Goal: Information Seeking & Learning: Learn about a topic

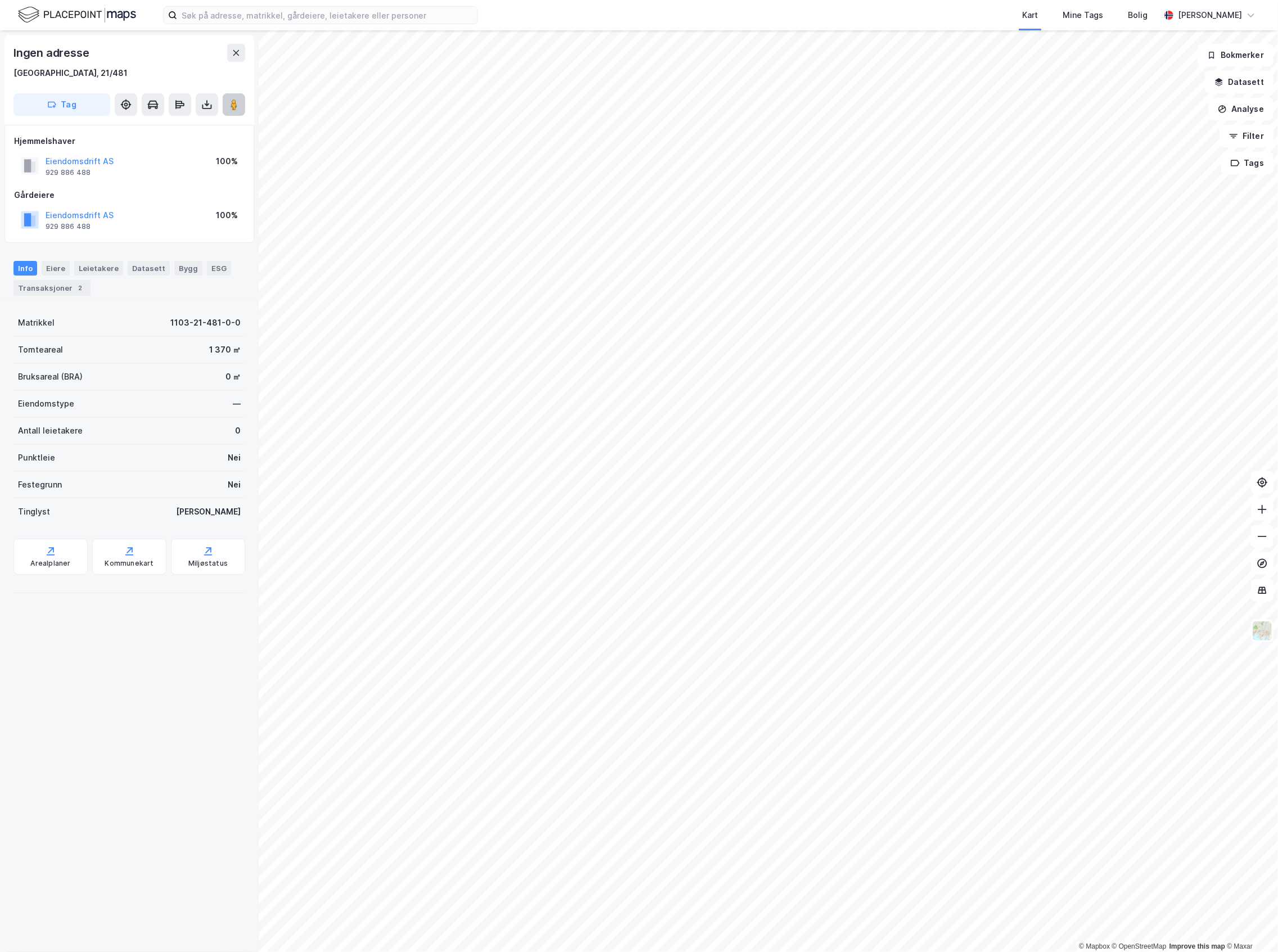
click at [234, 101] on image at bounding box center [234, 104] width 7 height 11
click at [1238, 107] on button "Analyse" at bounding box center [1240, 109] width 66 height 23
click at [1249, 90] on button "Datasett" at bounding box center [1239, 82] width 68 height 23
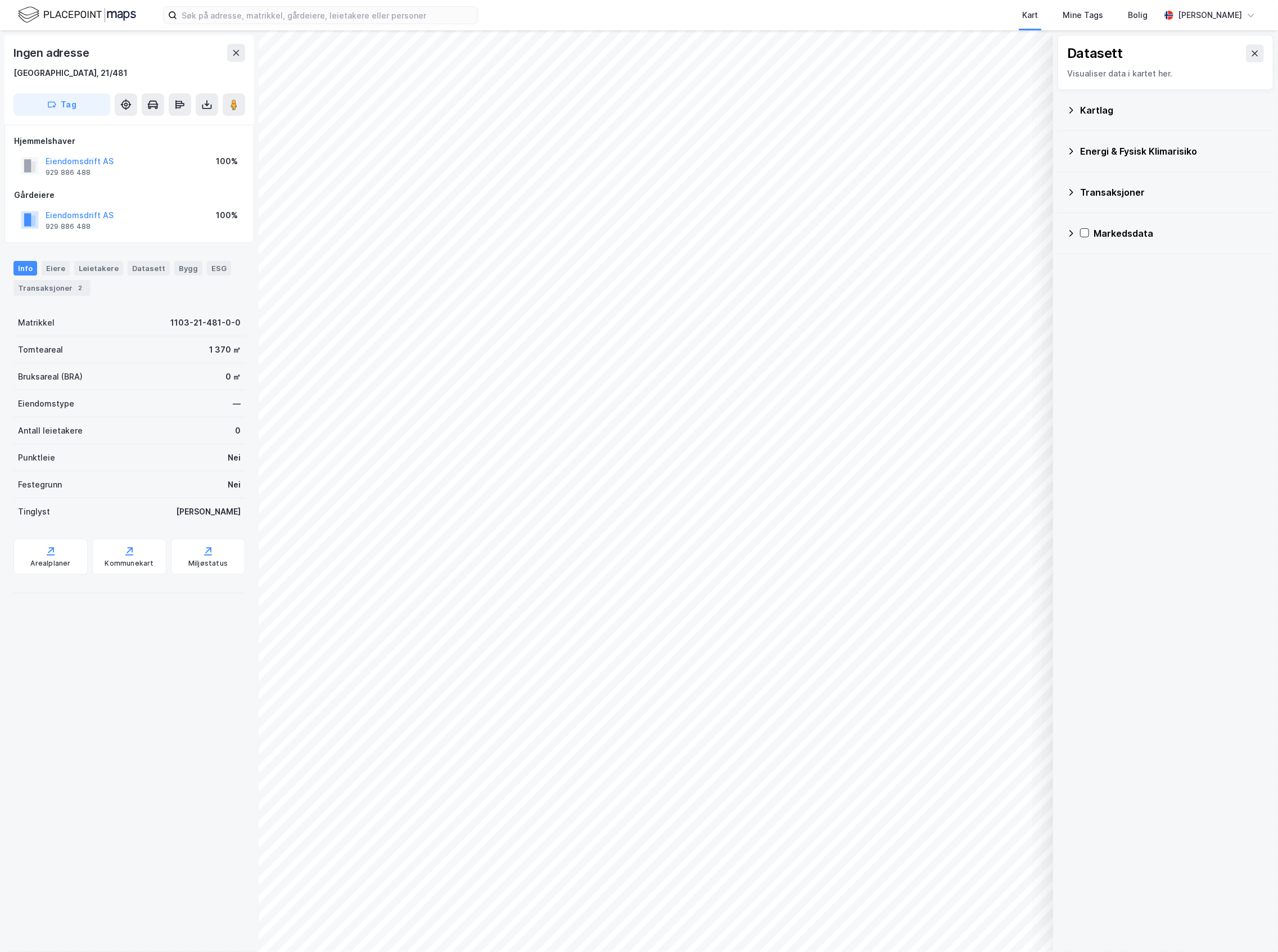
click at [1145, 158] on div "Energi & Fysisk Klimarisiko" at bounding box center [1165, 151] width 198 height 27
click at [1131, 142] on div "Energi & Fysisk Klimarisiko" at bounding box center [1165, 151] width 198 height 27
click at [1161, 104] on div "Kartlag" at bounding box center [1172, 109] width 184 height 13
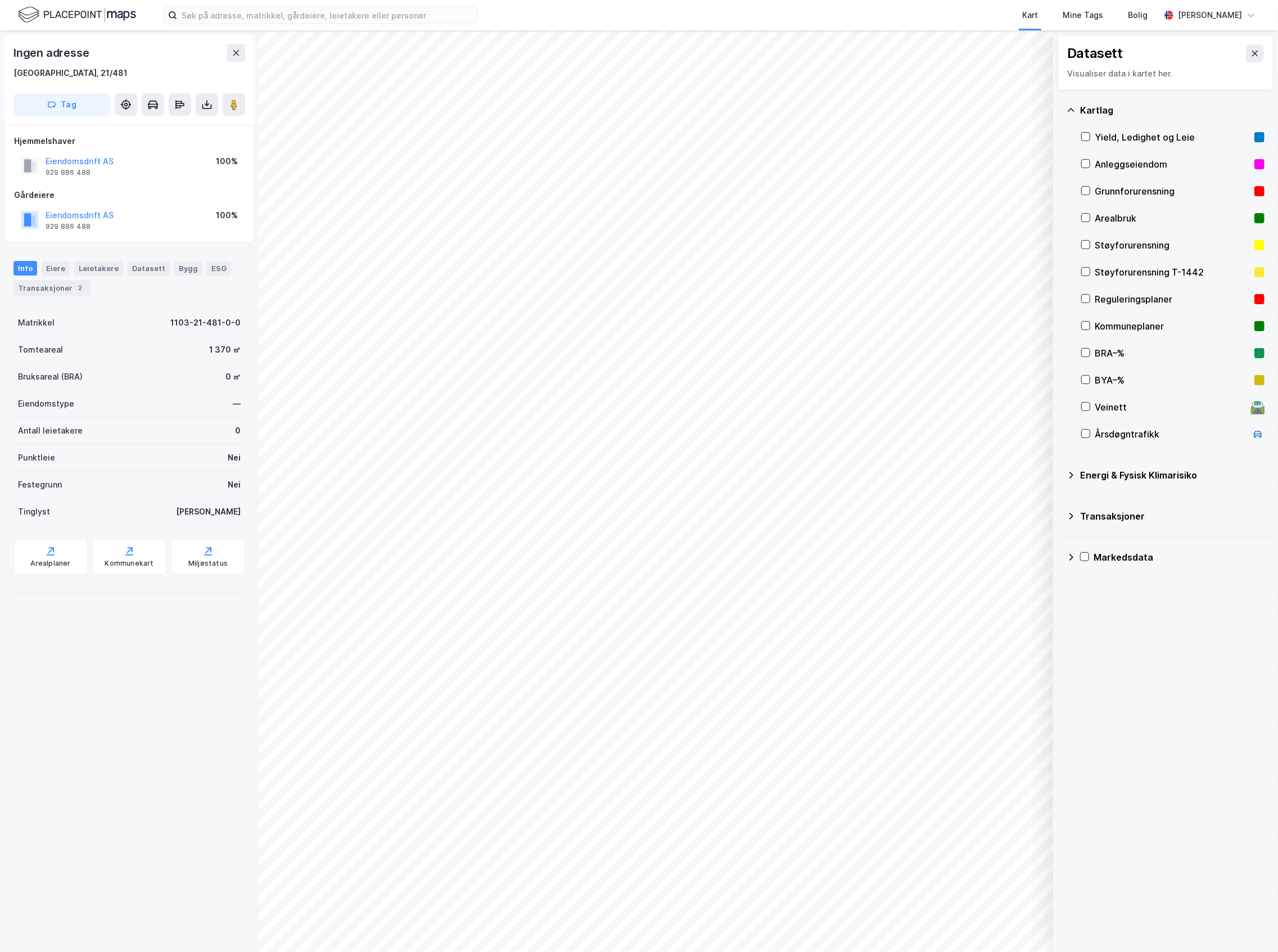
click at [1134, 212] on div "Arealbruk" at bounding box center [1172, 218] width 156 height 13
click at [1102, 219] on div "Arealbruk" at bounding box center [1172, 218] width 156 height 13
click at [1101, 217] on div "Arealbruk" at bounding box center [1172, 218] width 156 height 13
click at [1120, 241] on div "Støyforurensning" at bounding box center [1172, 245] width 156 height 13
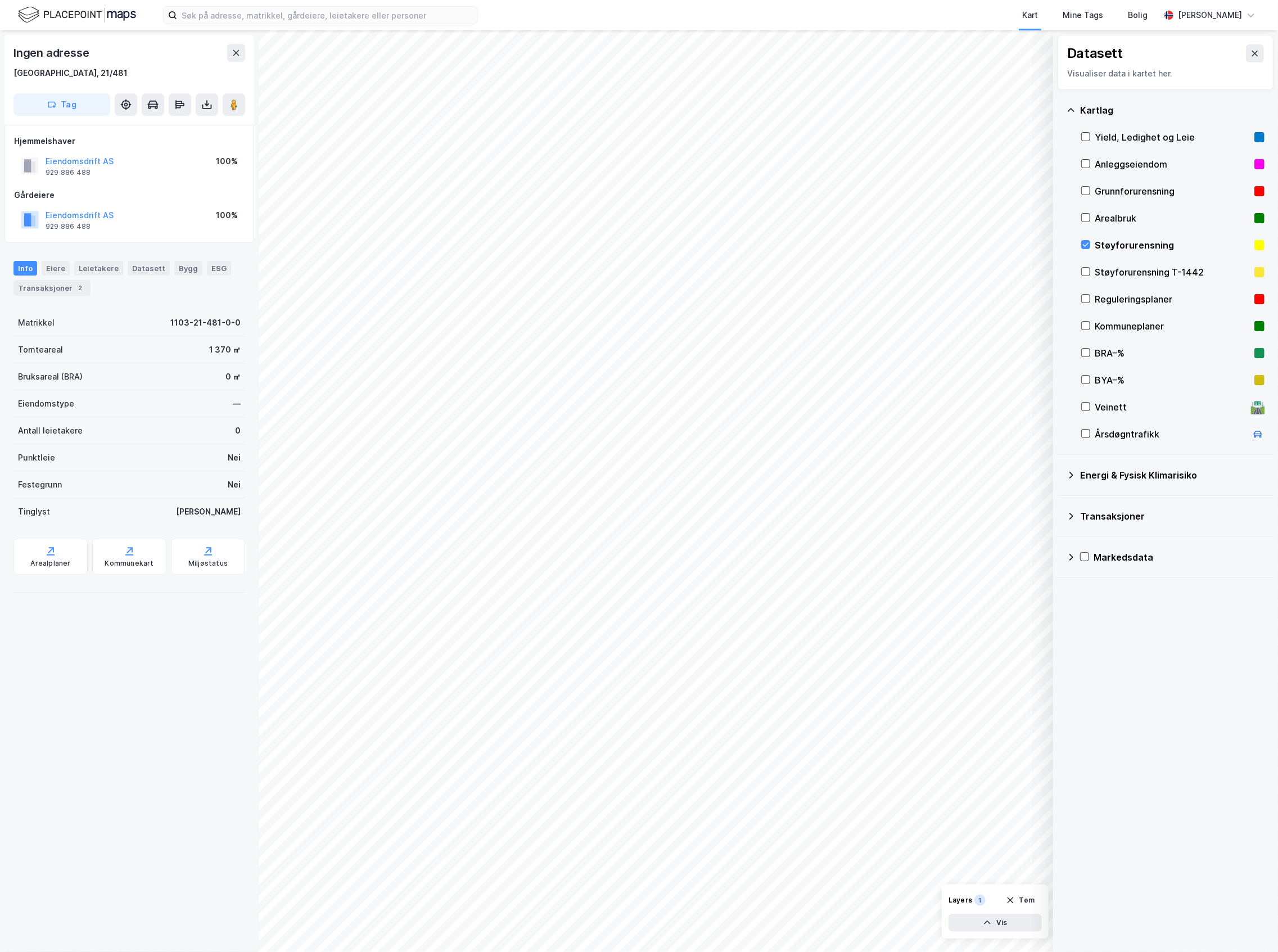
click at [1122, 241] on div "Støyforurensning" at bounding box center [1172, 245] width 156 height 13
drag, startPoint x: 1122, startPoint y: 241, endPoint x: 1127, endPoint y: 195, distance: 46.3
click at [1127, 195] on div "Grunnforurensning" at bounding box center [1172, 191] width 156 height 13
click at [1130, 166] on div "Anleggseiendom" at bounding box center [1172, 163] width 156 height 13
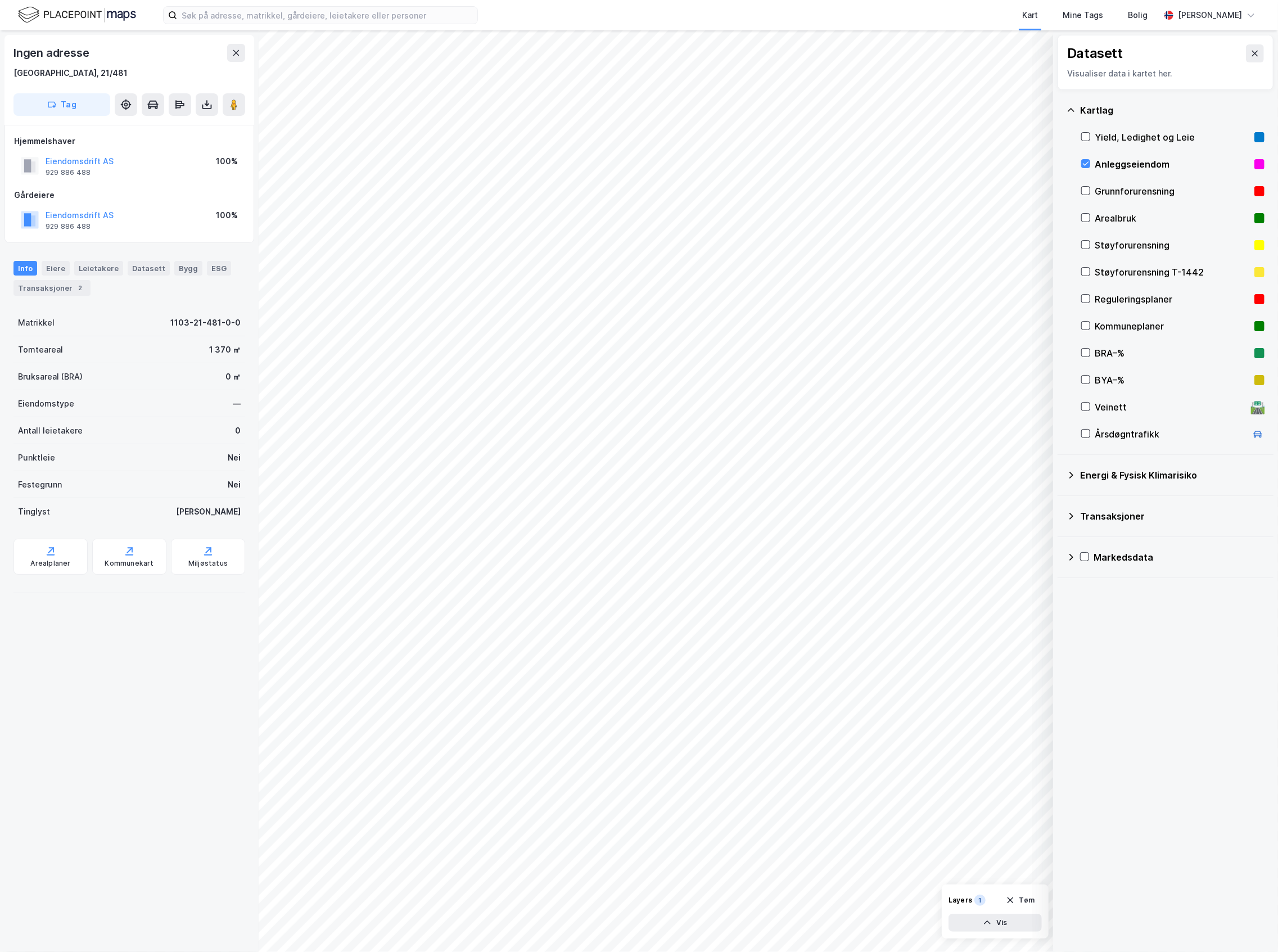
click at [1130, 166] on div "Anleggseiendom" at bounding box center [1172, 163] width 156 height 13
click at [1129, 293] on div "Reguleringsplaner" at bounding box center [1172, 298] width 156 height 13
click at [1114, 304] on div "Reguleringsplaner" at bounding box center [1172, 298] width 156 height 13
click at [1118, 270] on div "Støyforurensning T-1442" at bounding box center [1172, 272] width 156 height 13
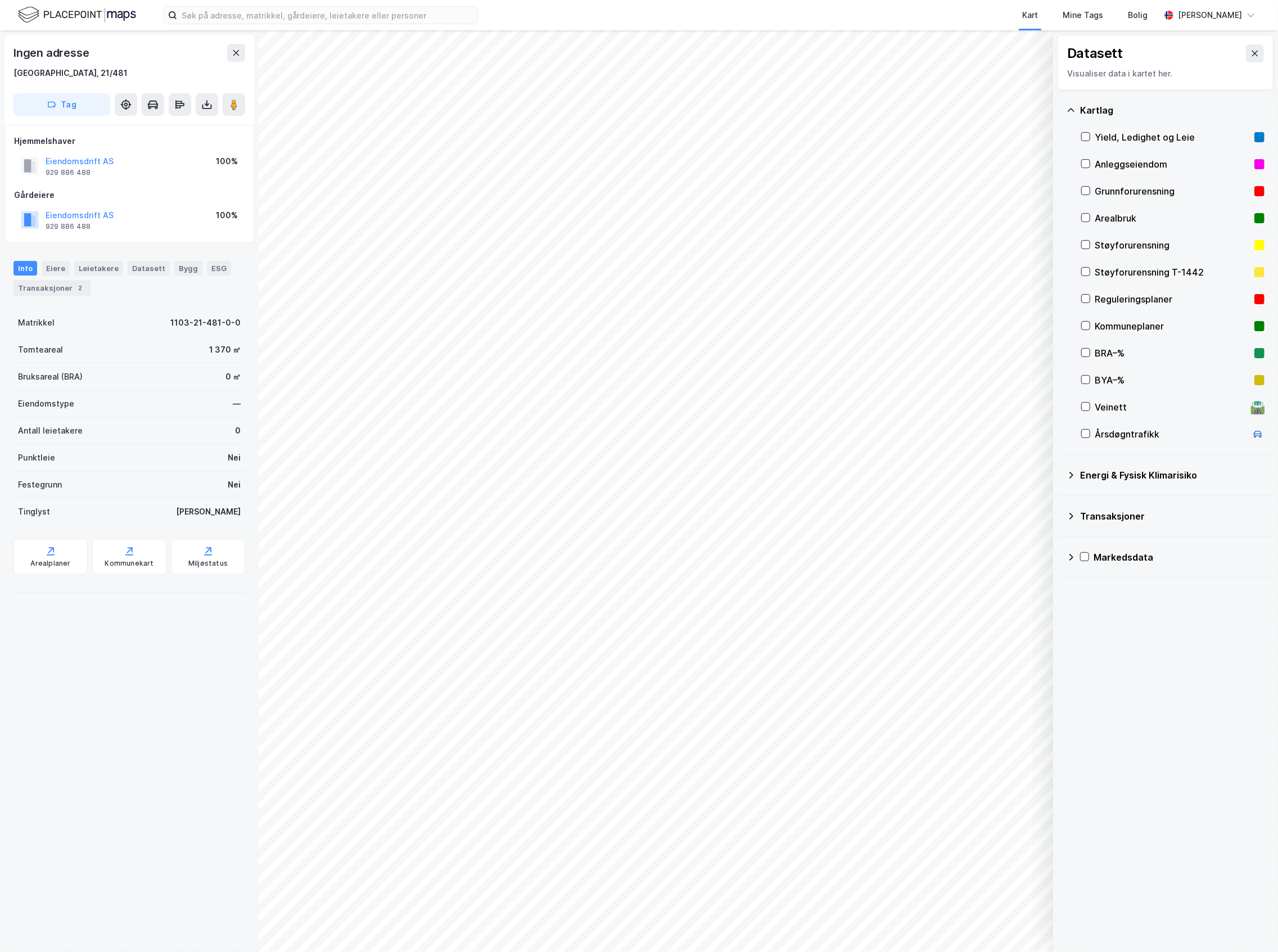
click at [1108, 200] on div "Grunnforurensning" at bounding box center [1173, 191] width 184 height 27
click at [1110, 209] on div "Arealbruk" at bounding box center [1173, 218] width 184 height 27
click at [1109, 191] on div "Grunnforurensning" at bounding box center [1172, 191] width 156 height 13
click at [1018, 926] on button "Vis" at bounding box center [995, 922] width 94 height 18
click at [927, 898] on div "Arealbruk" at bounding box center [928, 902] width 34 height 9
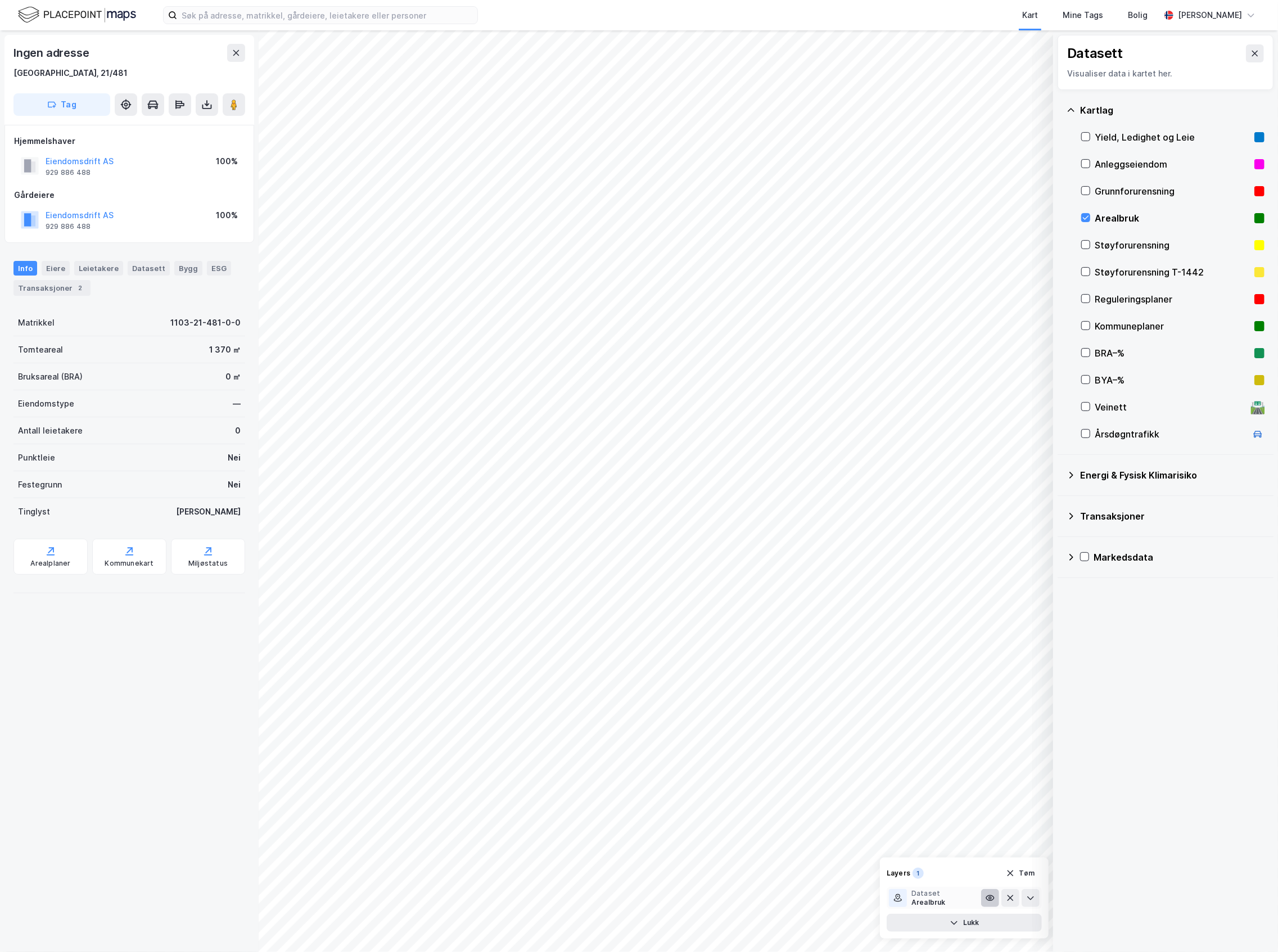
click at [997, 898] on button at bounding box center [990, 898] width 18 height 18
click at [1030, 898] on icon at bounding box center [1031, 898] width 9 height 9
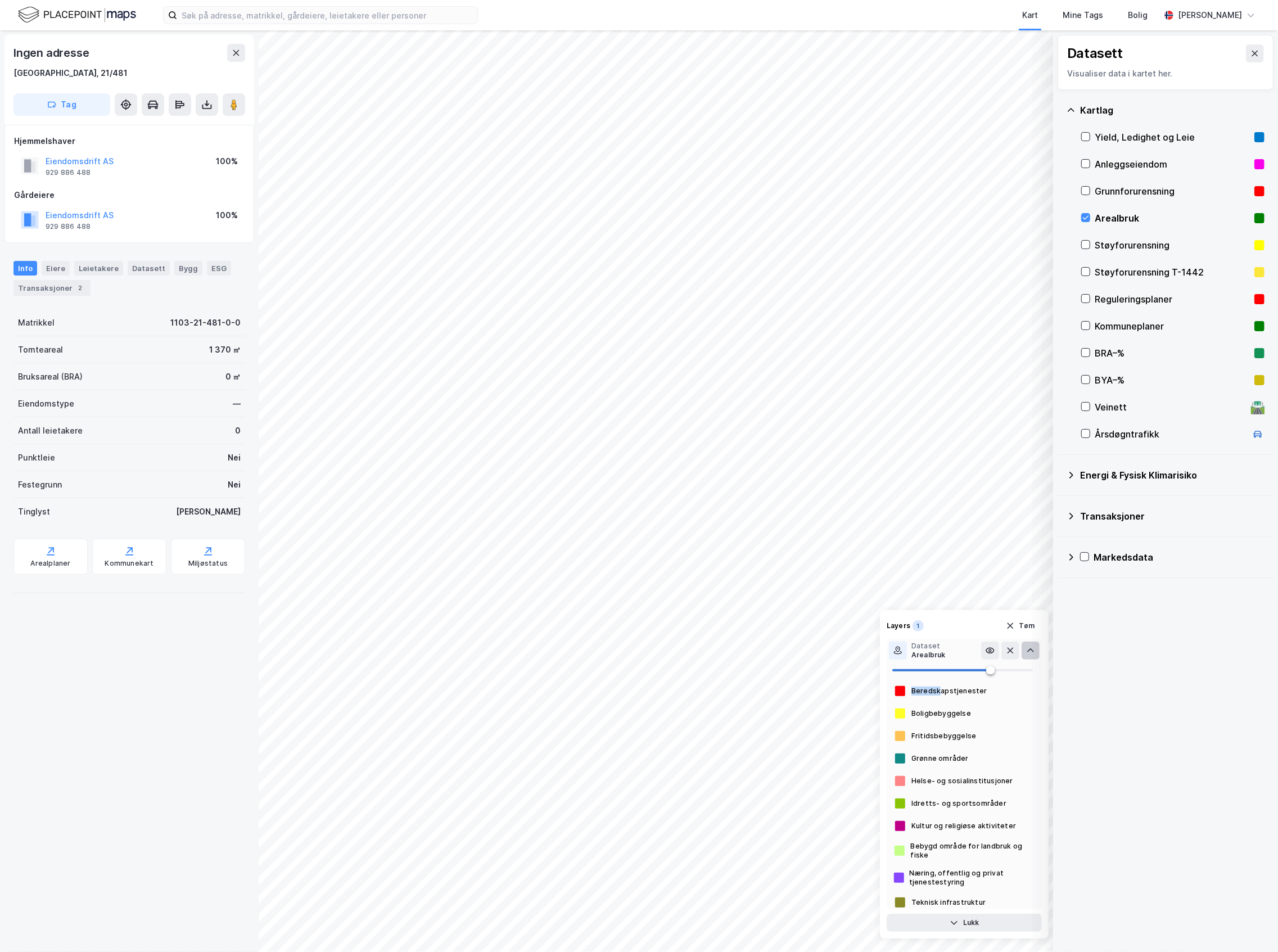
drag, startPoint x: 895, startPoint y: 691, endPoint x: 938, endPoint y: 691, distance: 43.0
click at [938, 691] on div "Beredskapstjenester" at bounding box center [964, 691] width 156 height 13
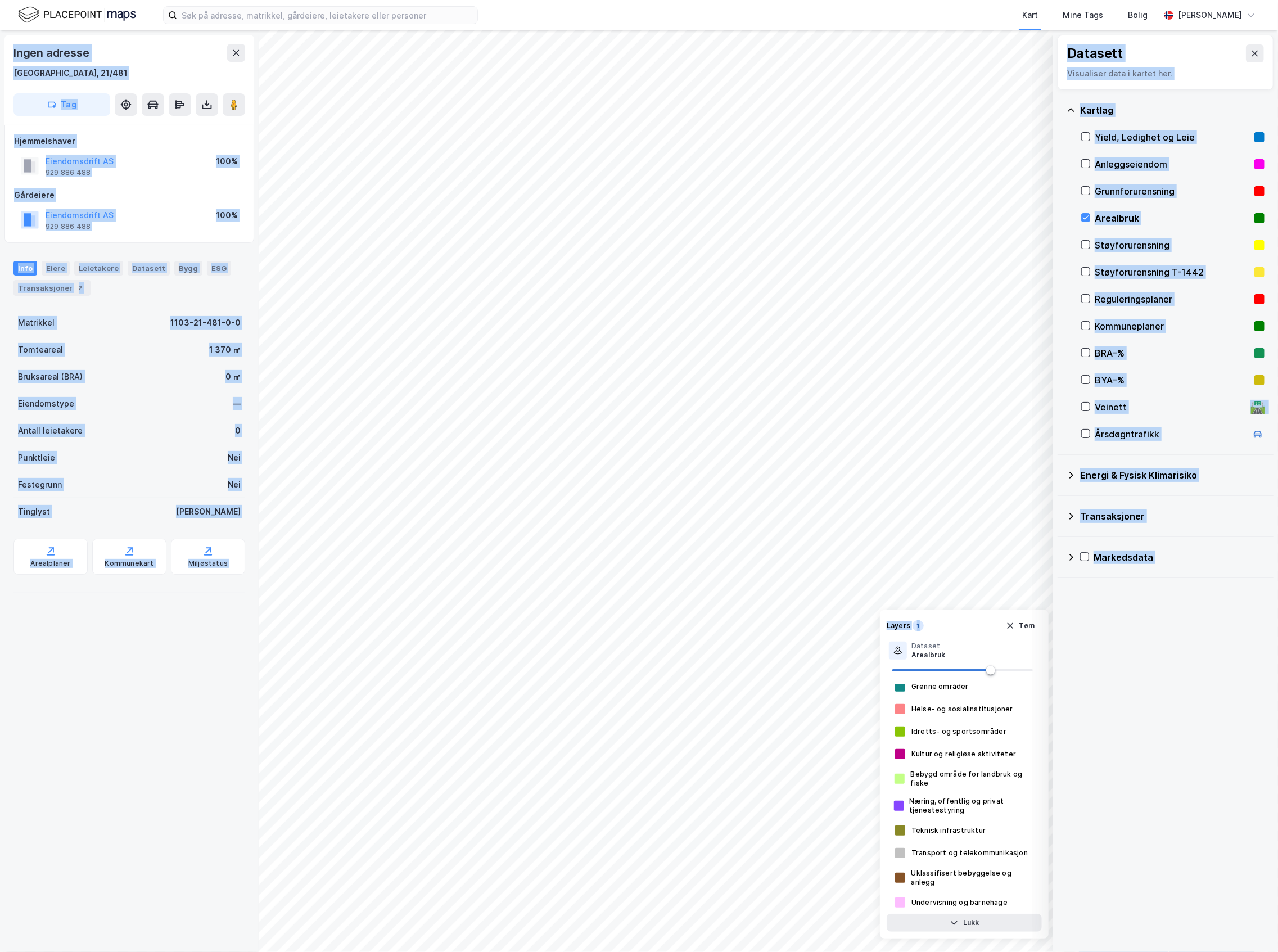
click at [903, 600] on div "© Mapbox © OpenStreetMap Improve this map © Maxar Datasett Visualiser data i ka…" at bounding box center [639, 491] width 1278 height 921
click at [1255, 57] on div "Datasett Visualiser data i kartet her." at bounding box center [1165, 62] width 216 height 55
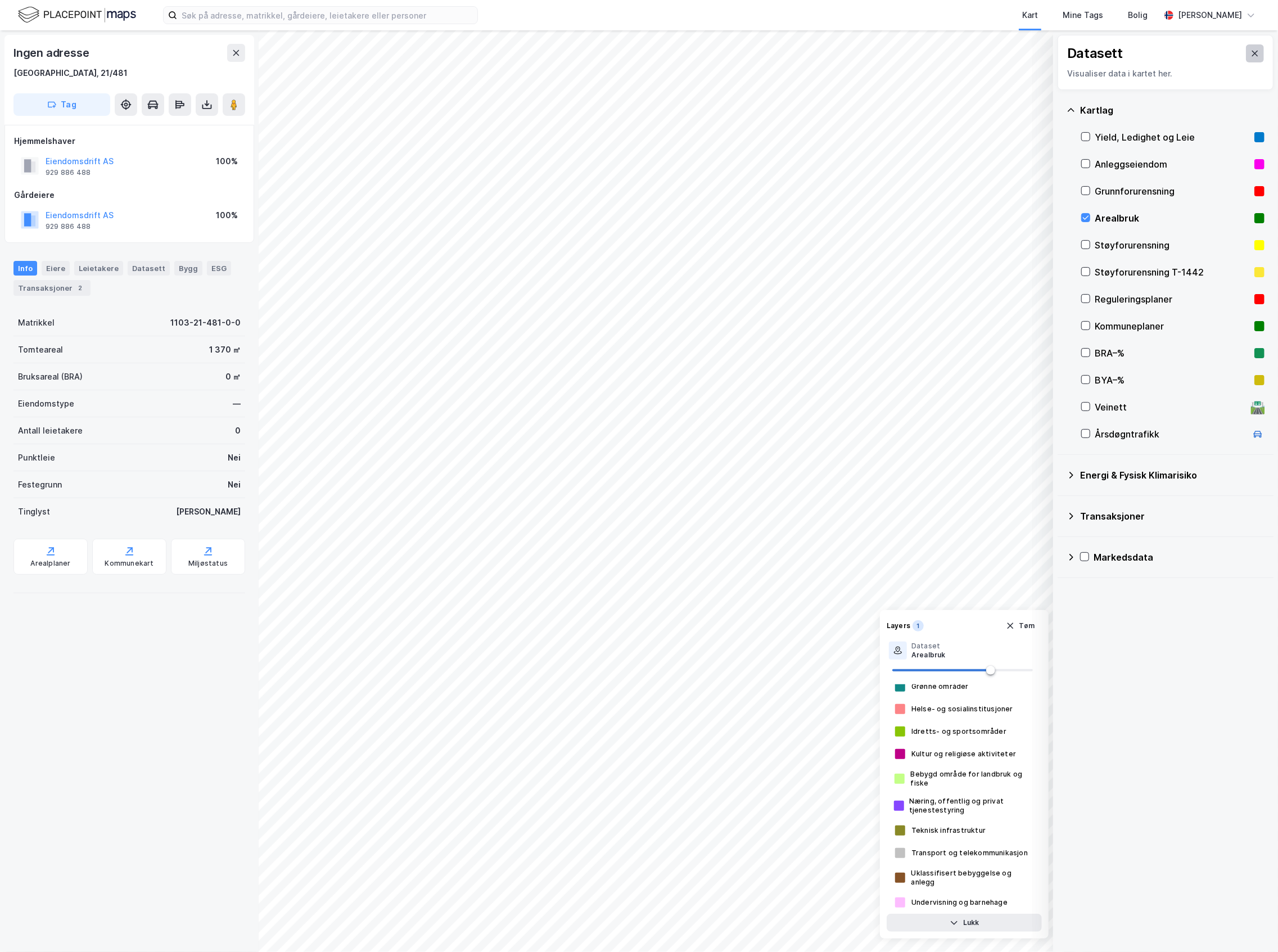
click at [1251, 51] on button at bounding box center [1254, 53] width 18 height 18
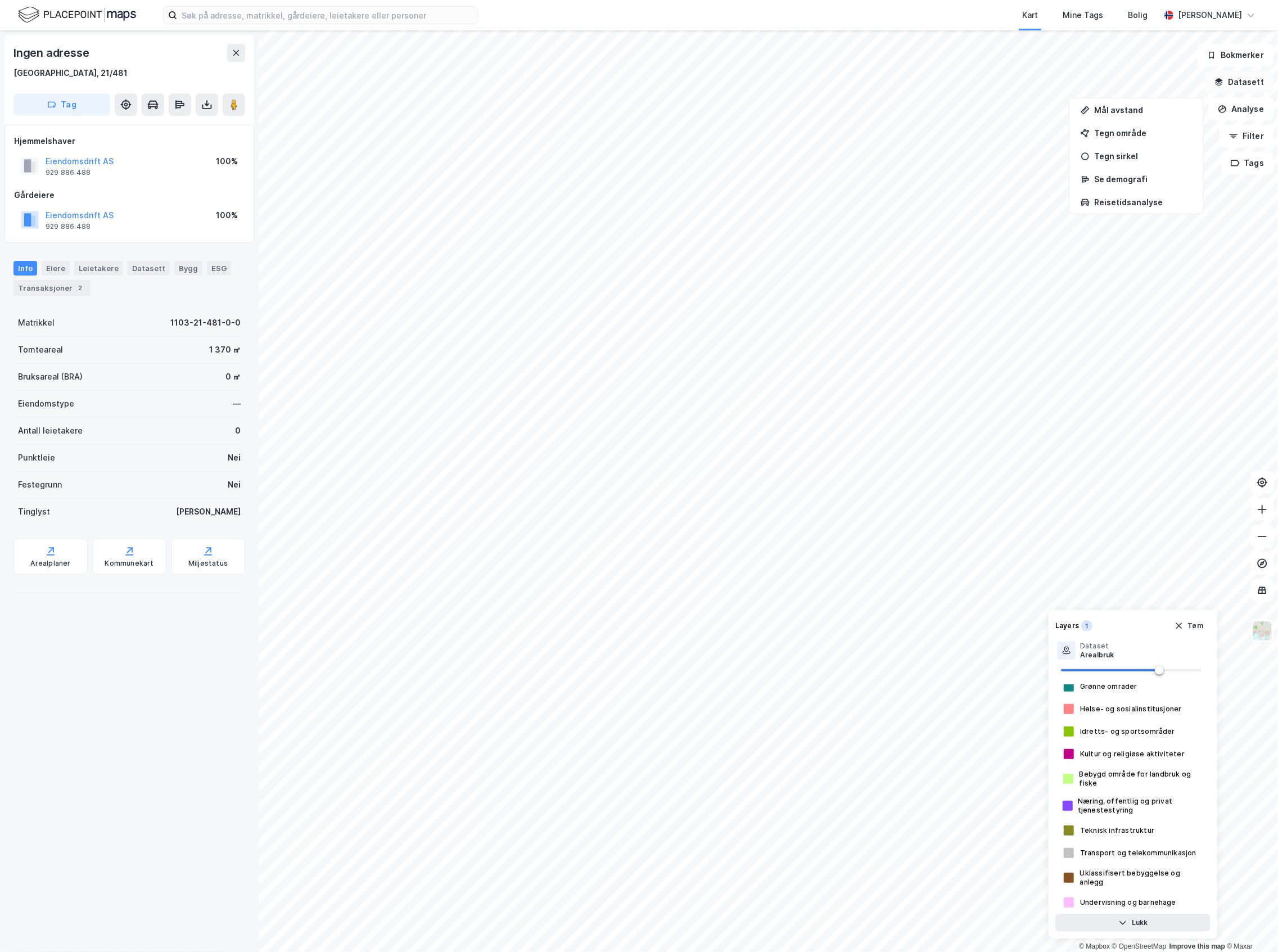
click at [1234, 83] on button "Datasett" at bounding box center [1239, 82] width 68 height 23
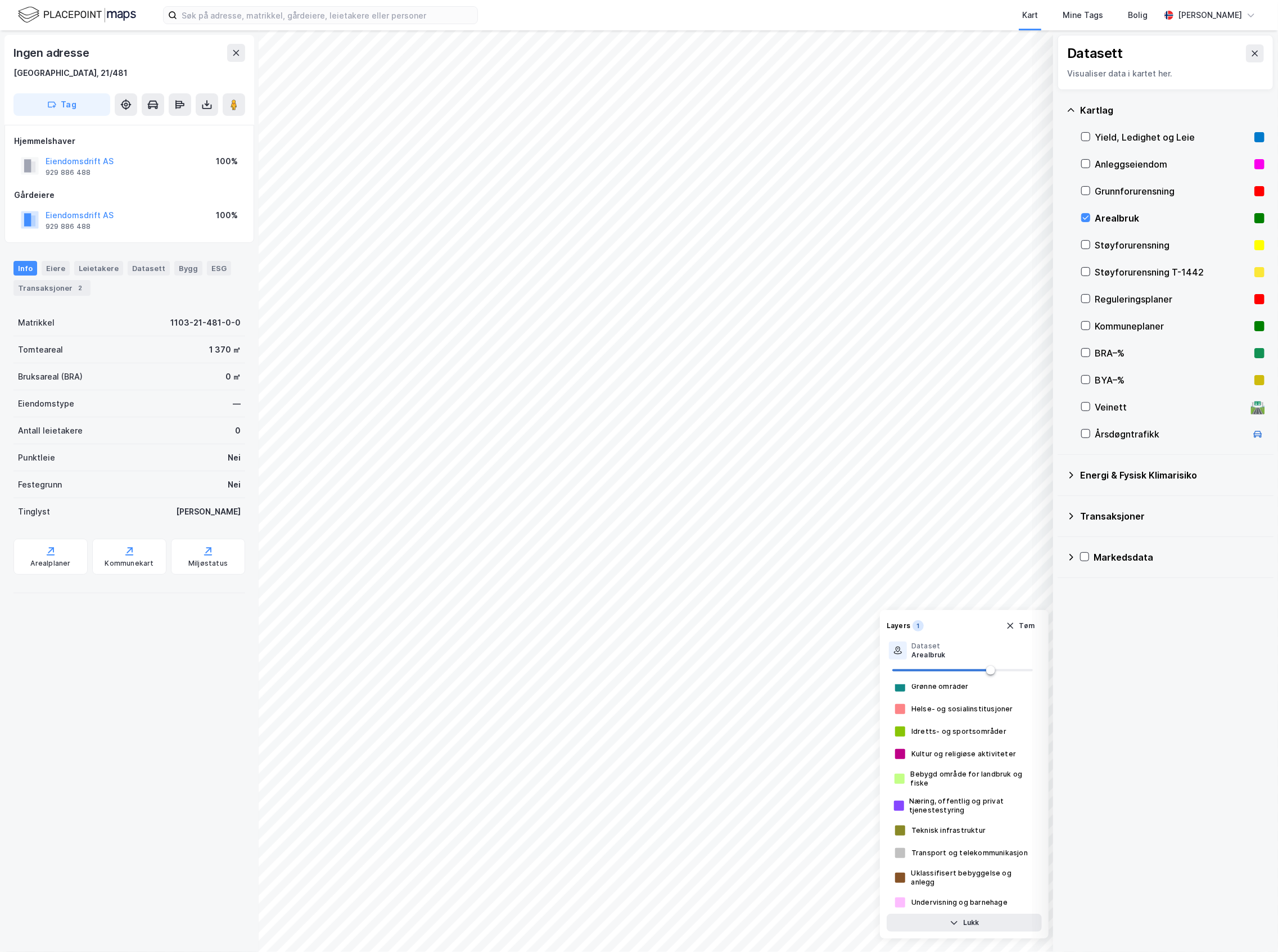
click at [1143, 213] on div "Arealbruk" at bounding box center [1172, 218] width 156 height 13
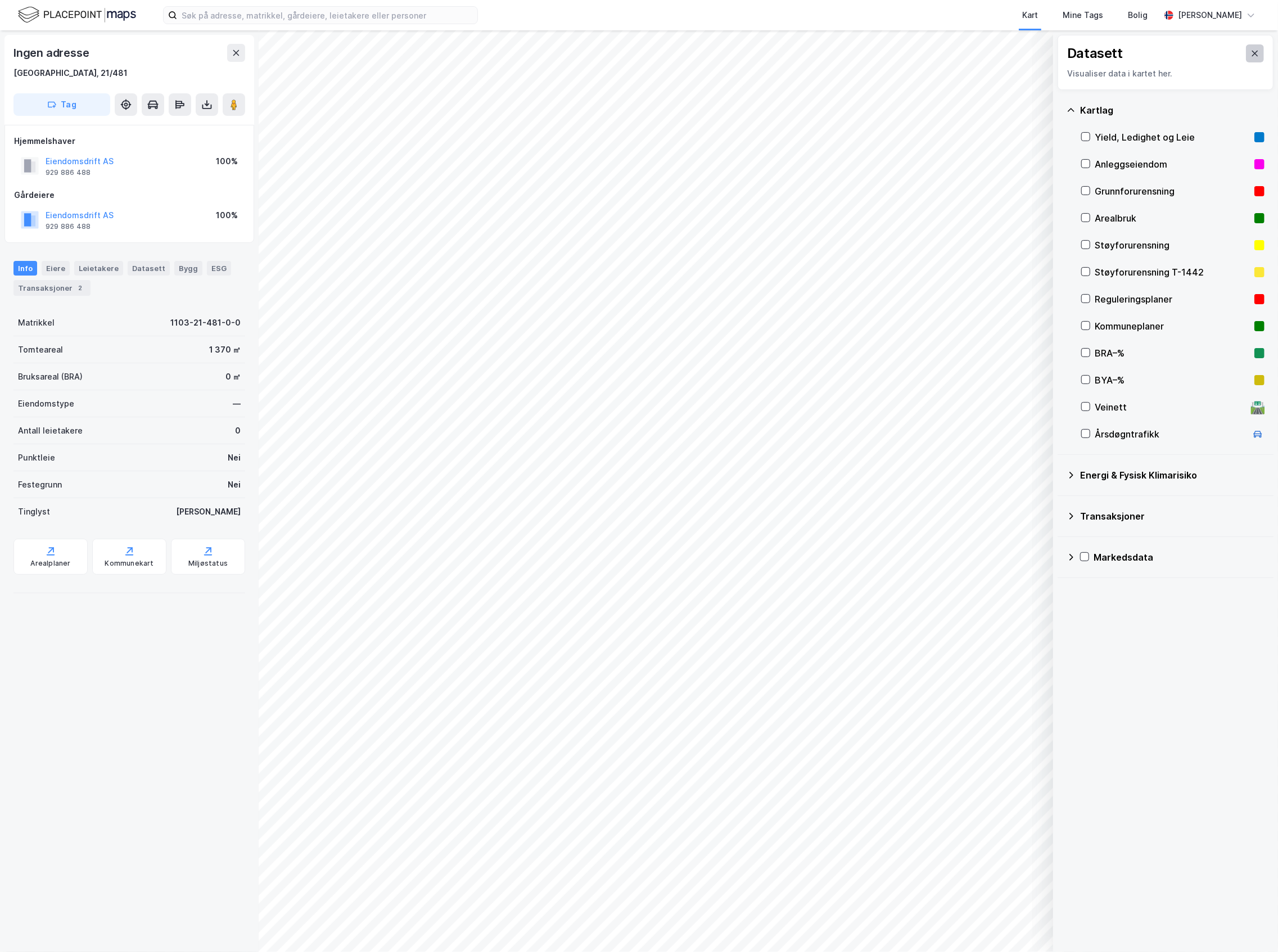
click at [1250, 54] on icon at bounding box center [1254, 53] width 9 height 9
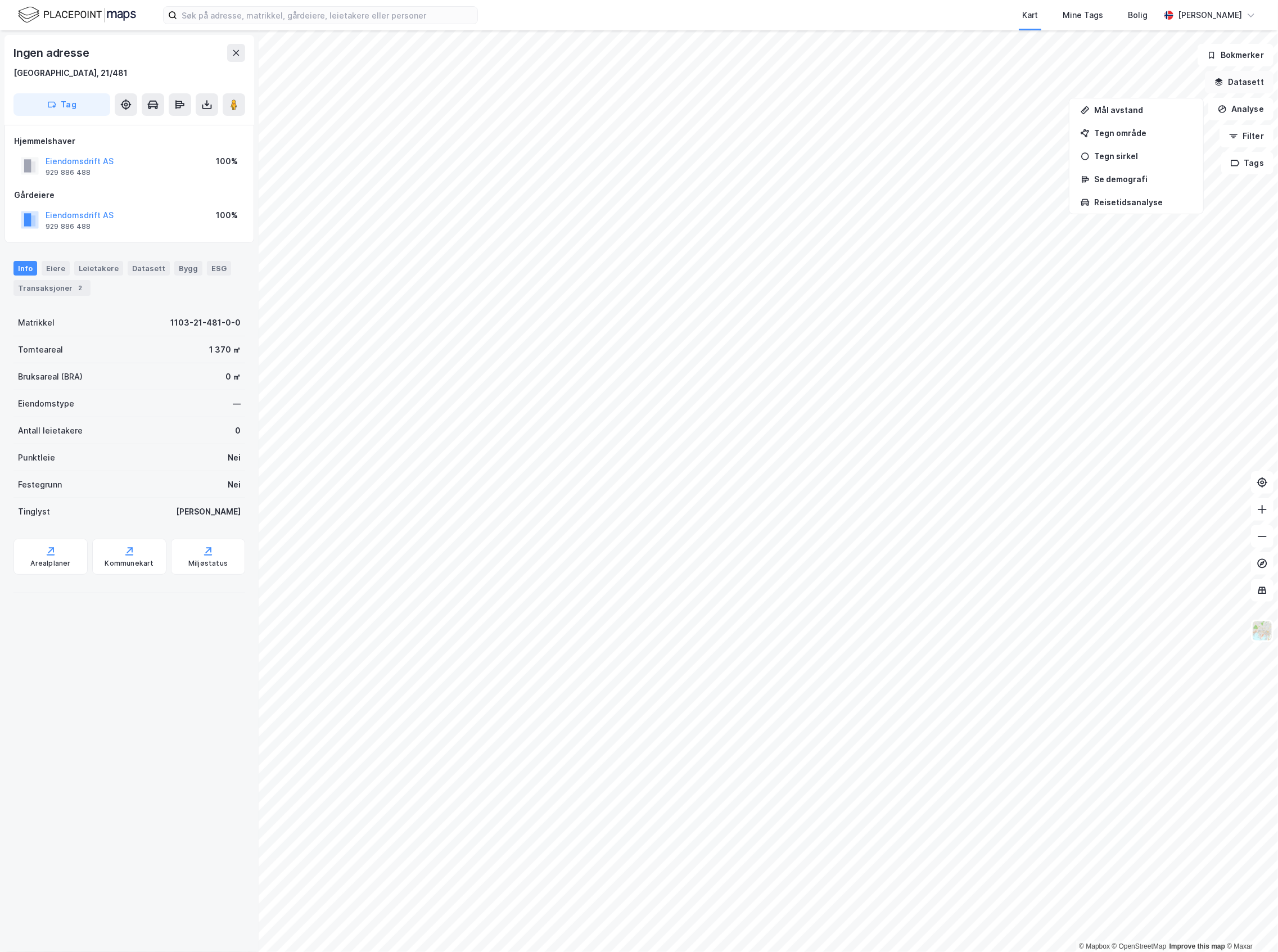
click at [1247, 81] on button "Datasett" at bounding box center [1239, 82] width 68 height 23
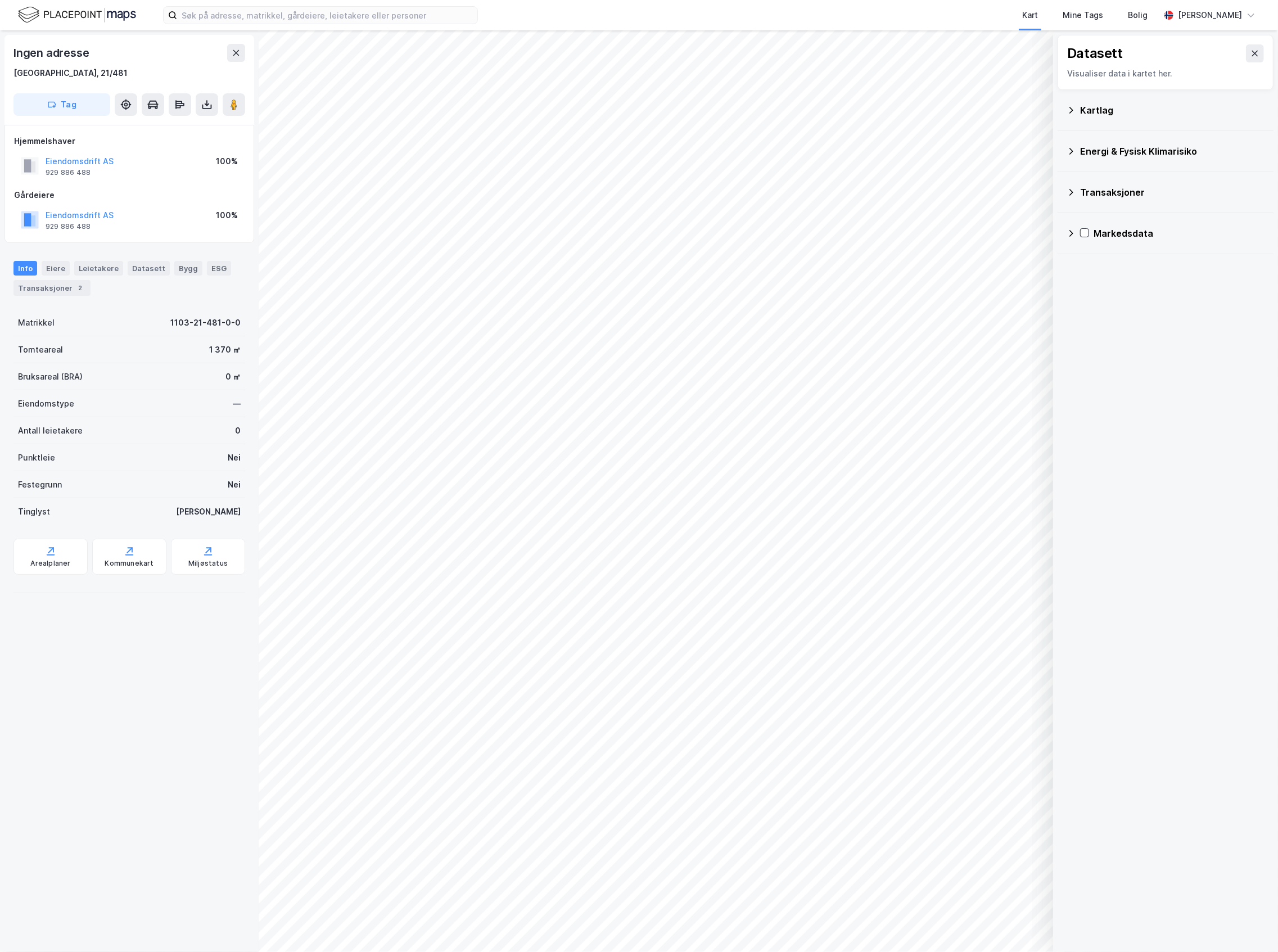
click at [1177, 105] on div "Kartlag" at bounding box center [1172, 109] width 184 height 13
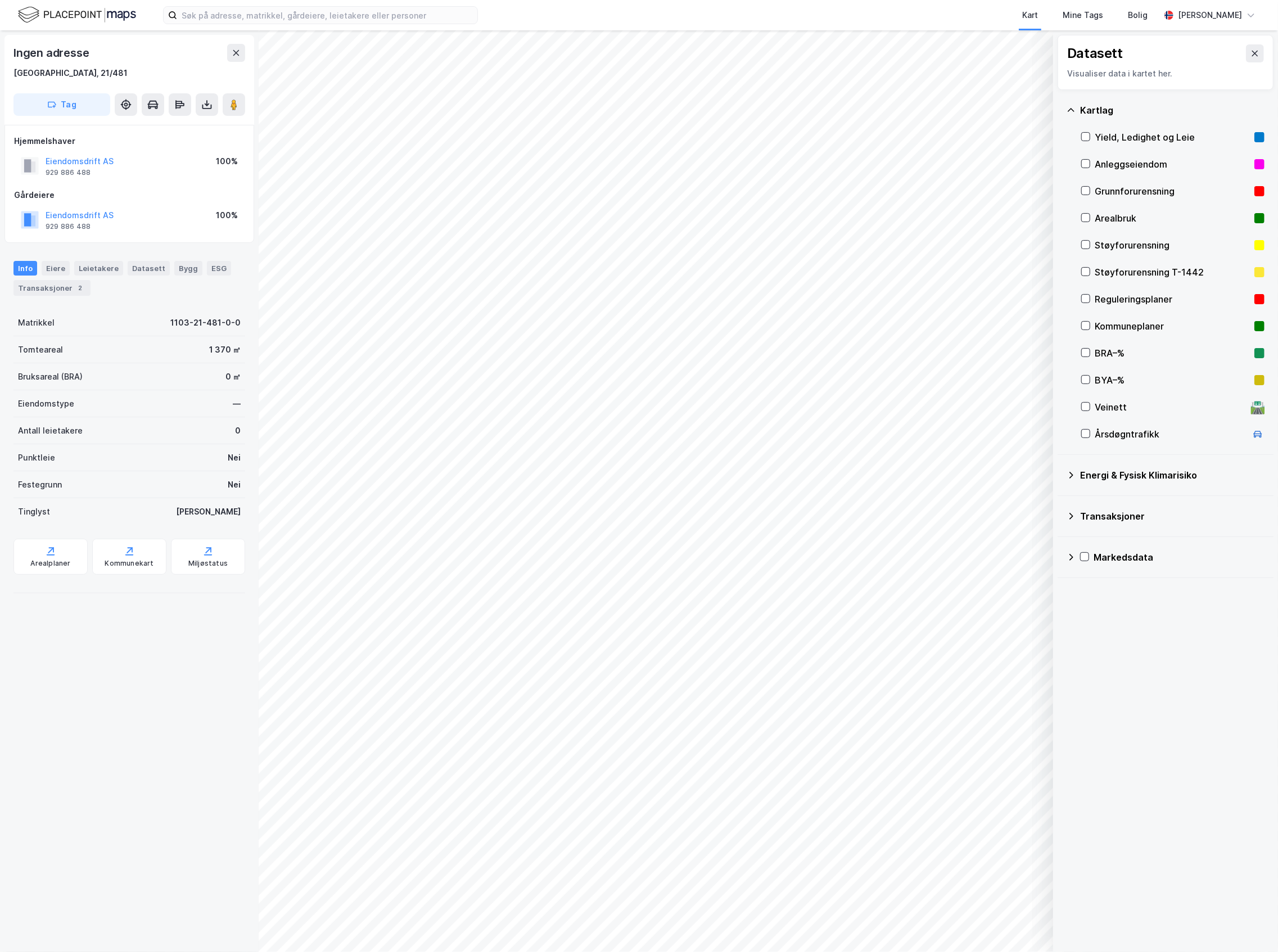
click at [1195, 433] on div "Årsdøgntrafikk" at bounding box center [1170, 434] width 152 height 13
click at [1163, 423] on div "Årsdøgntrafikk" at bounding box center [1173, 434] width 184 height 27
click at [0, 0] on button "Eiendomsdrift AS" at bounding box center [0, 0] width 0 height 0
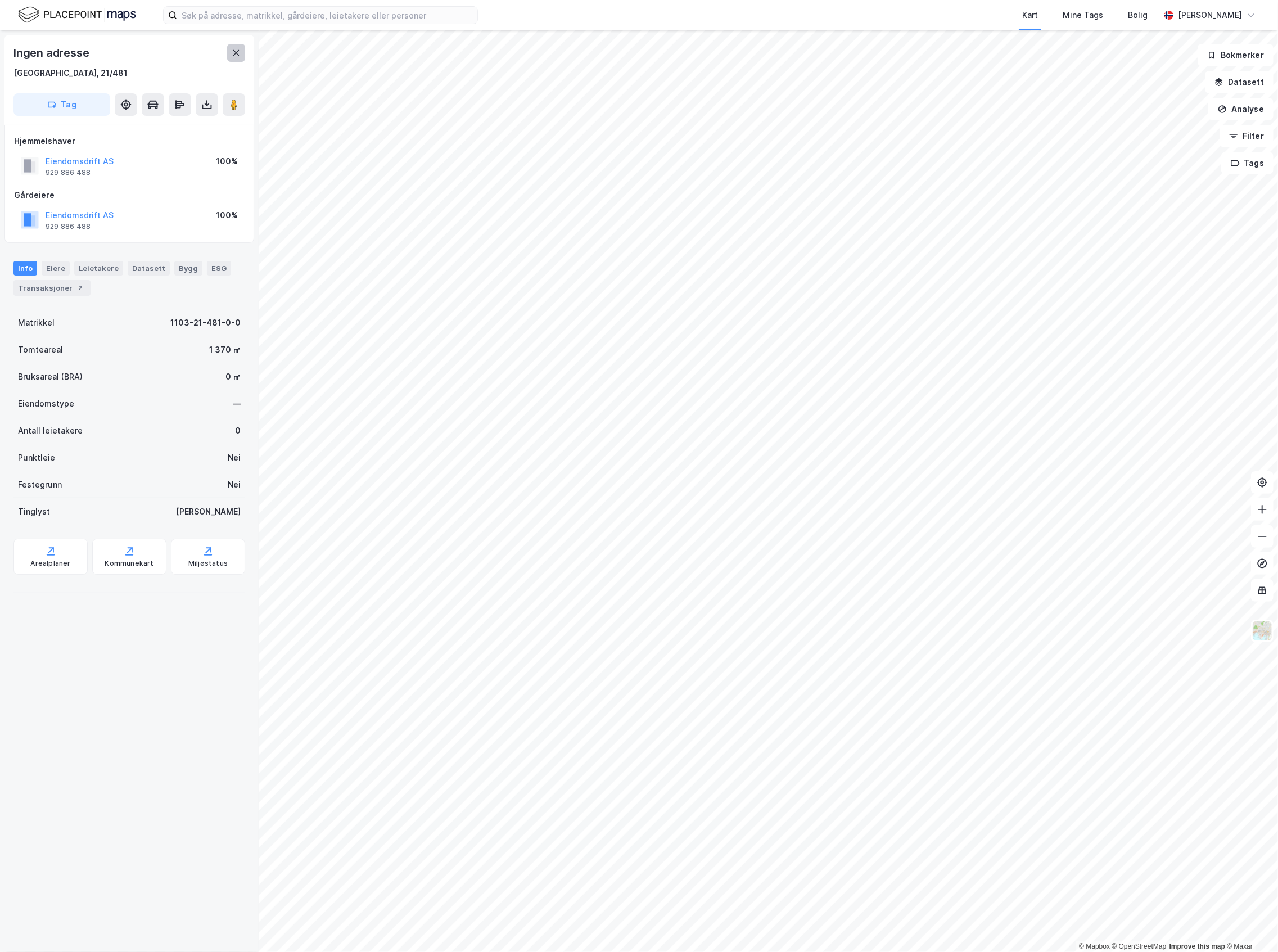
click at [228, 59] on button at bounding box center [236, 52] width 18 height 18
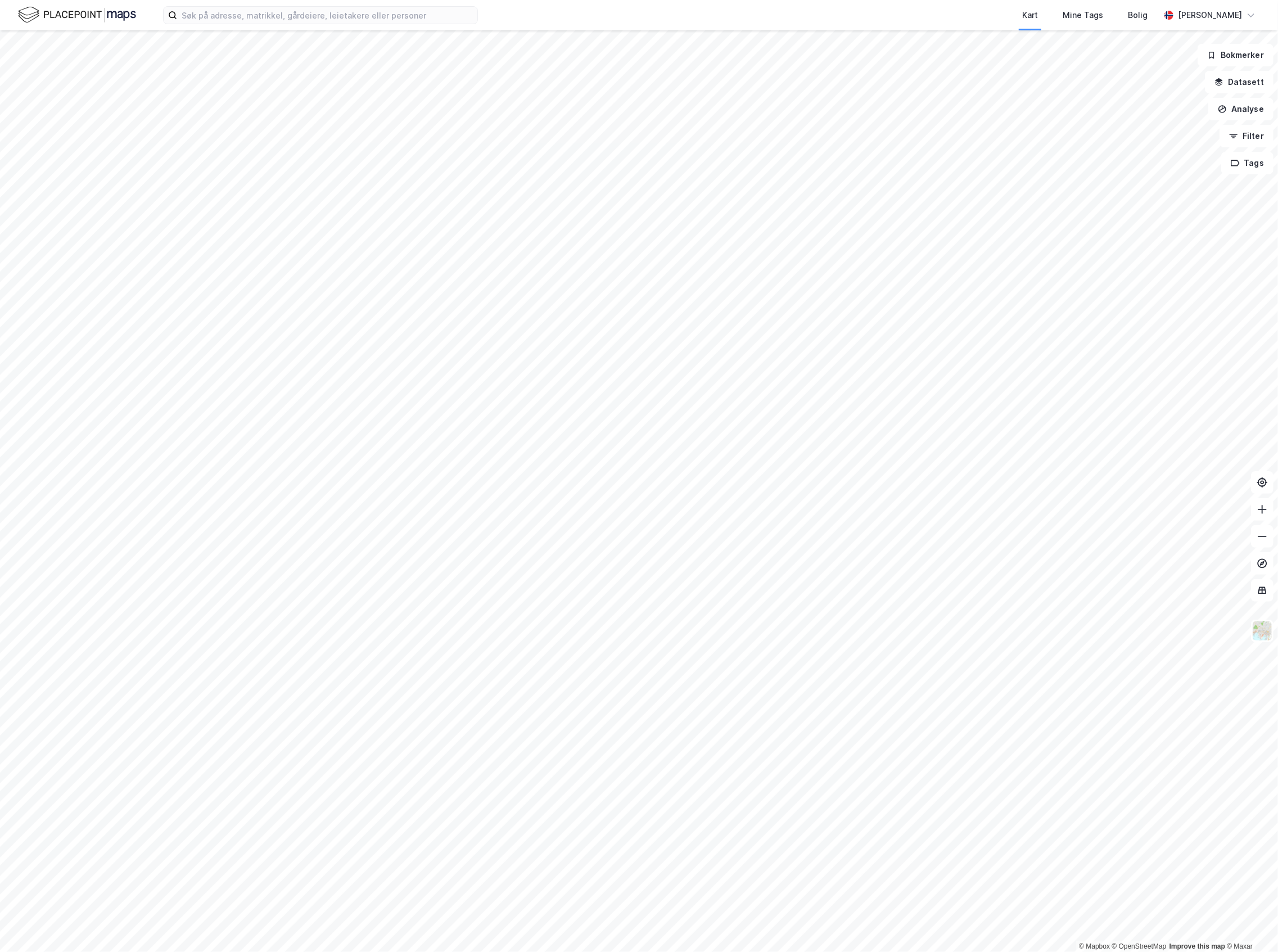
click at [121, 18] on img at bounding box center [77, 15] width 118 height 20
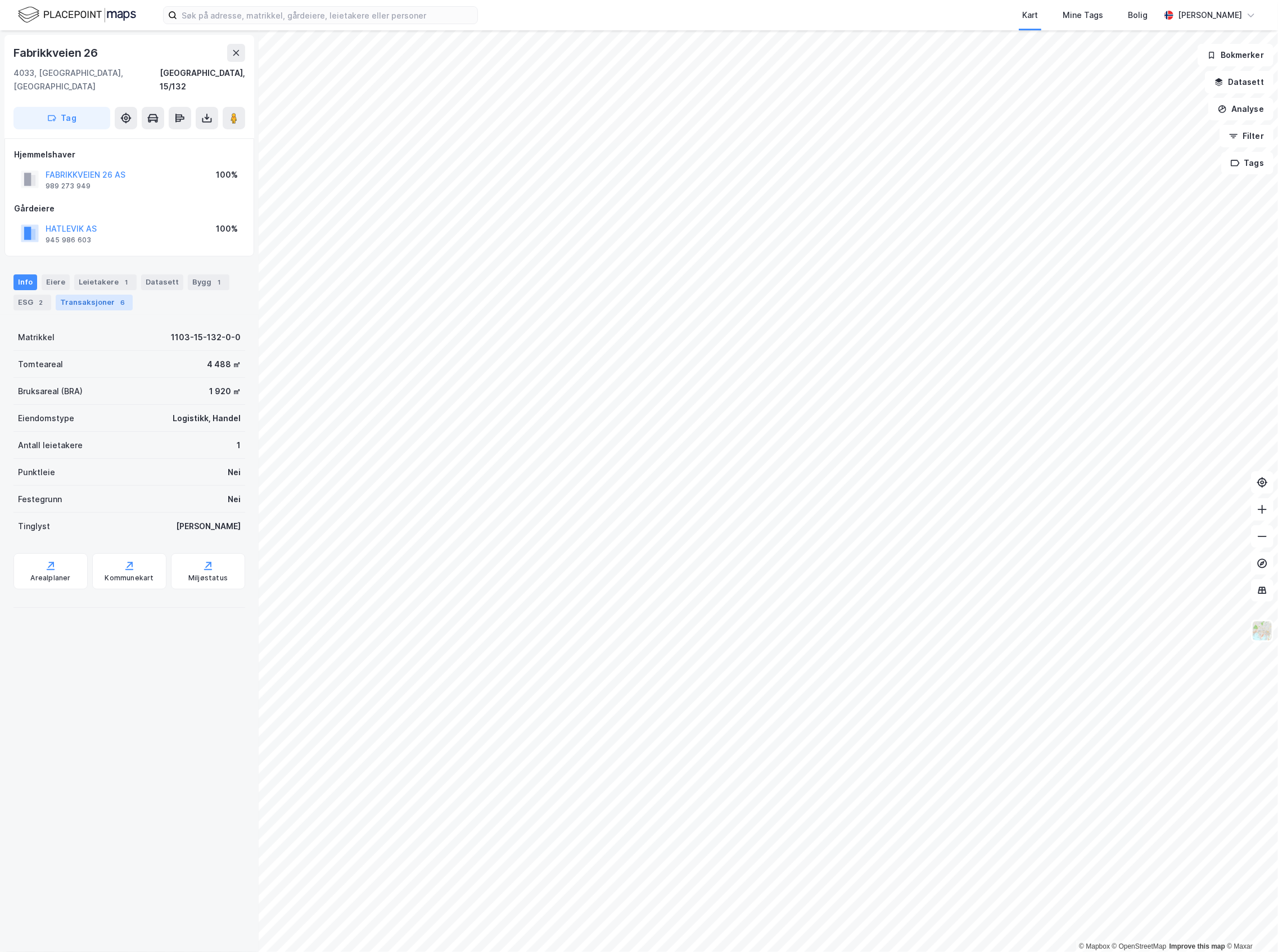
click at [99, 295] on div "Transaksjoner 6" at bounding box center [94, 302] width 77 height 16
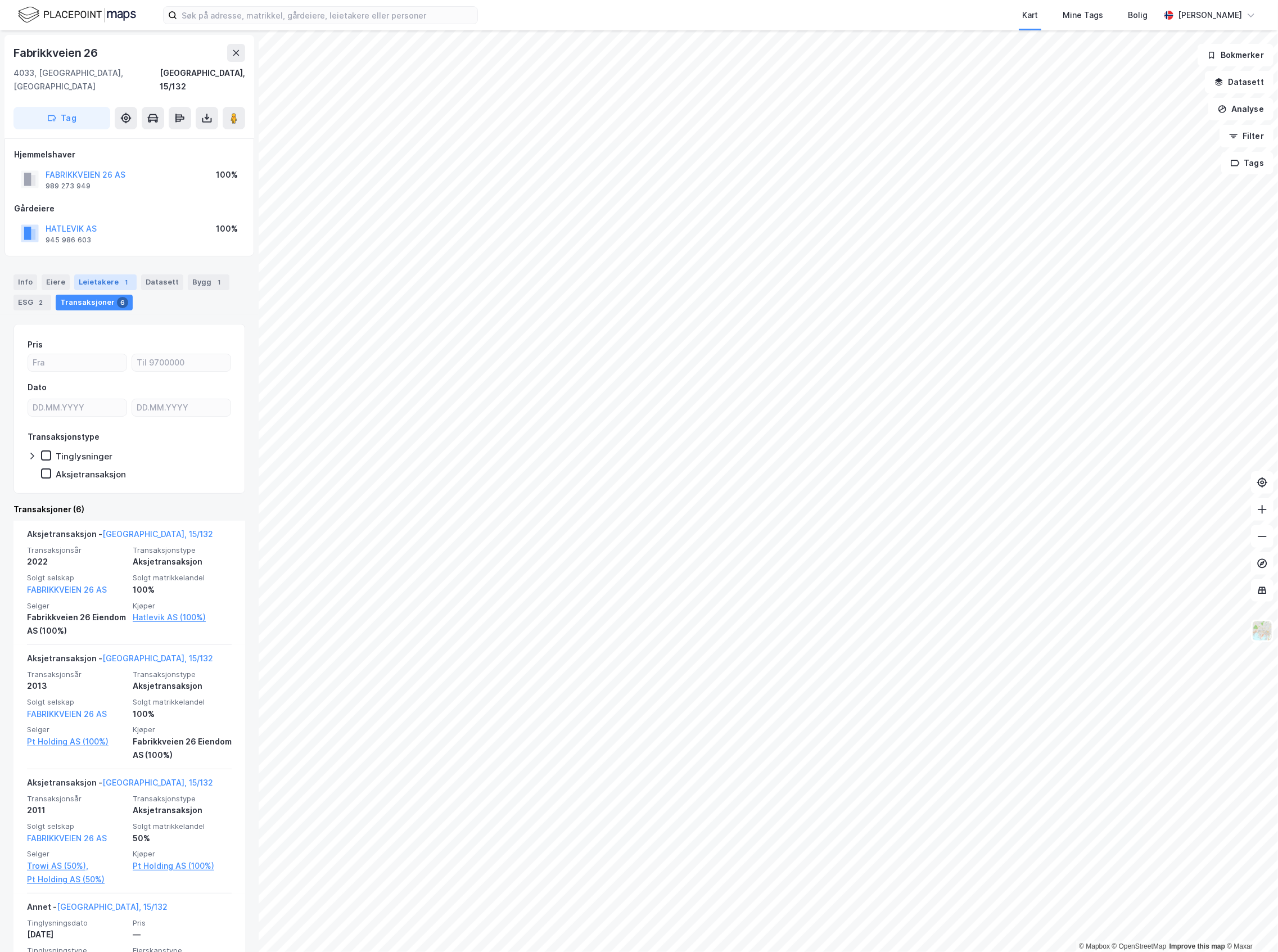
click at [111, 274] on div "Leietakere 1" at bounding box center [105, 282] width 62 height 16
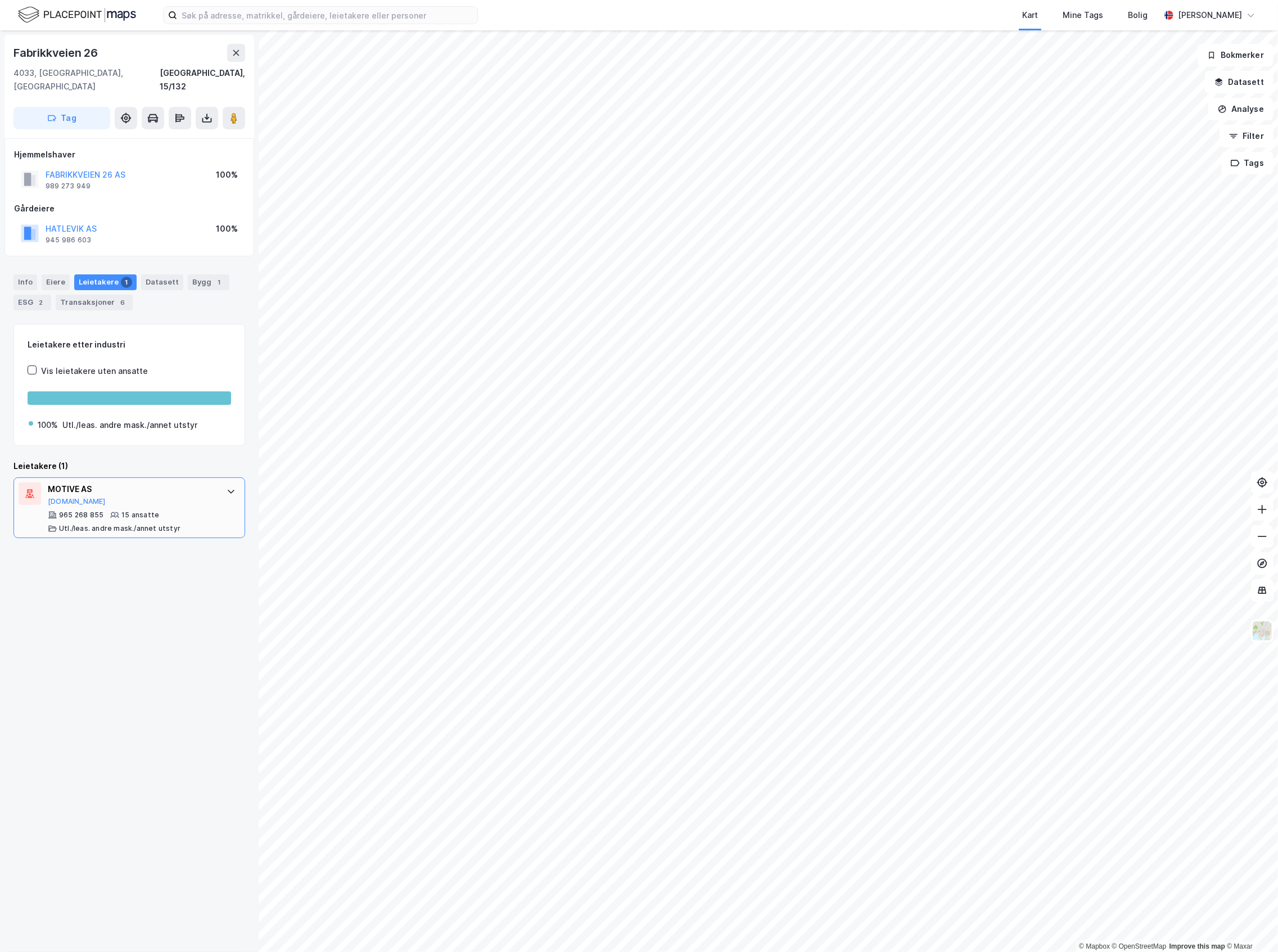
click at [124, 524] on div "Utl./leas. andre mask./annet utstyr" at bounding box center [120, 528] width 122 height 9
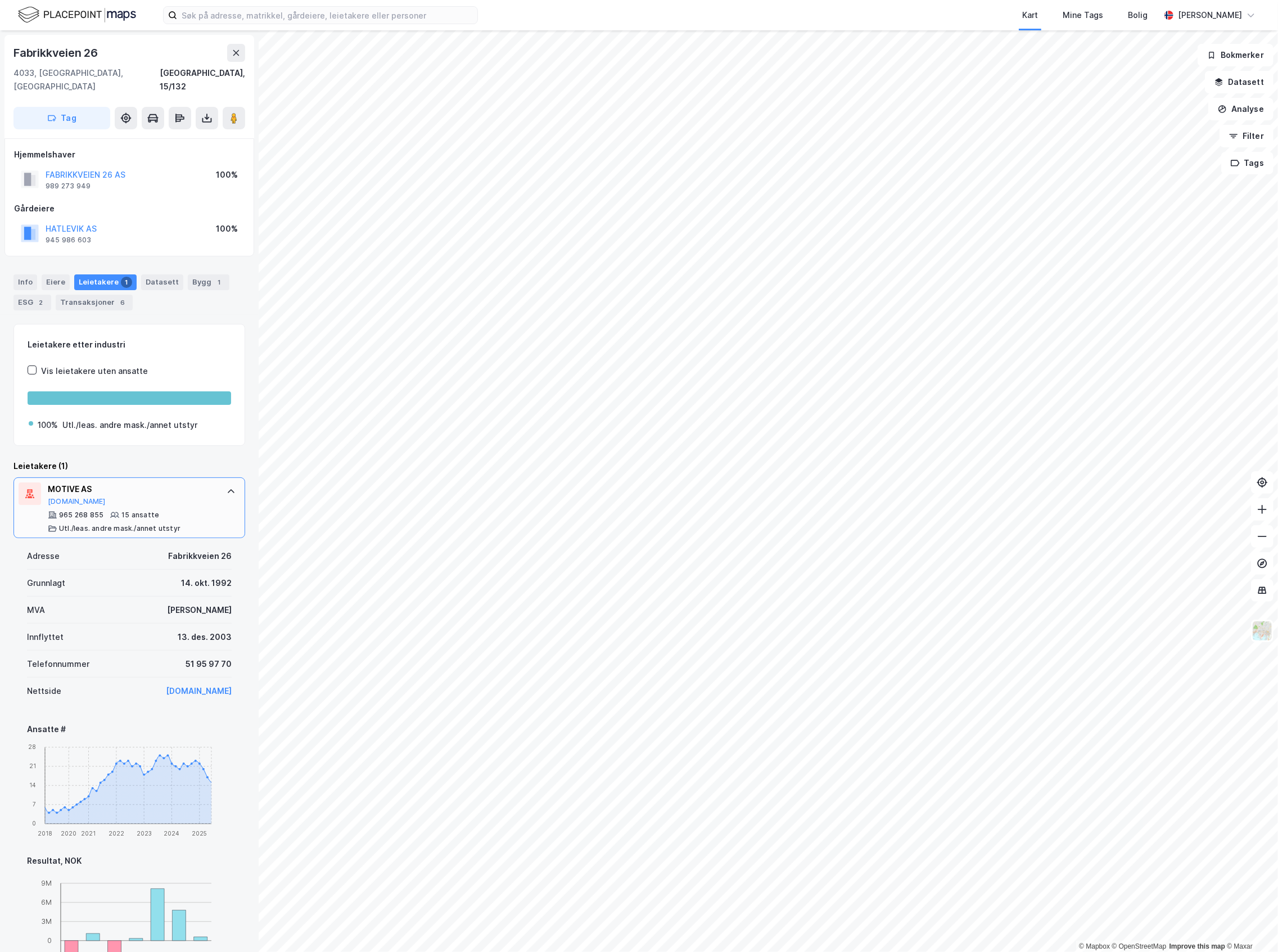
scroll to position [149, 0]
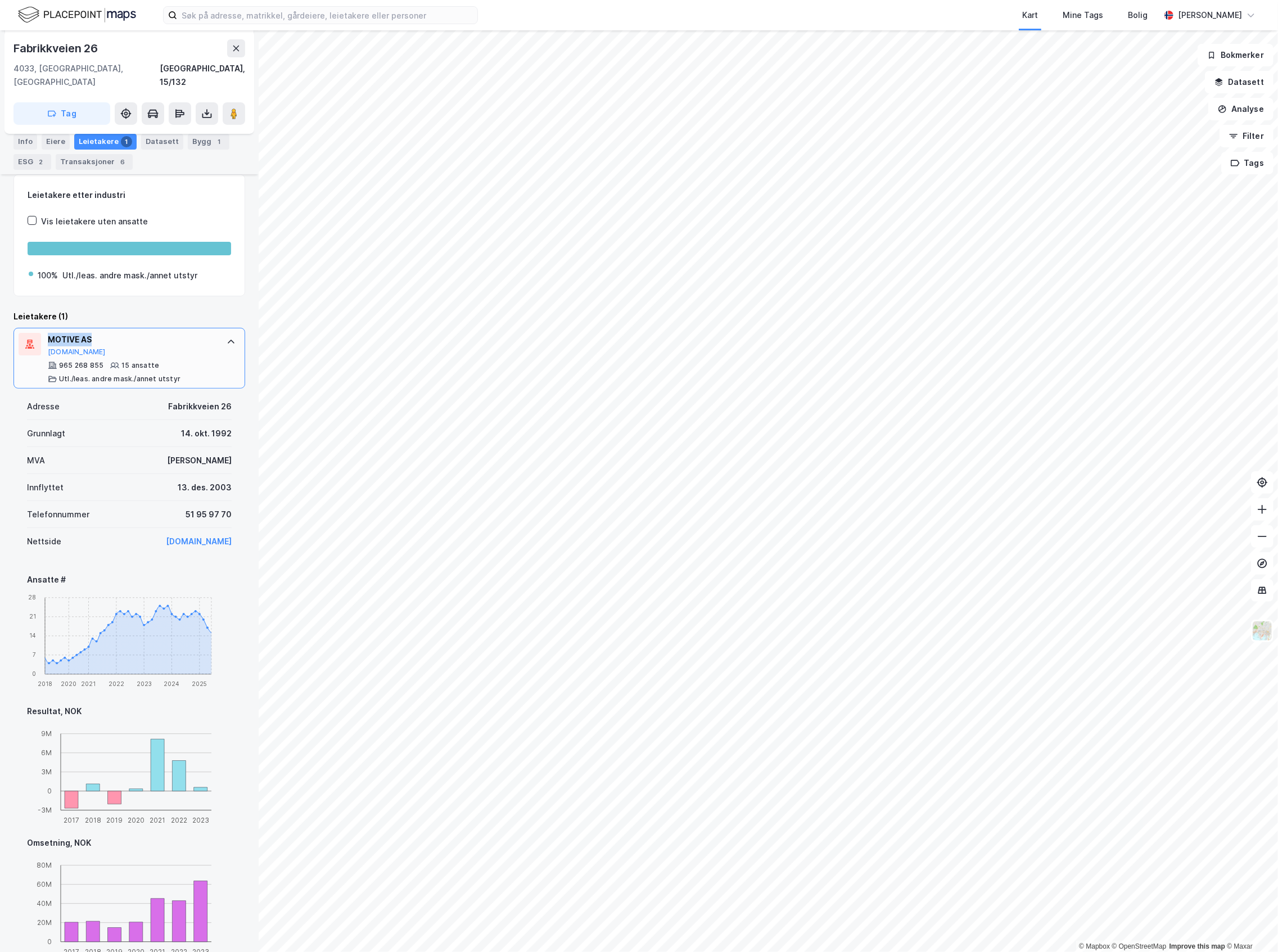
drag, startPoint x: 99, startPoint y: 327, endPoint x: 48, endPoint y: 331, distance: 51.2
click at [48, 333] on div "MOTIVE AS" at bounding box center [132, 339] width 168 height 13
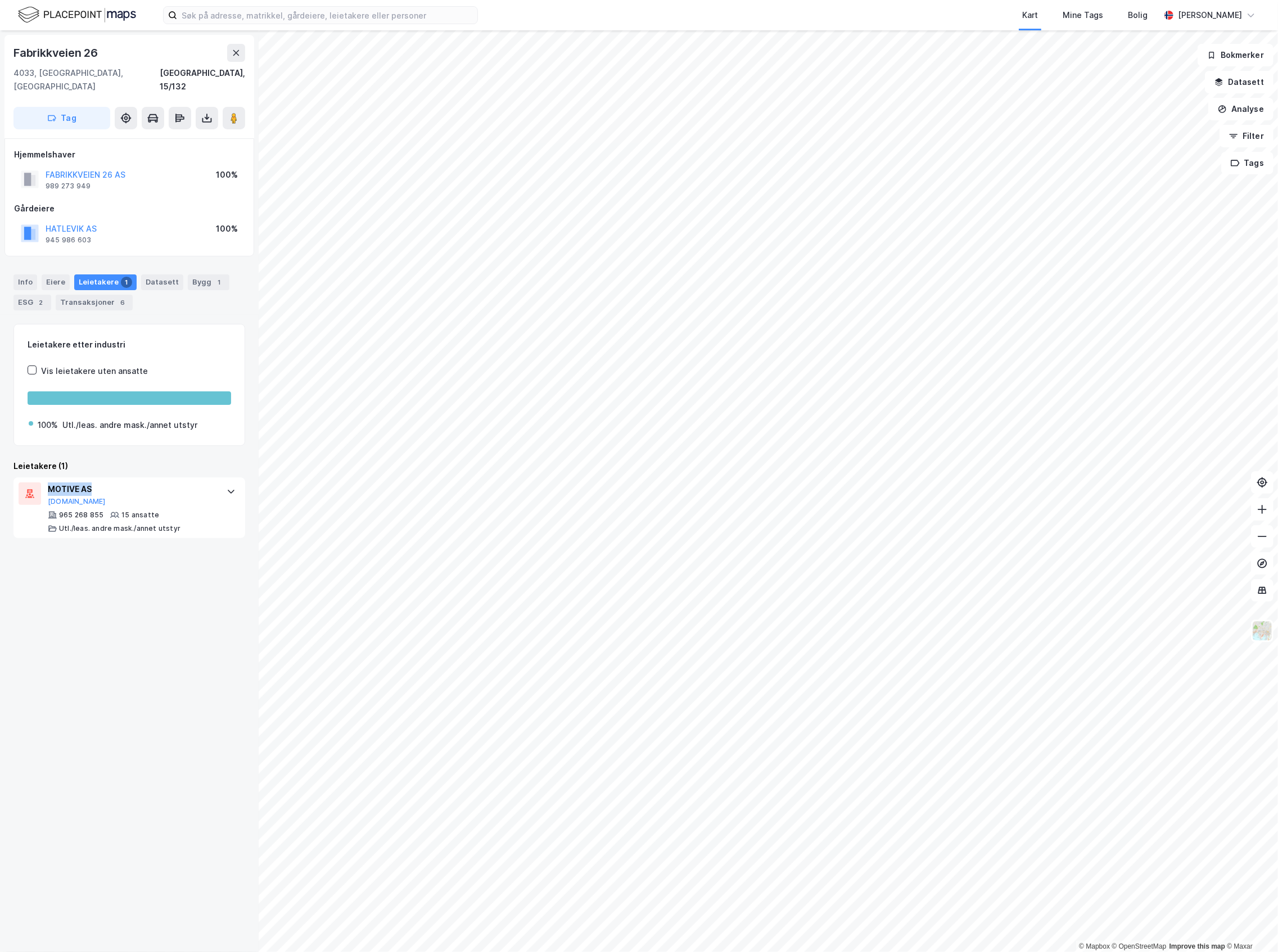
copy div "MOTIVE AS"
click at [174, 490] on div "MOTIVE AS Proff.no" at bounding box center [132, 494] width 168 height 24
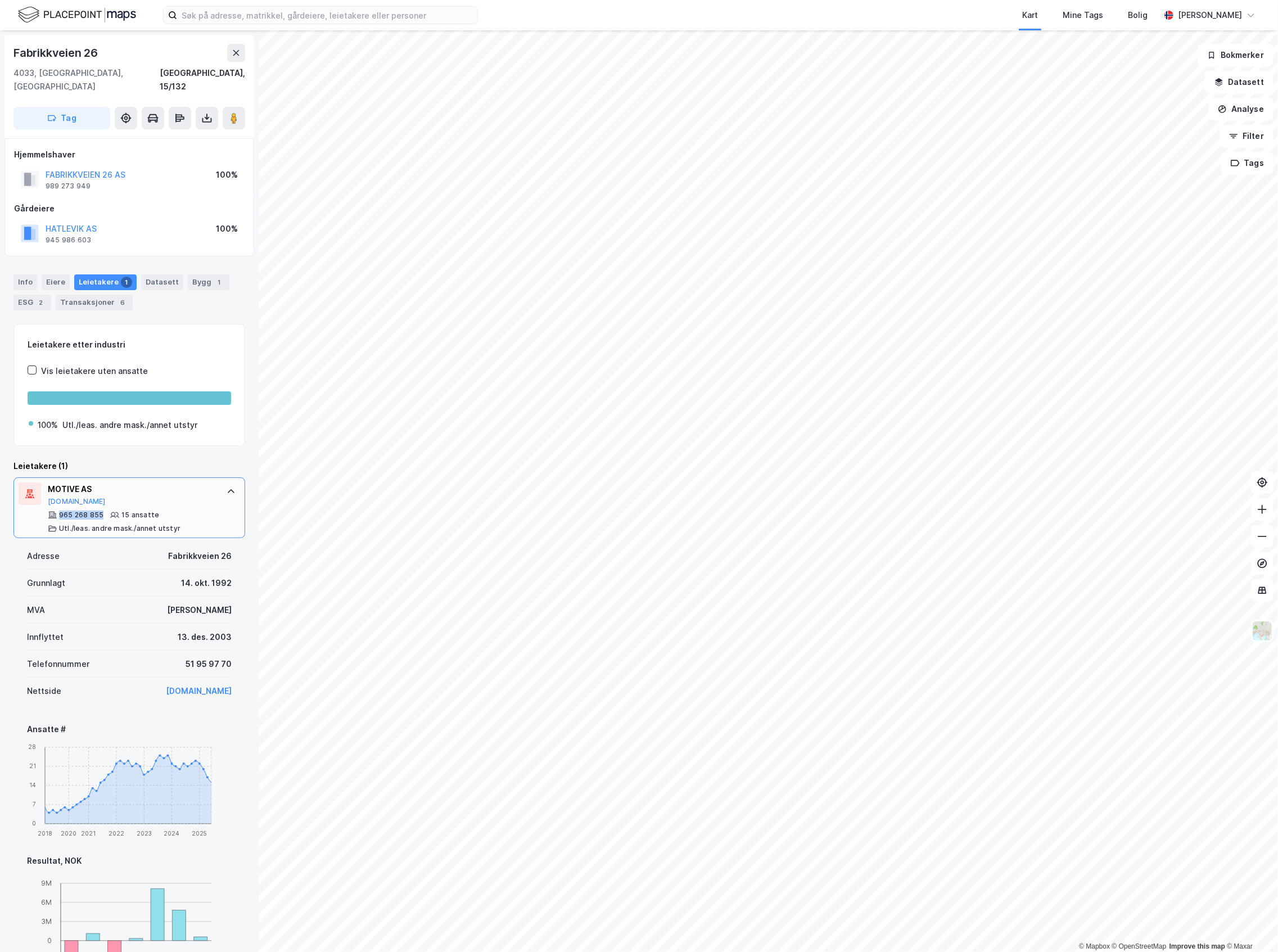
drag, startPoint x: 101, startPoint y: 505, endPoint x: 56, endPoint y: 504, distance: 45.0
click at [56, 511] on div "965 268 855" at bounding box center [76, 515] width 56 height 9
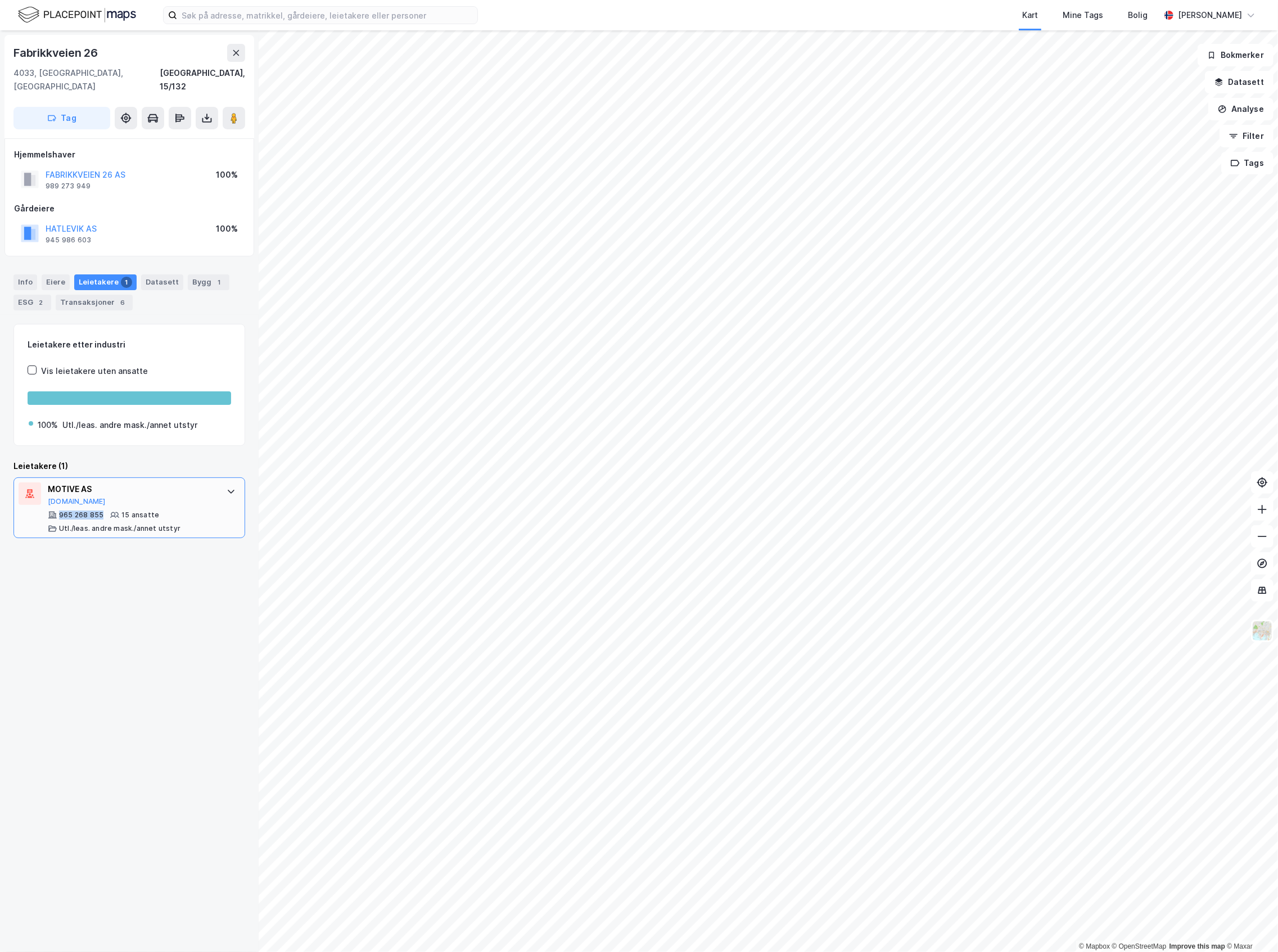
copy div "965 268 855"
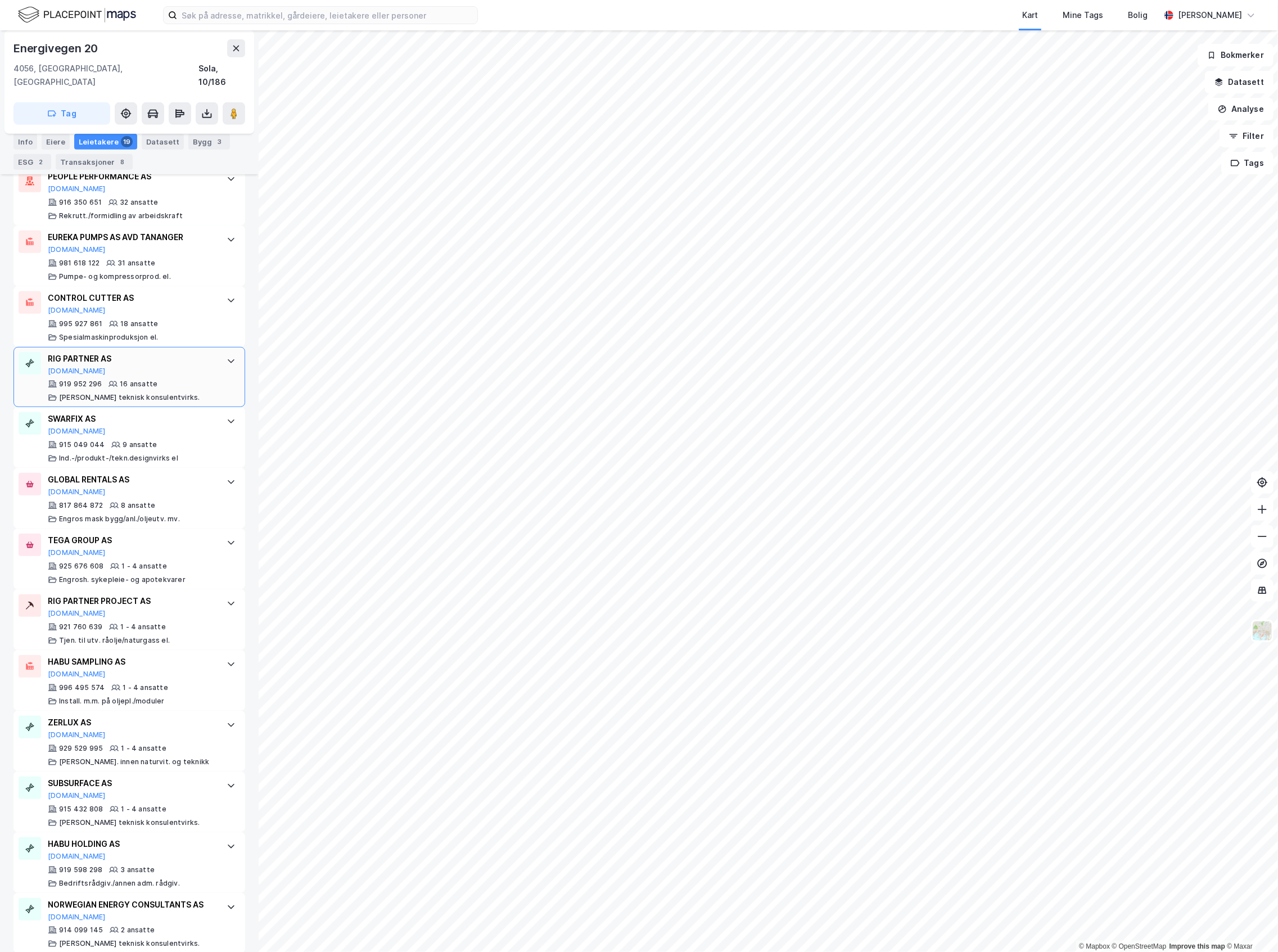
scroll to position [525, 0]
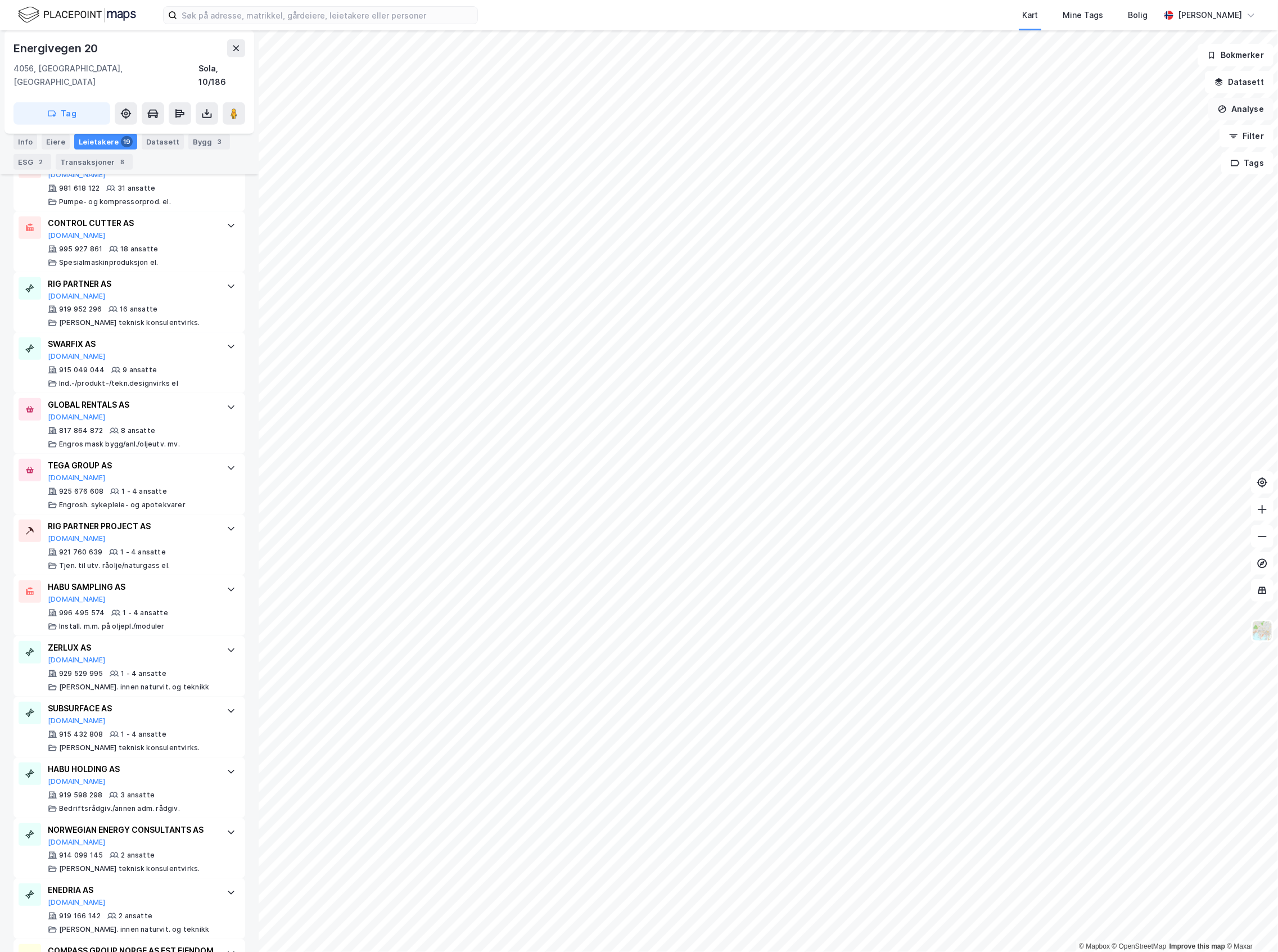
click at [1253, 101] on button "Analyse" at bounding box center [1240, 109] width 66 height 23
click at [1147, 108] on div "Mål avstand" at bounding box center [1143, 109] width 98 height 10
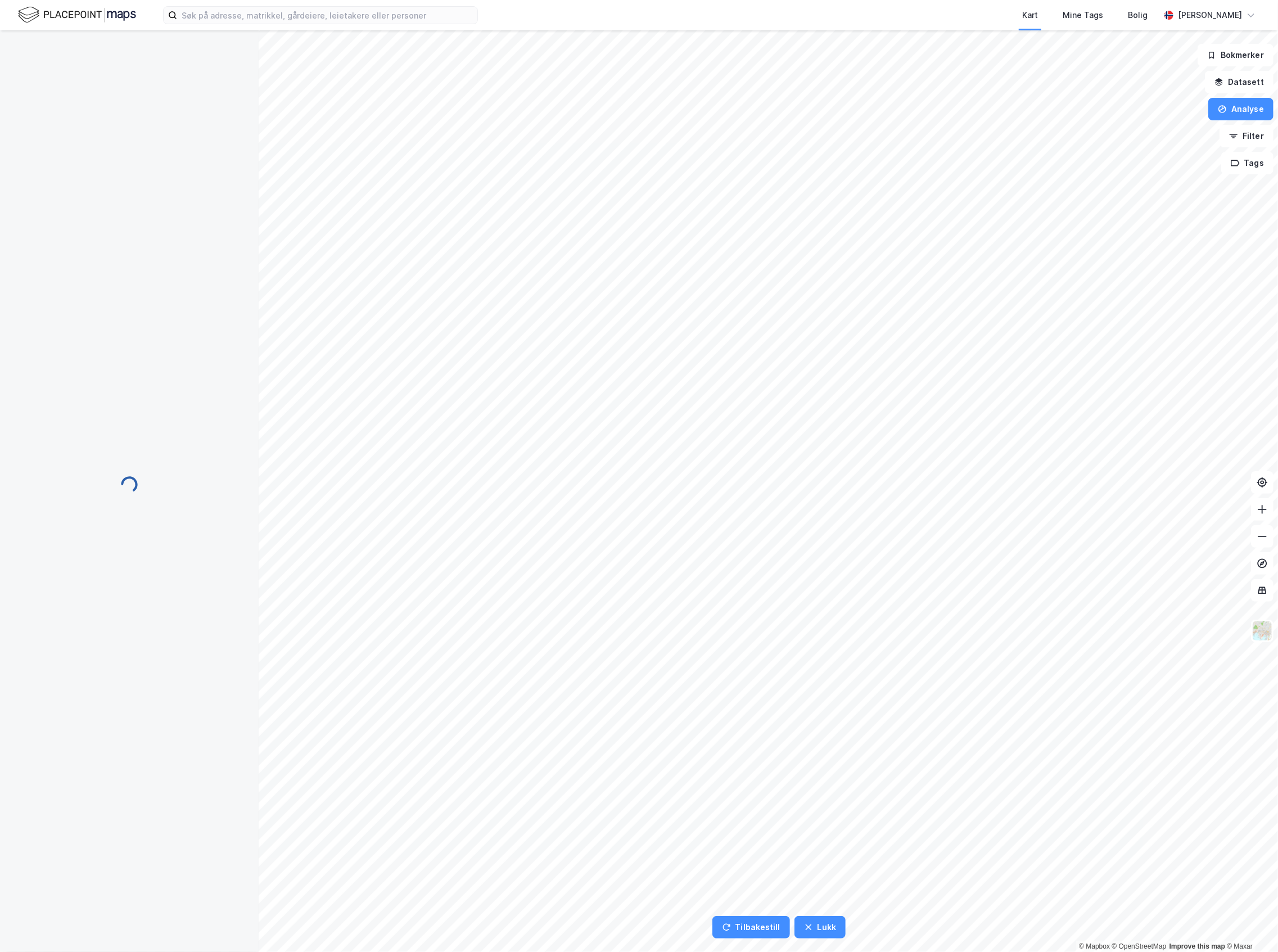
scroll to position [0, 0]
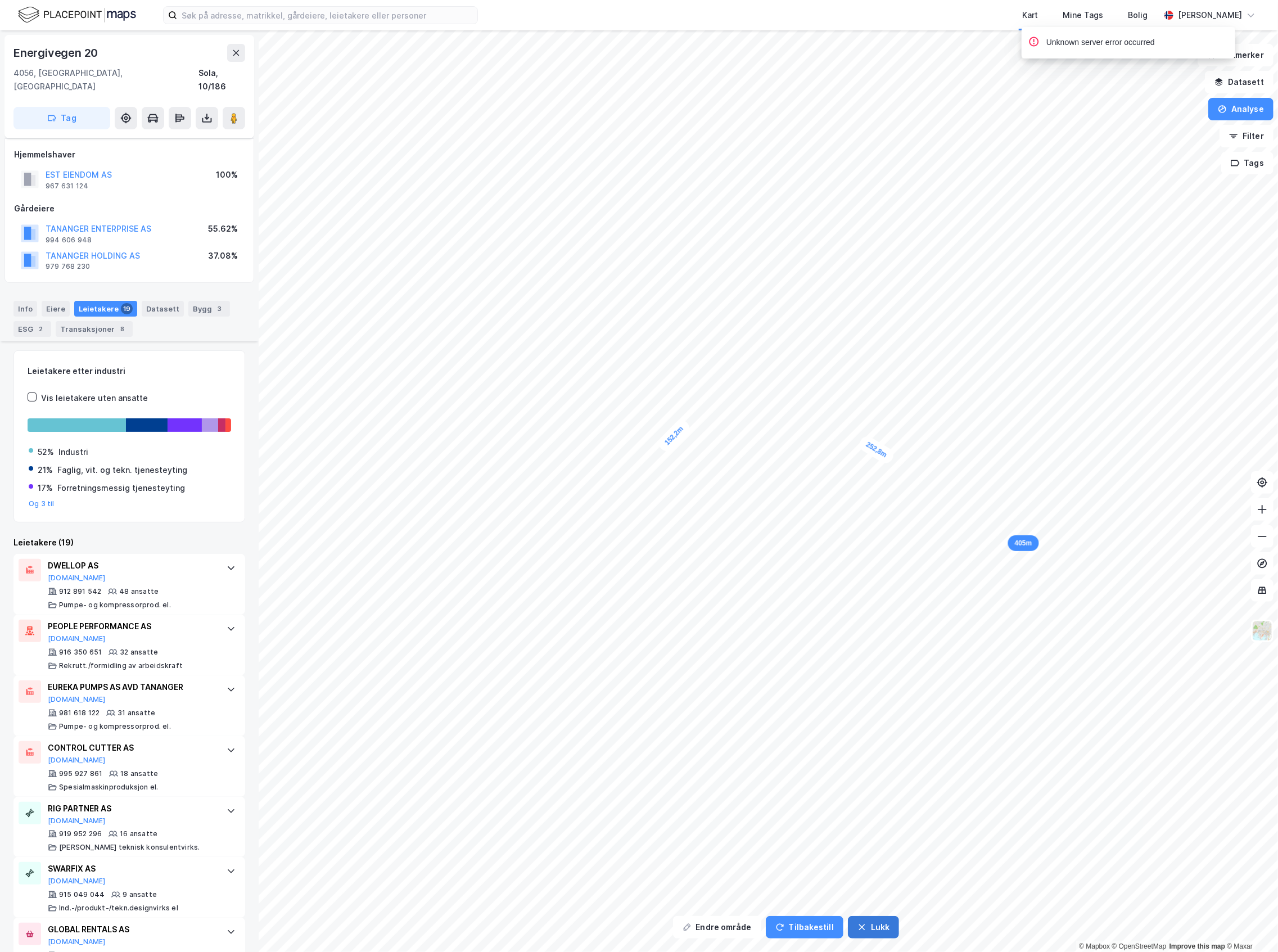
click at [888, 932] on button "Lukk" at bounding box center [873, 928] width 52 height 23
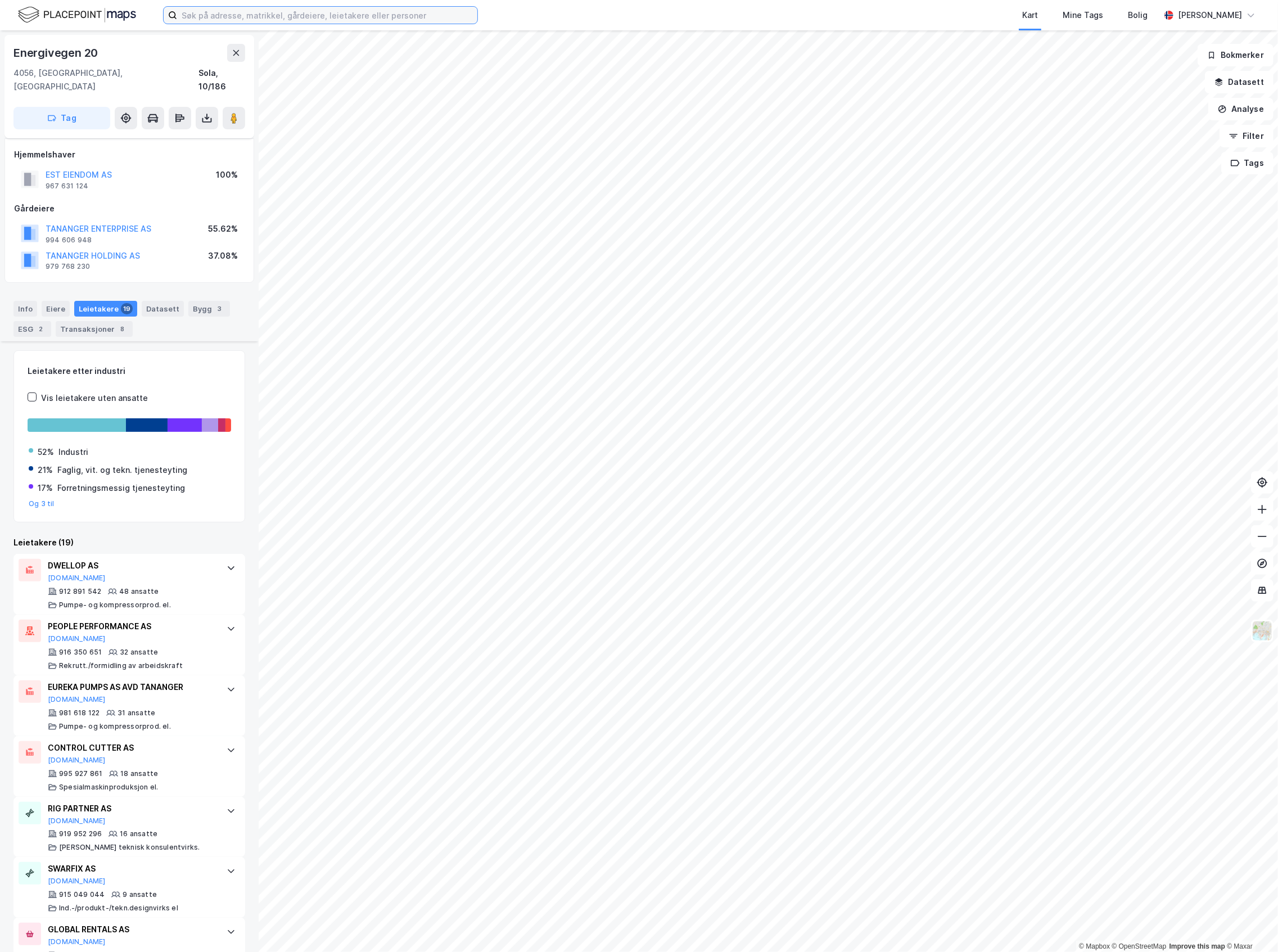
click at [281, 17] on input at bounding box center [327, 15] width 300 height 17
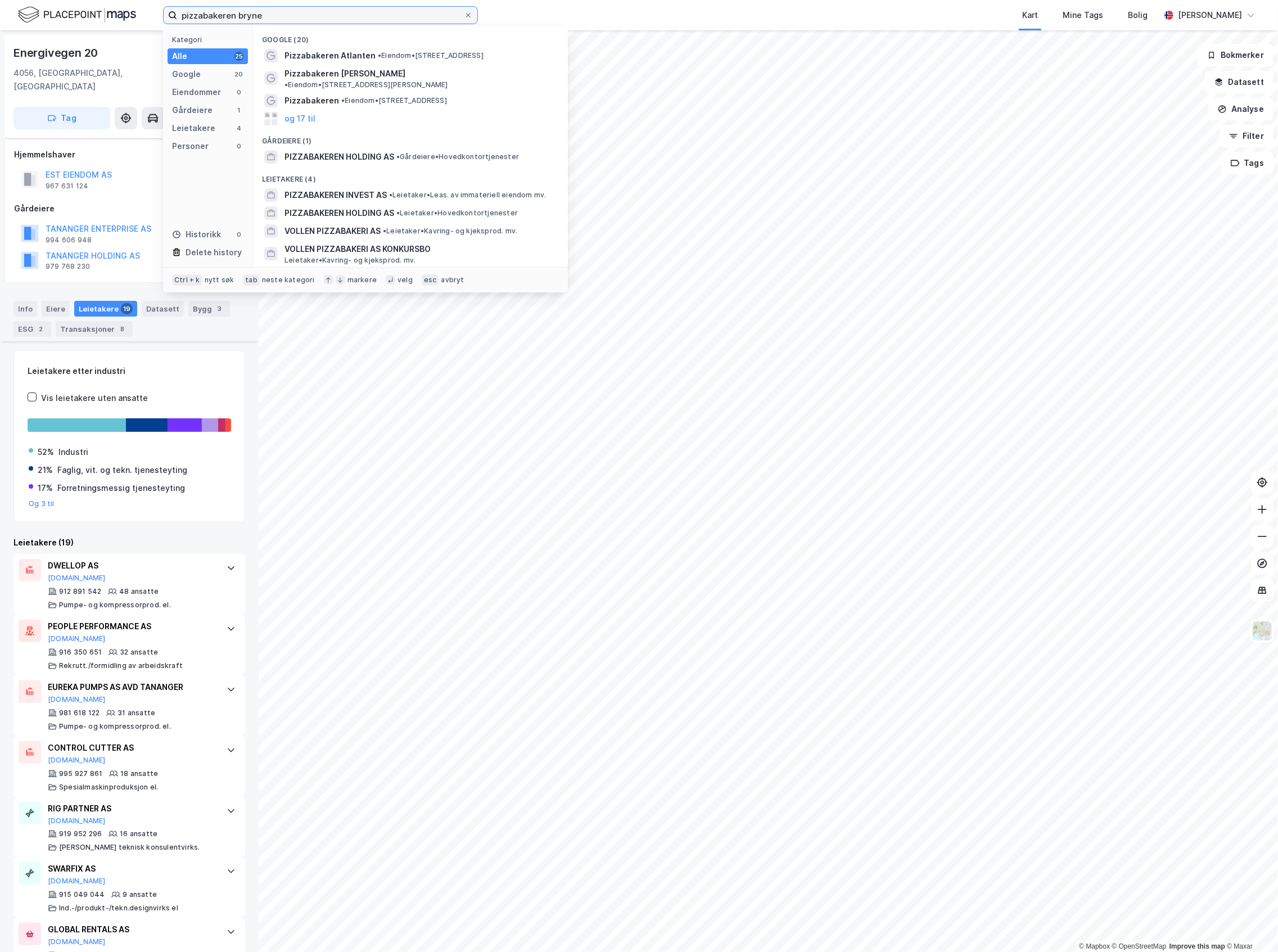
type input "pizzabakeren bryne"
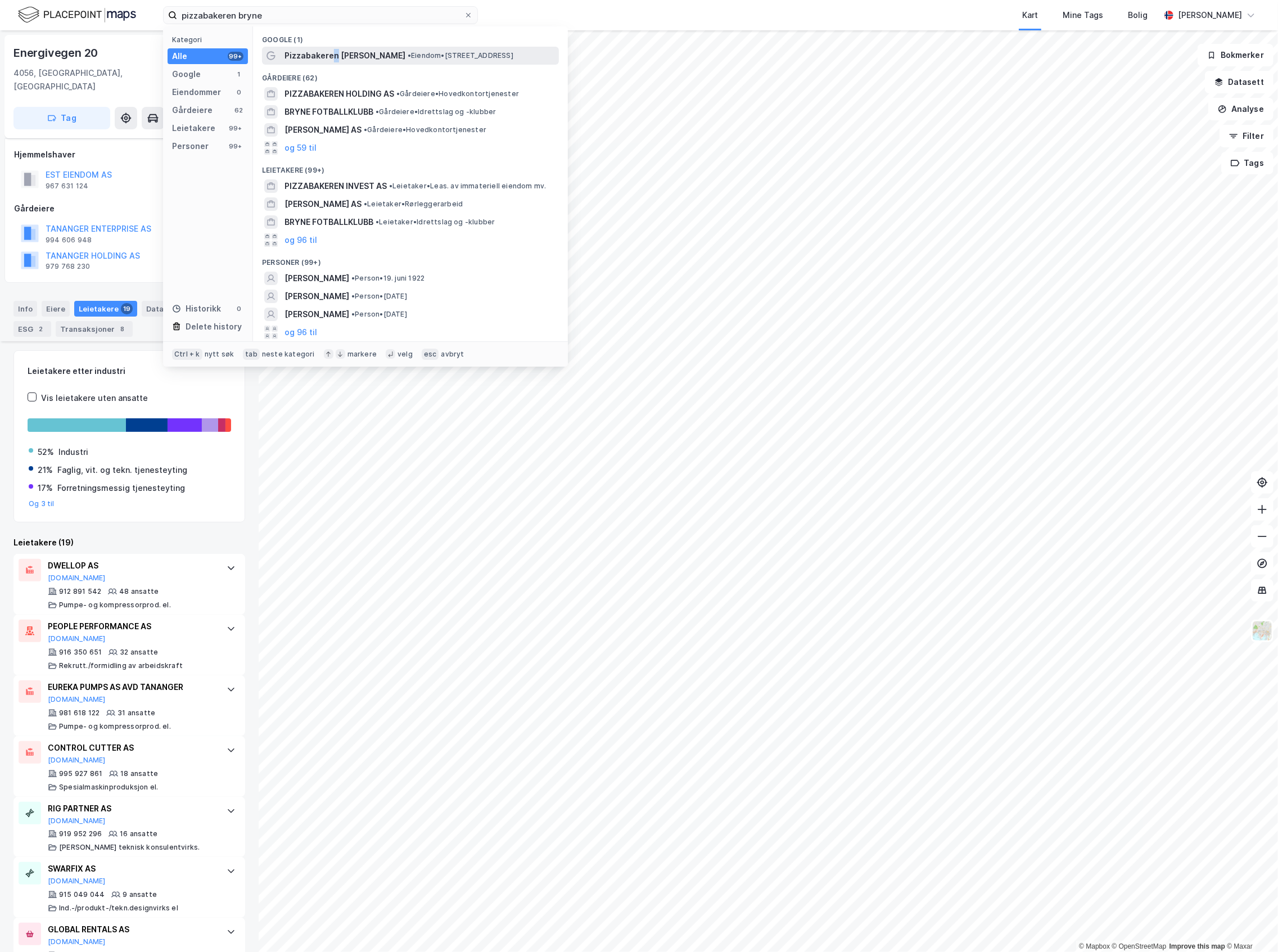
click at [333, 57] on span "Pizzabakeren Bryne" at bounding box center [344, 55] width 121 height 13
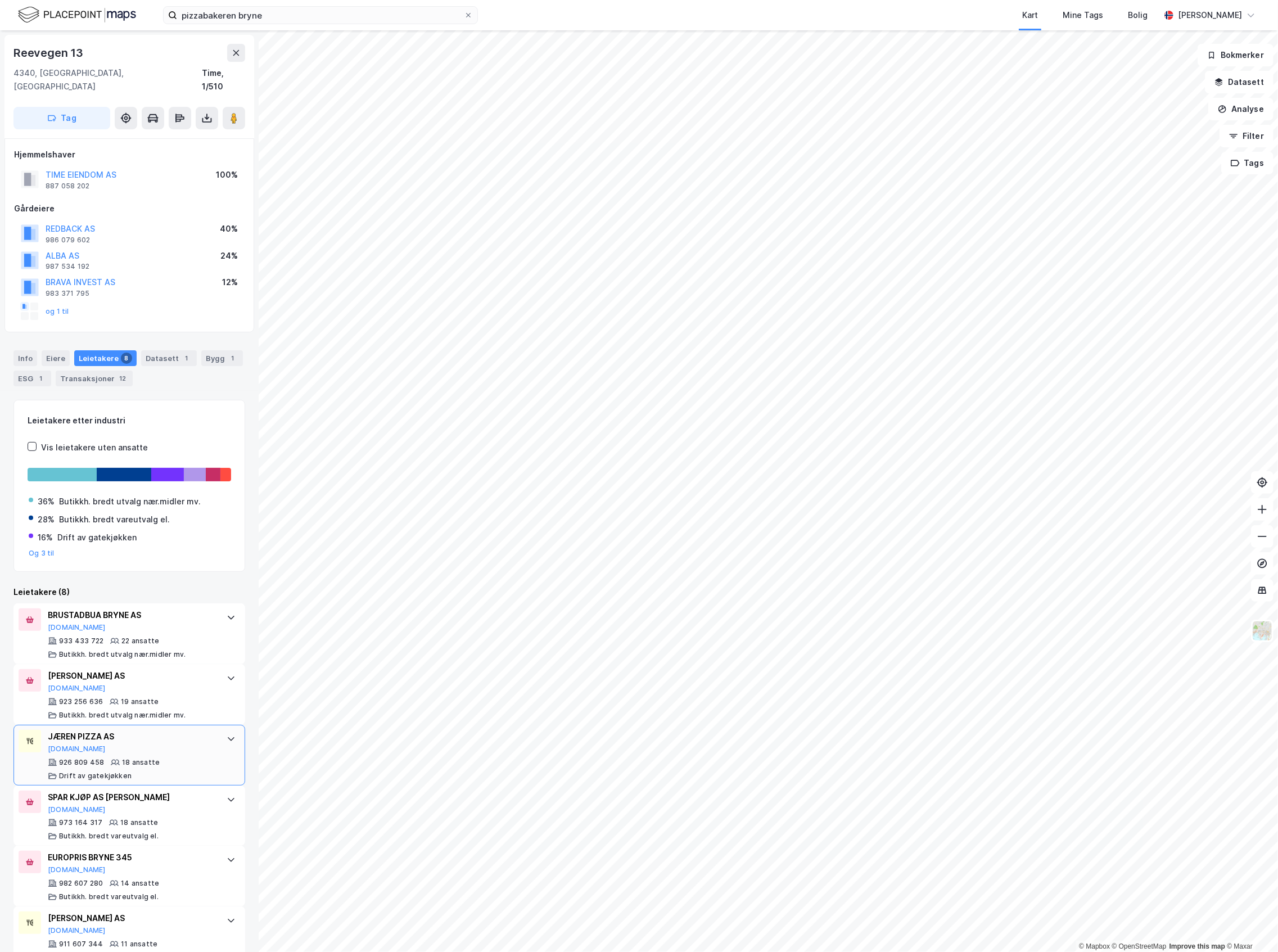
click at [179, 737] on div "JÆREN PIZZA AS Proff.no" at bounding box center [132, 741] width 168 height 24
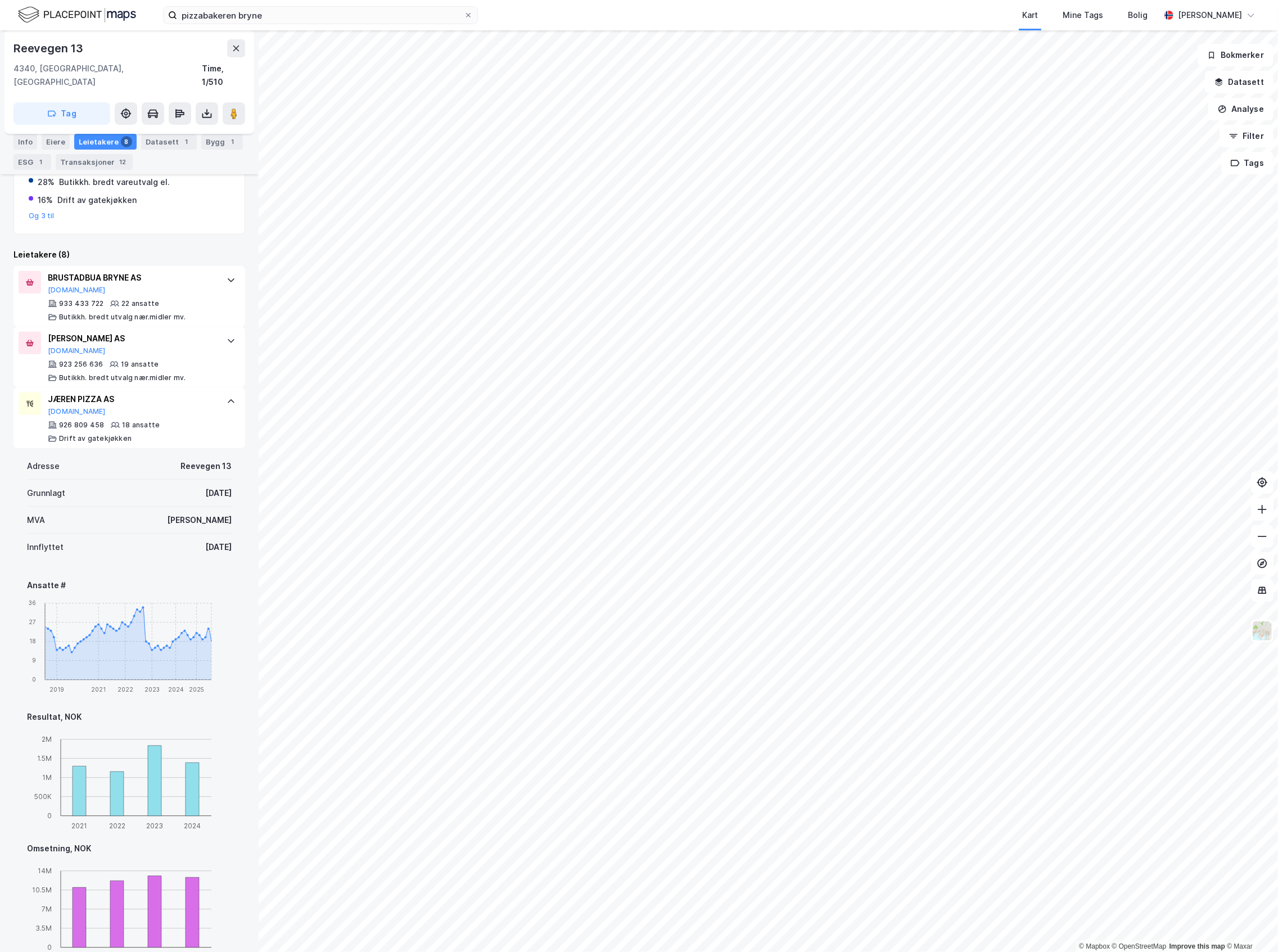
scroll to position [374, 0]
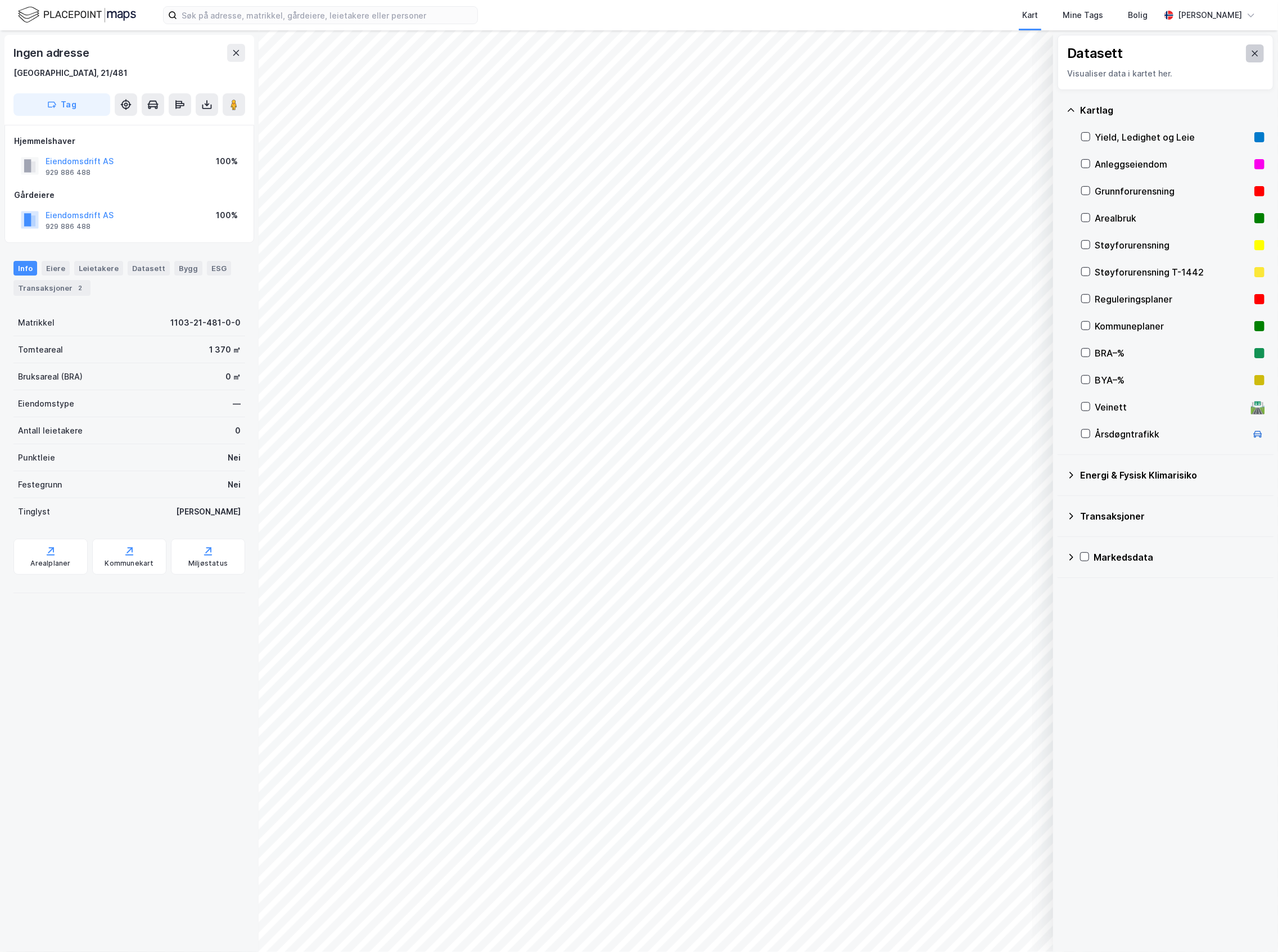
click at [1248, 51] on button at bounding box center [1254, 53] width 18 height 18
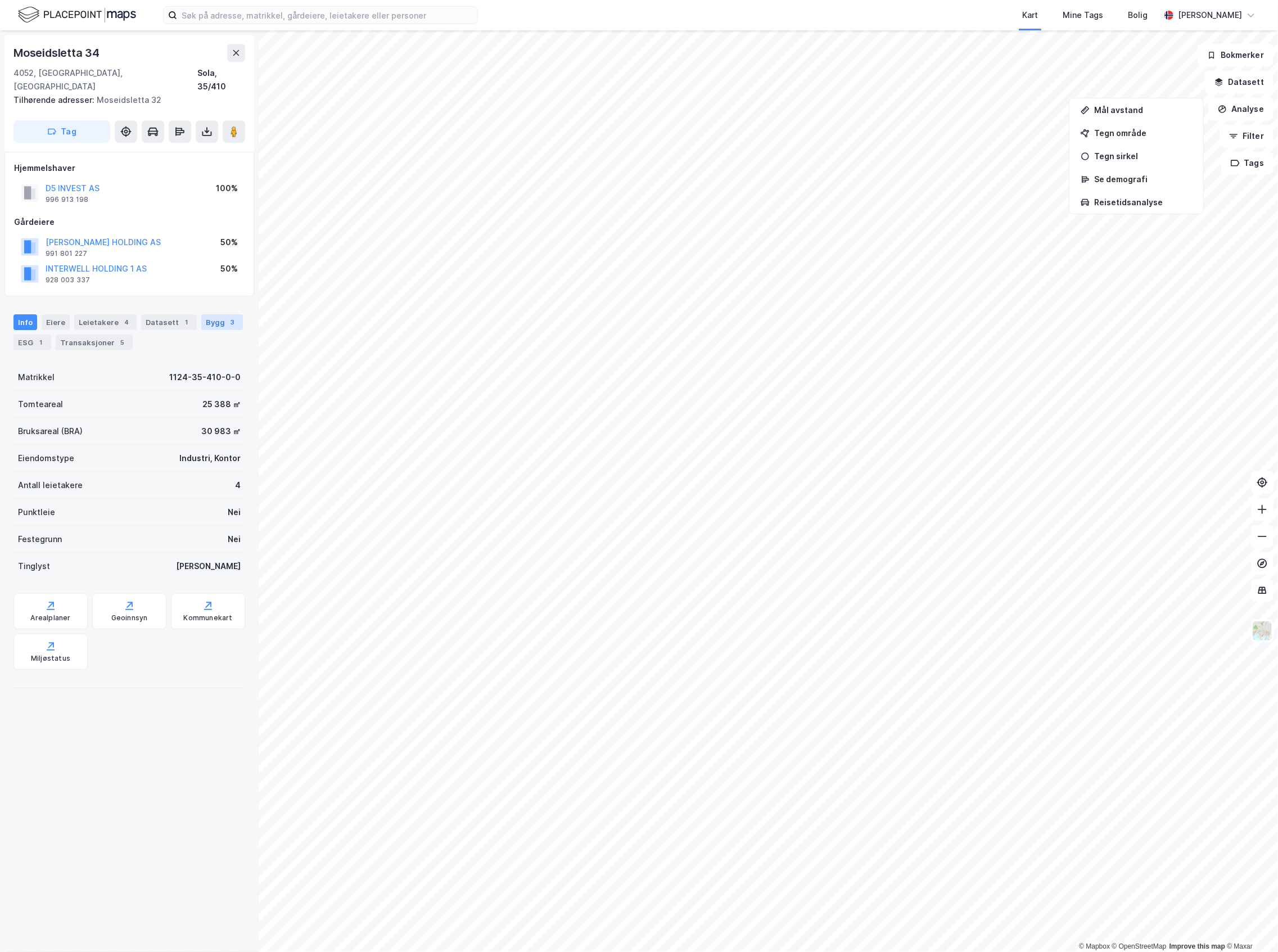
click at [227, 316] on div "3" at bounding box center [233, 322] width 11 height 11
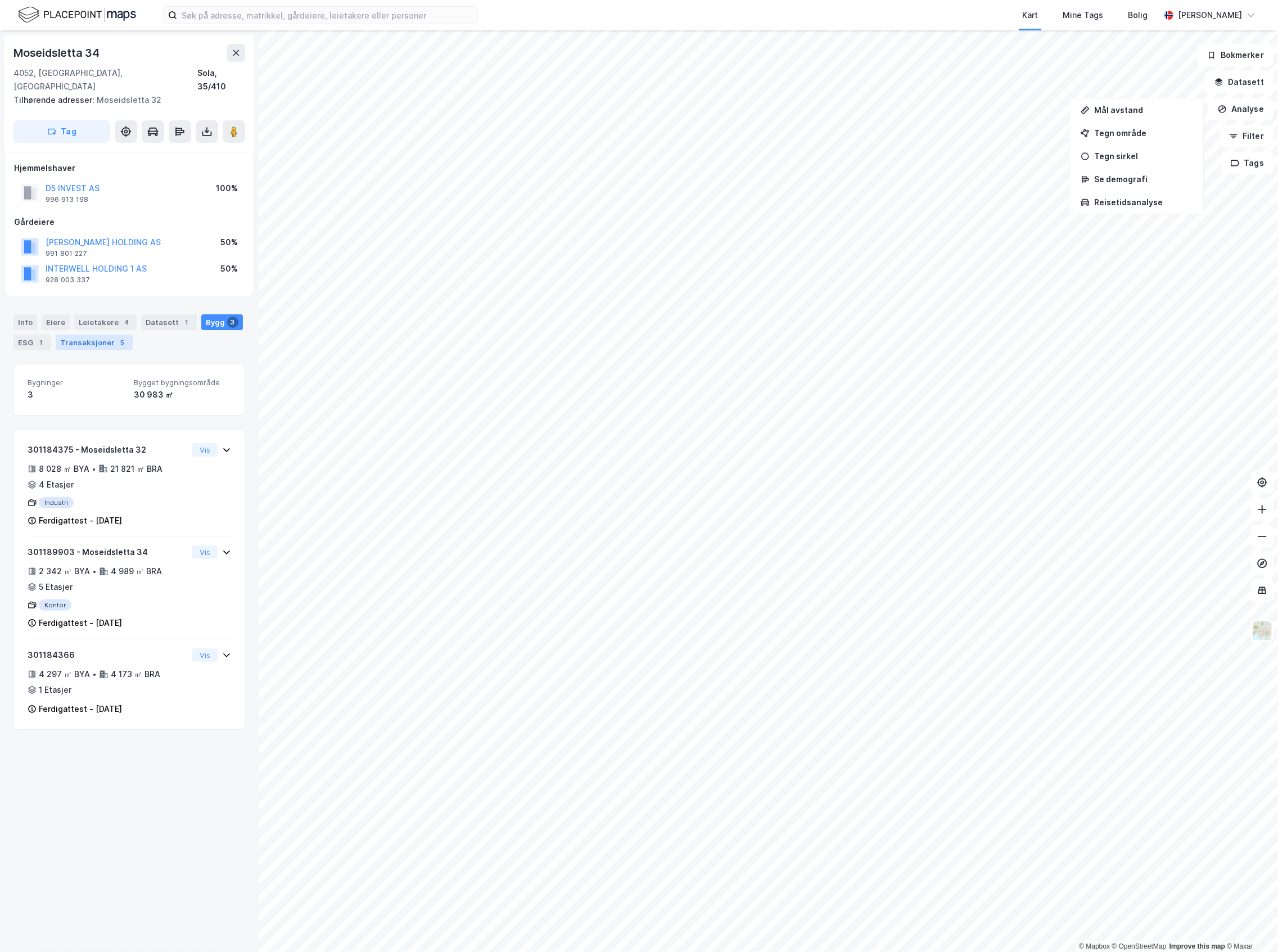
click at [114, 337] on div "Transaksjoner 5" at bounding box center [94, 343] width 77 height 16
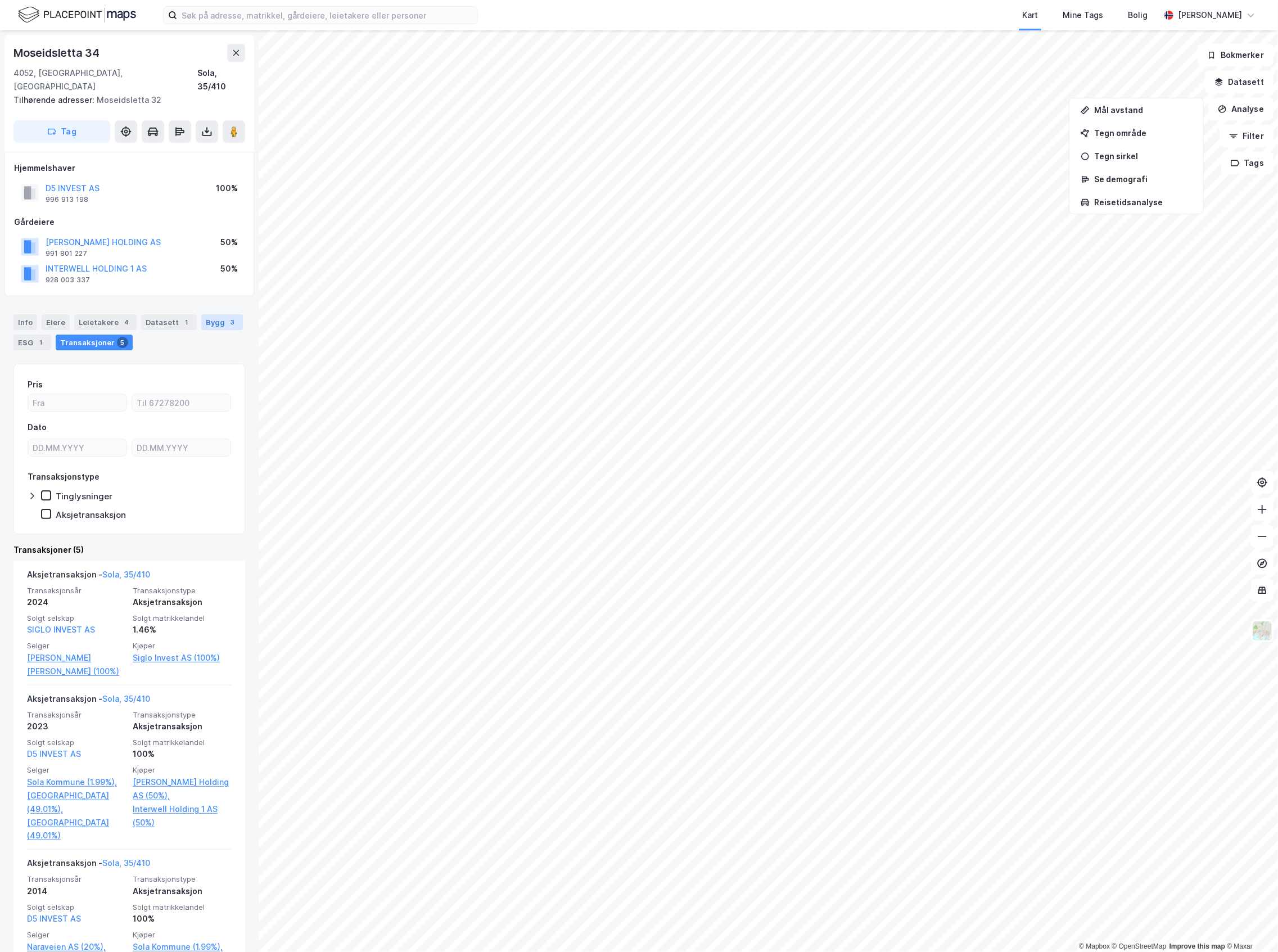
click at [230, 315] on div "Bygg 3" at bounding box center [222, 323] width 42 height 16
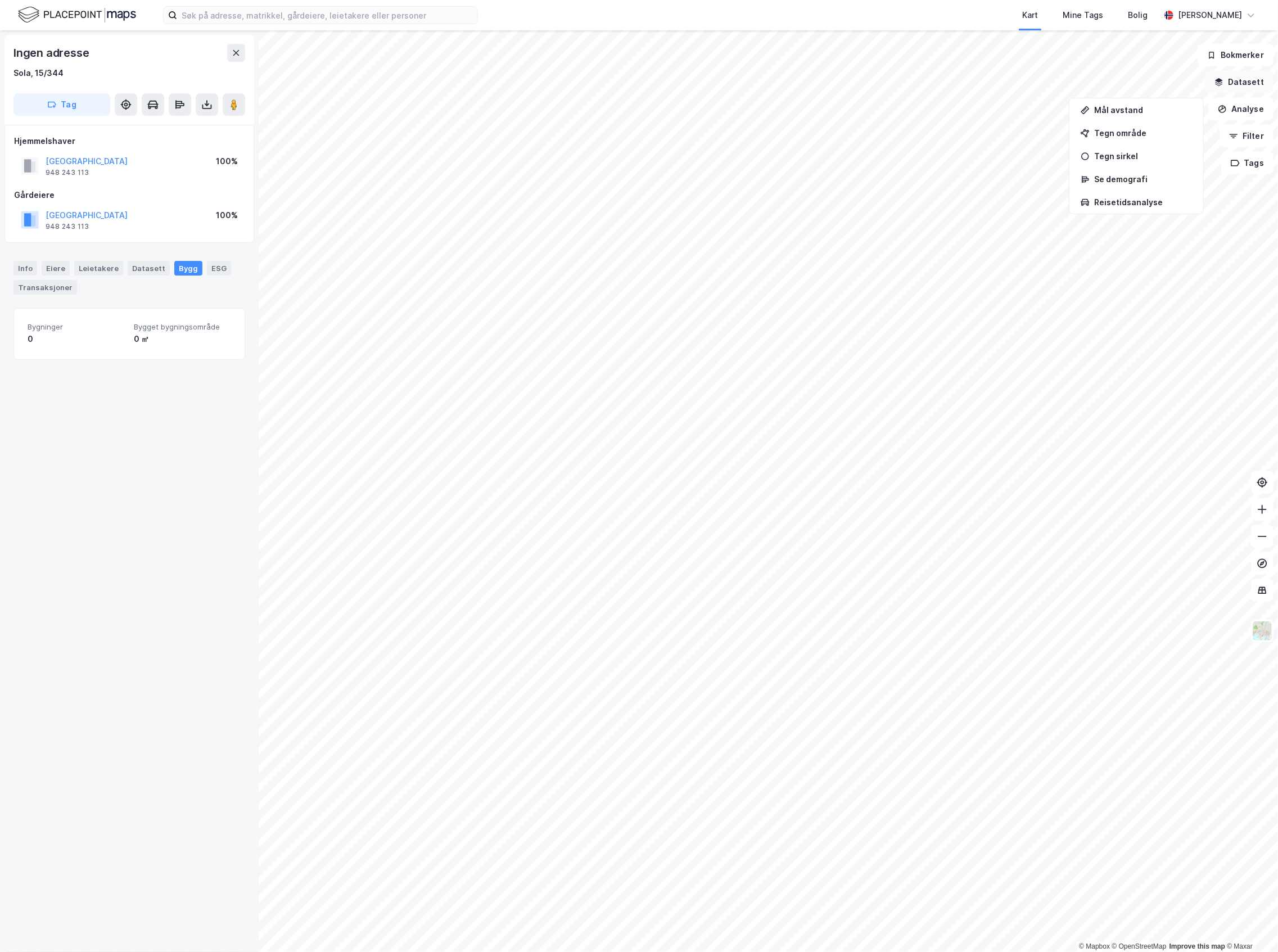
click at [1257, 81] on button "Datasett" at bounding box center [1239, 82] width 68 height 23
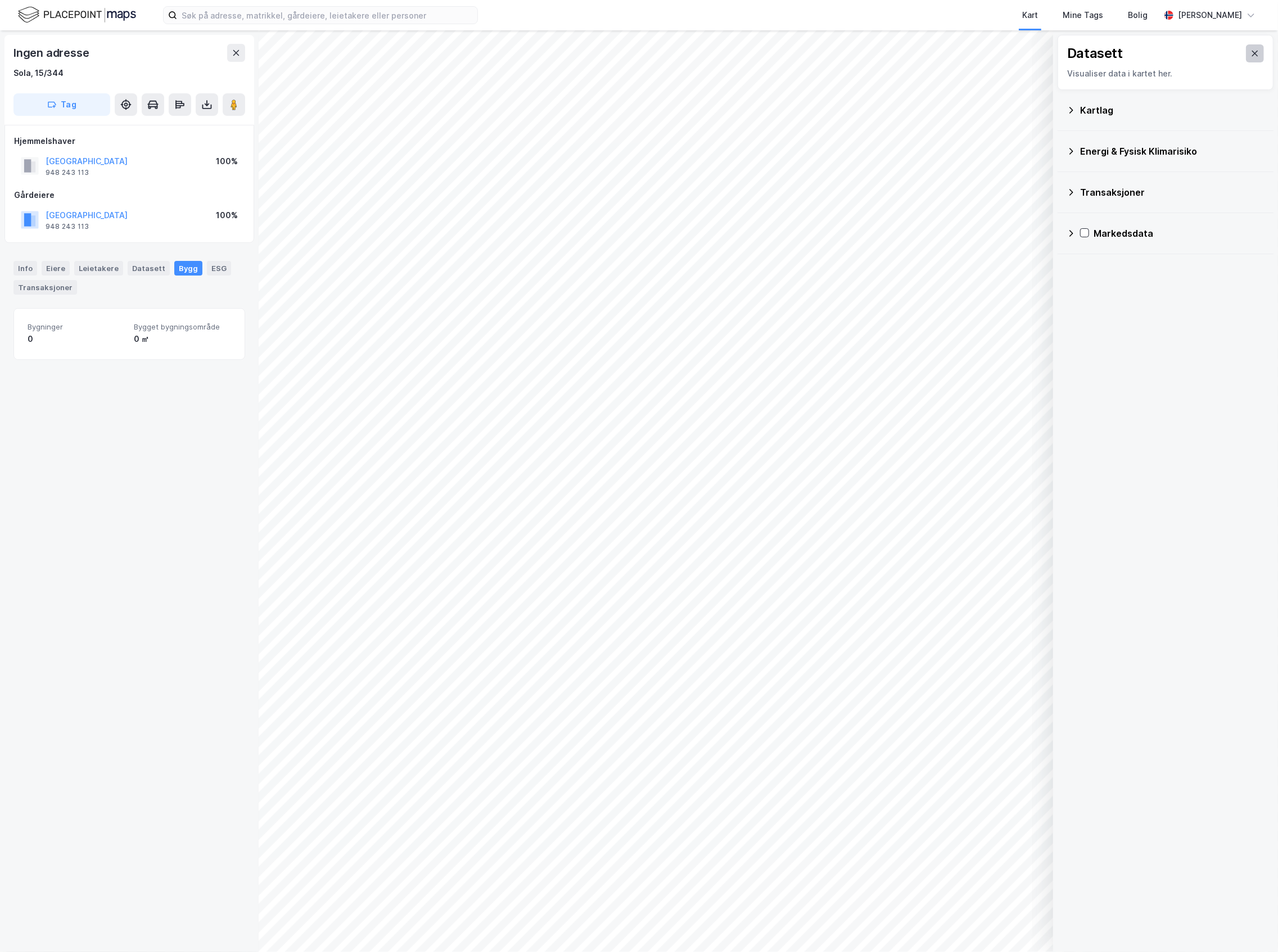
click at [1252, 52] on icon at bounding box center [1254, 53] width 6 height 5
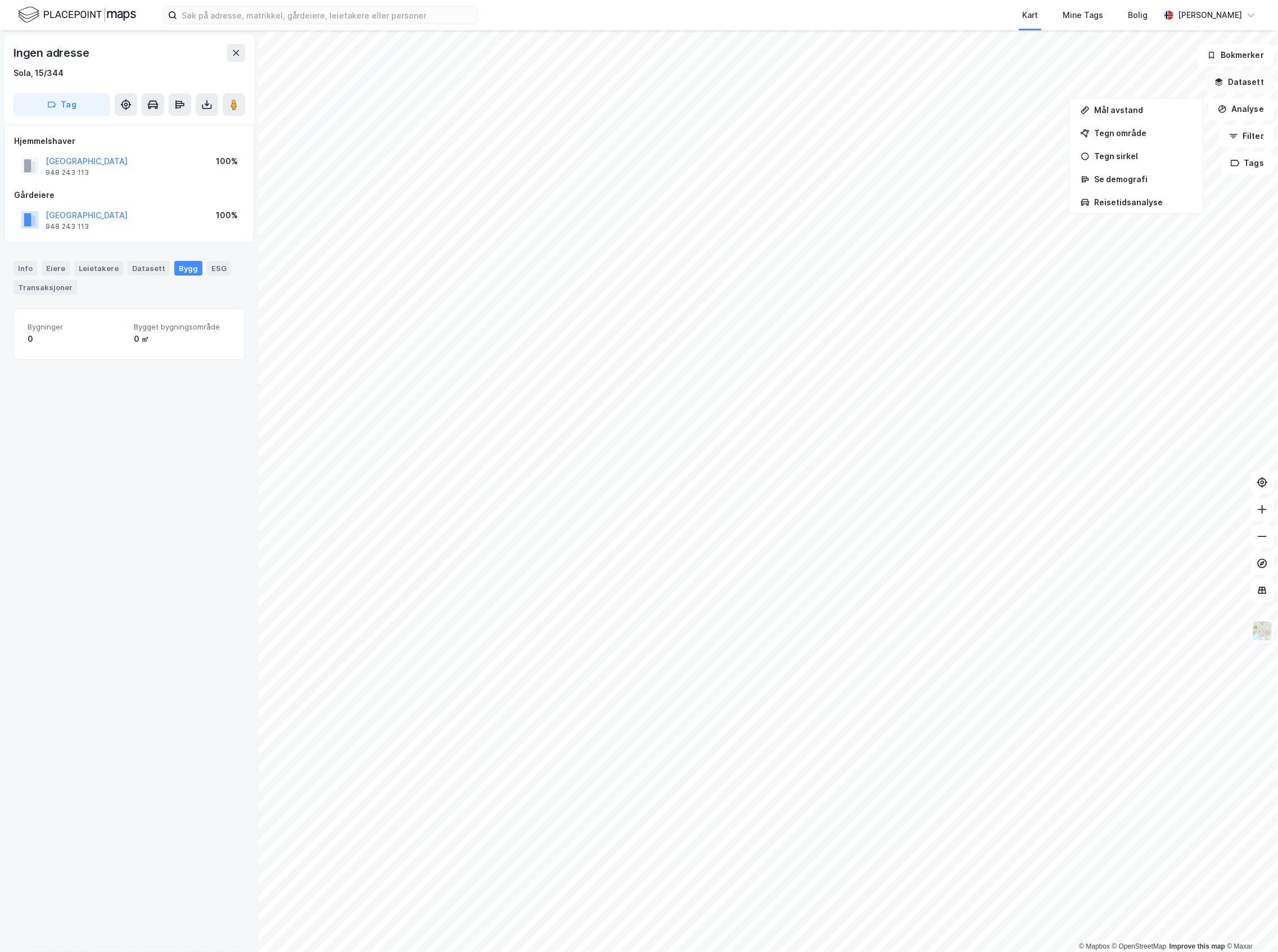
click at [1240, 73] on button "Datasett" at bounding box center [1239, 82] width 68 height 23
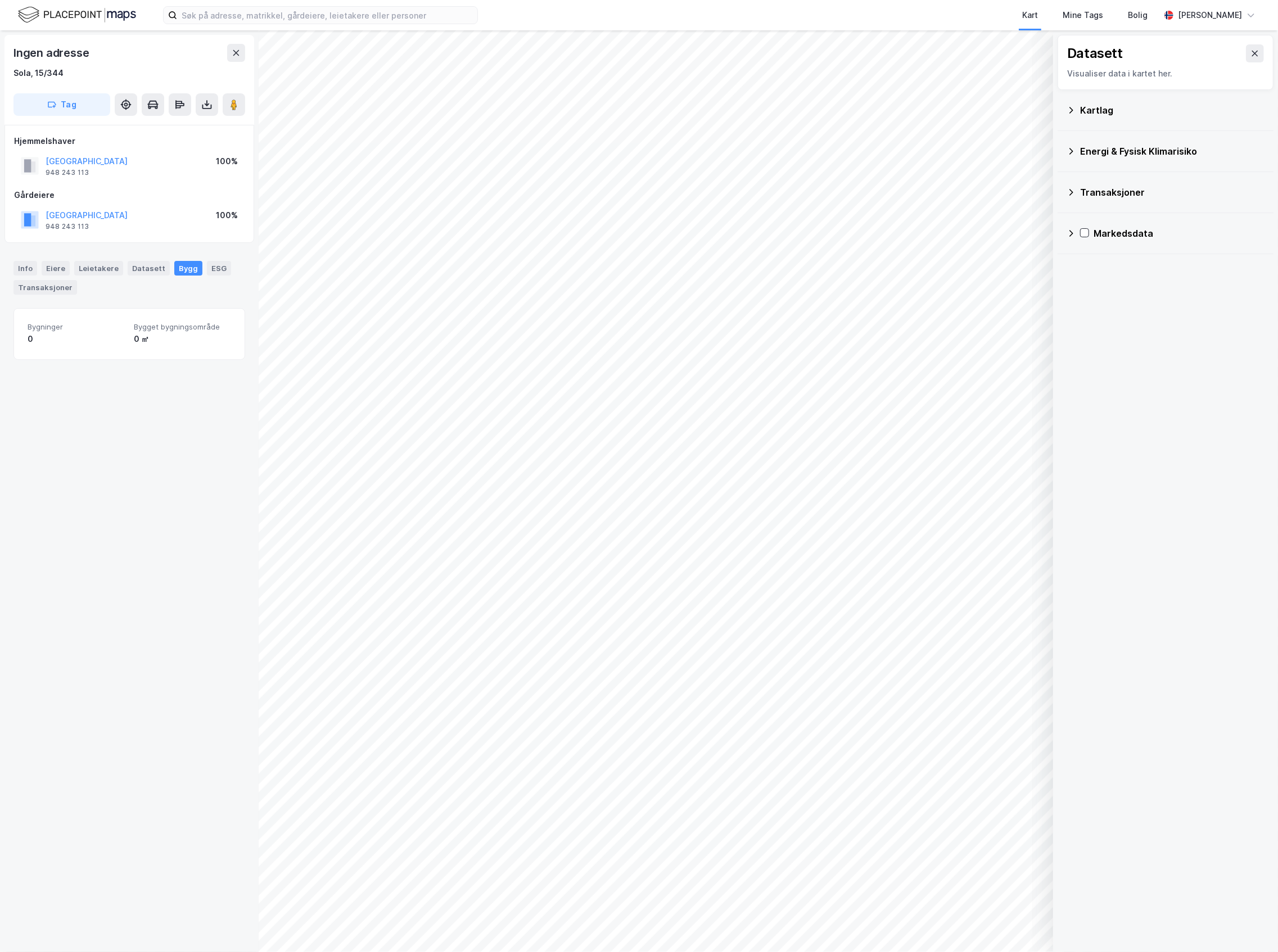
click at [1095, 113] on div "Kartlag" at bounding box center [1172, 109] width 184 height 13
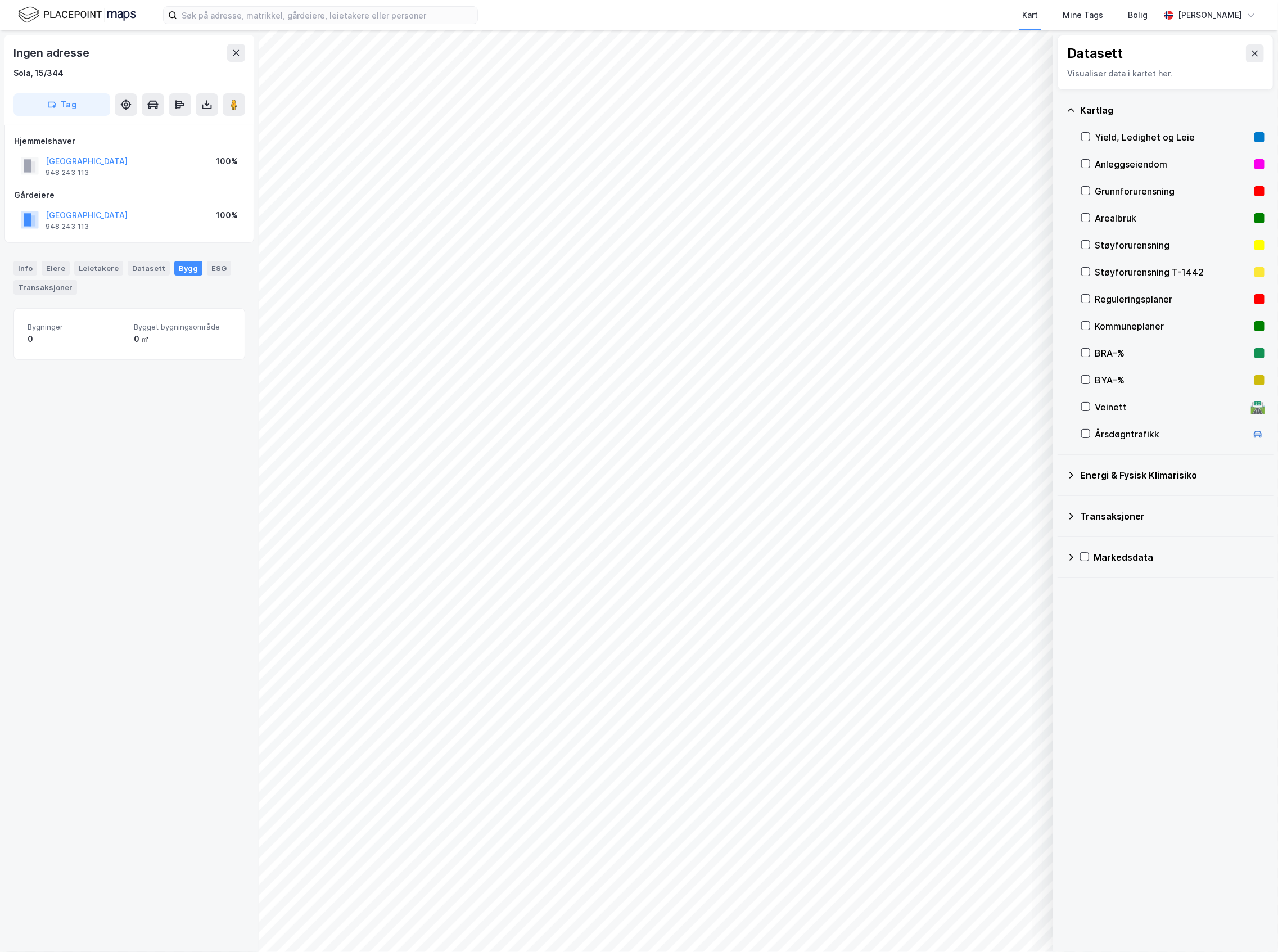
click at [1136, 302] on div "Reguleringsplaner" at bounding box center [1172, 298] width 156 height 13
click at [1134, 317] on div "Kommuneplaner" at bounding box center [1173, 326] width 184 height 27
click at [1108, 339] on div "Yield, Ledighet og Leie Anleggseiendom Grunnforurensning Arealbruk Støyforurens…" at bounding box center [1173, 286] width 184 height 323
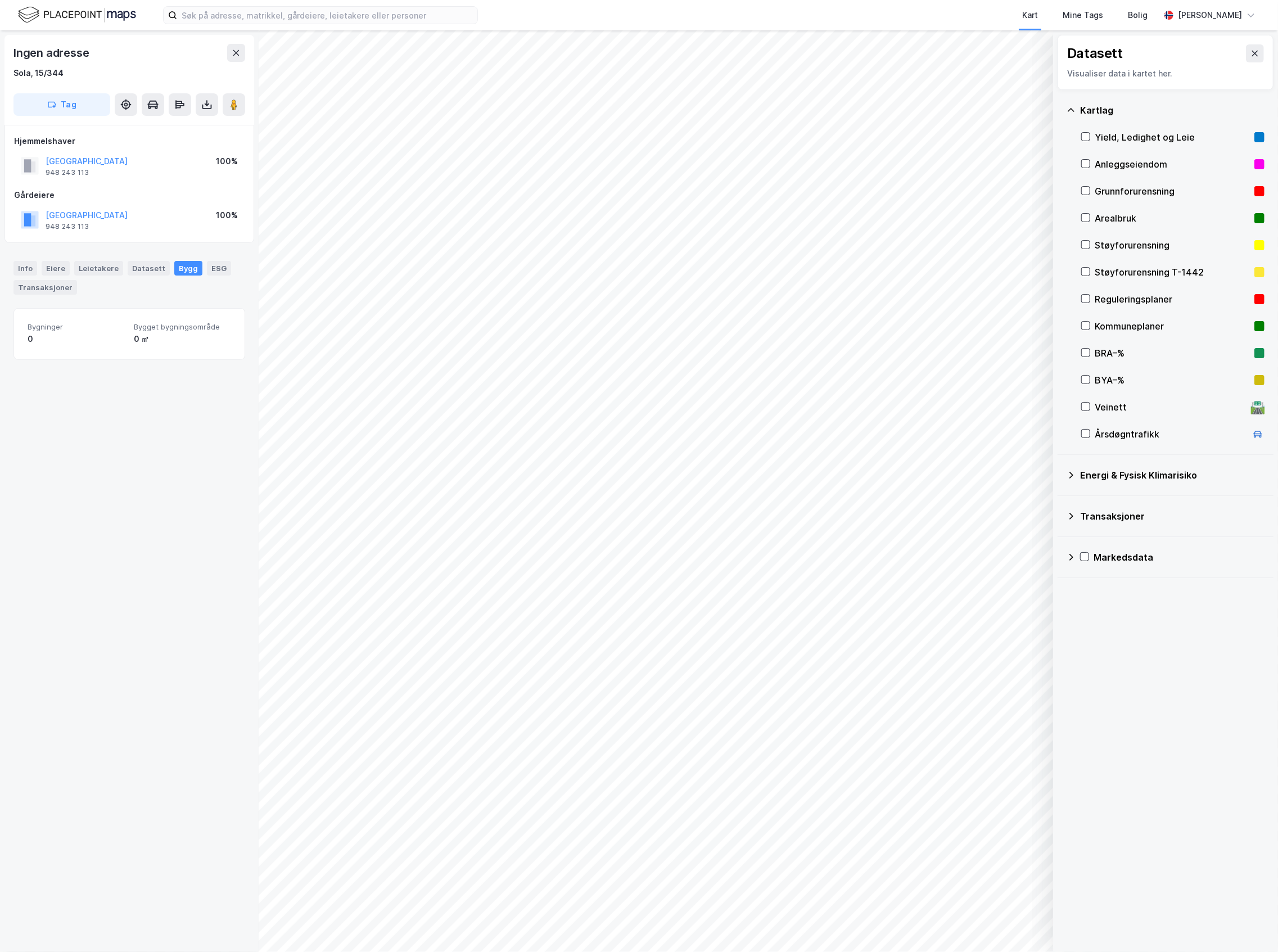
click at [1141, 339] on div "BRA–%" at bounding box center [1173, 352] width 184 height 27
click at [1107, 323] on div "Kommuneplaner" at bounding box center [1172, 325] width 156 height 13
click at [1087, 354] on icon at bounding box center [1085, 352] width 8 height 8
click at [997, 923] on button "Vis" at bounding box center [995, 922] width 94 height 18
click at [1028, 900] on icon at bounding box center [1031, 898] width 9 height 9
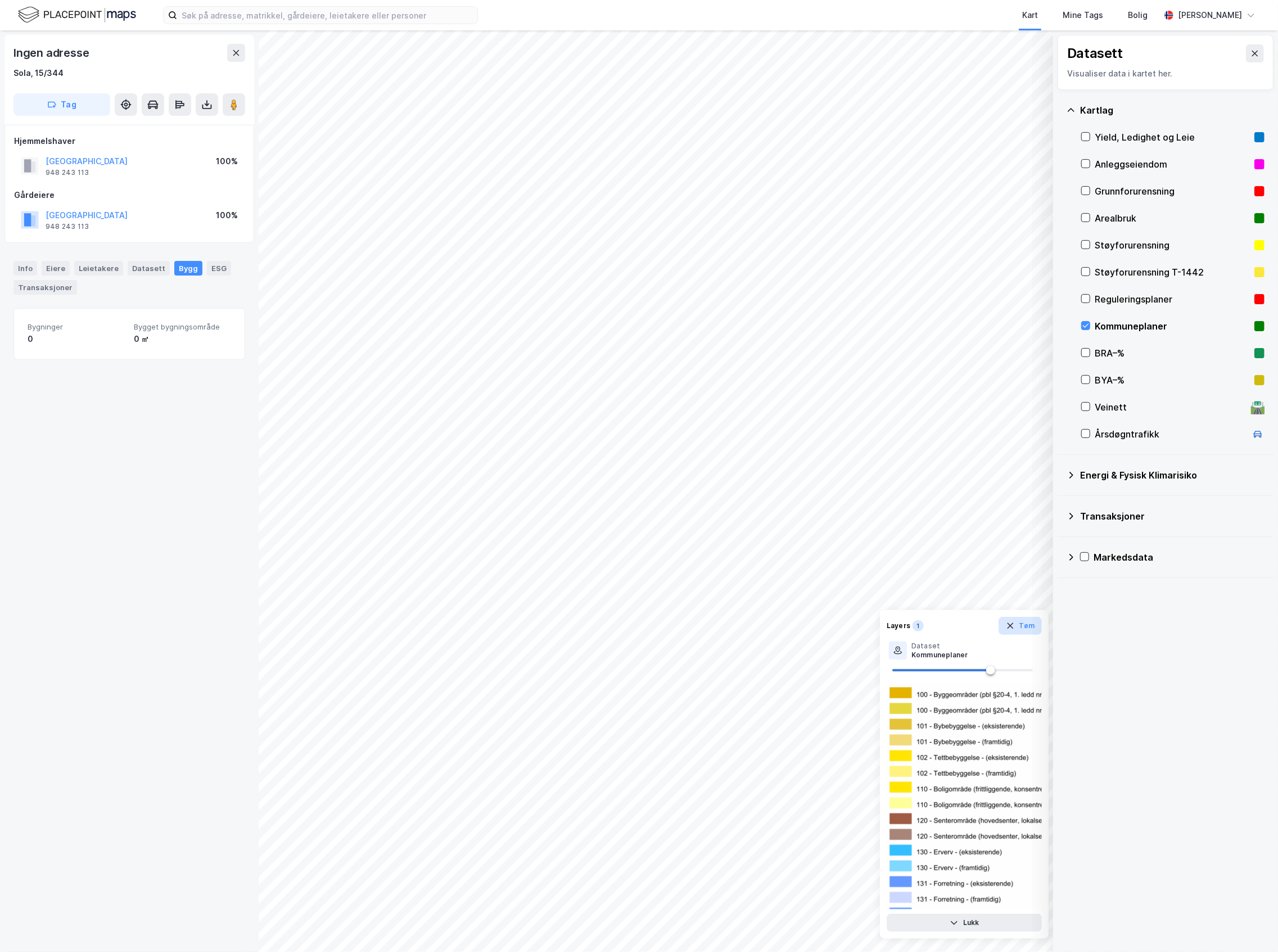
drag, startPoint x: 1011, startPoint y: 636, endPoint x: 1006, endPoint y: 630, distance: 7.8
click at [1008, 633] on div "Layers 1 [PERSON_NAME] Dataset Kommuneplaner Lukk" at bounding box center [964, 775] width 169 height 329
drag, startPoint x: 1006, startPoint y: 630, endPoint x: 1003, endPoint y: 640, distance: 10.4
click at [1004, 639] on div "Layers 1 [PERSON_NAME] Dataset Kommuneplaner Lukk" at bounding box center [964, 775] width 169 height 329
click at [1028, 628] on button "Tøm" at bounding box center [1020, 626] width 44 height 18
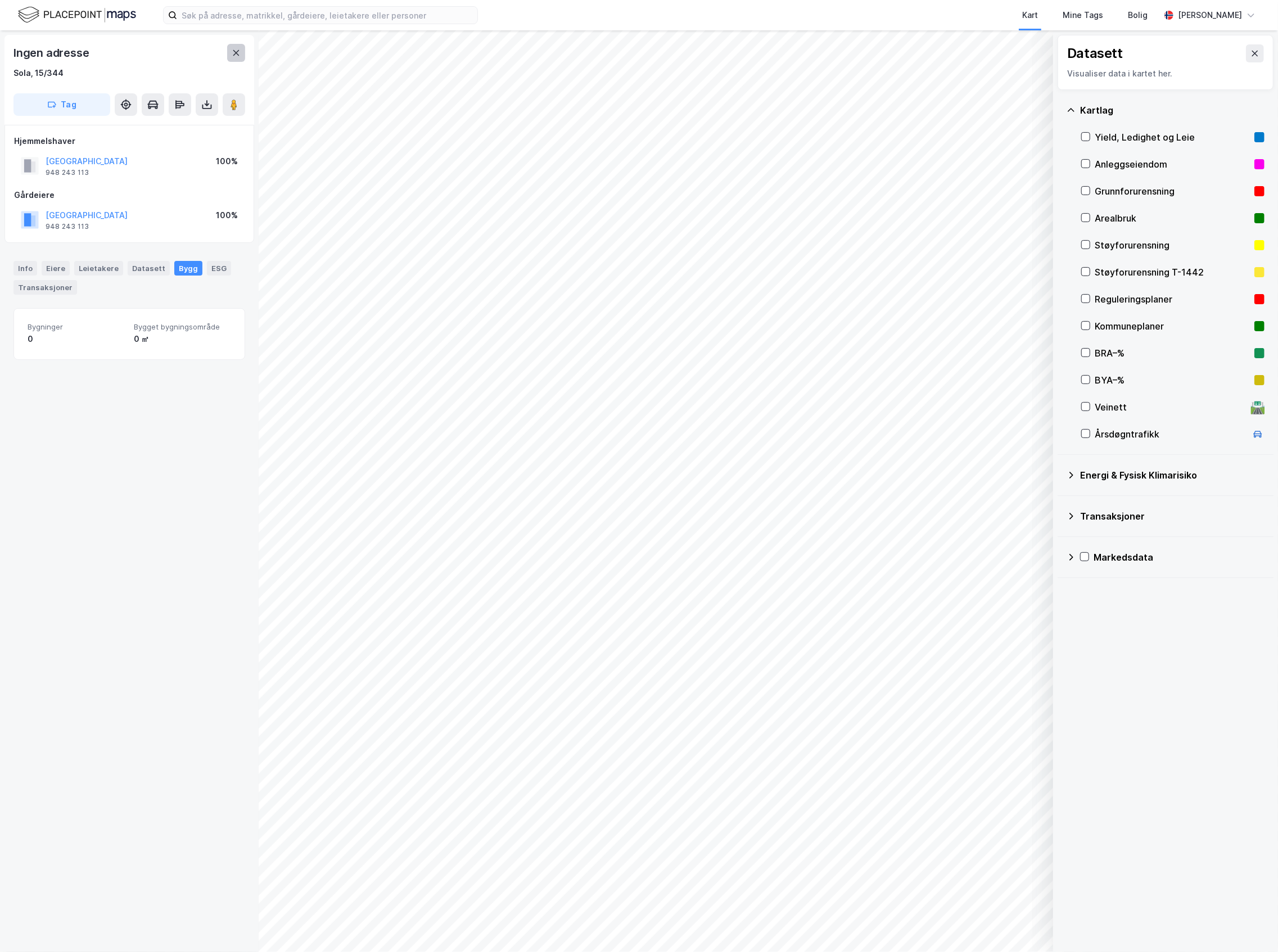
click at [237, 48] on icon at bounding box center [236, 52] width 9 height 9
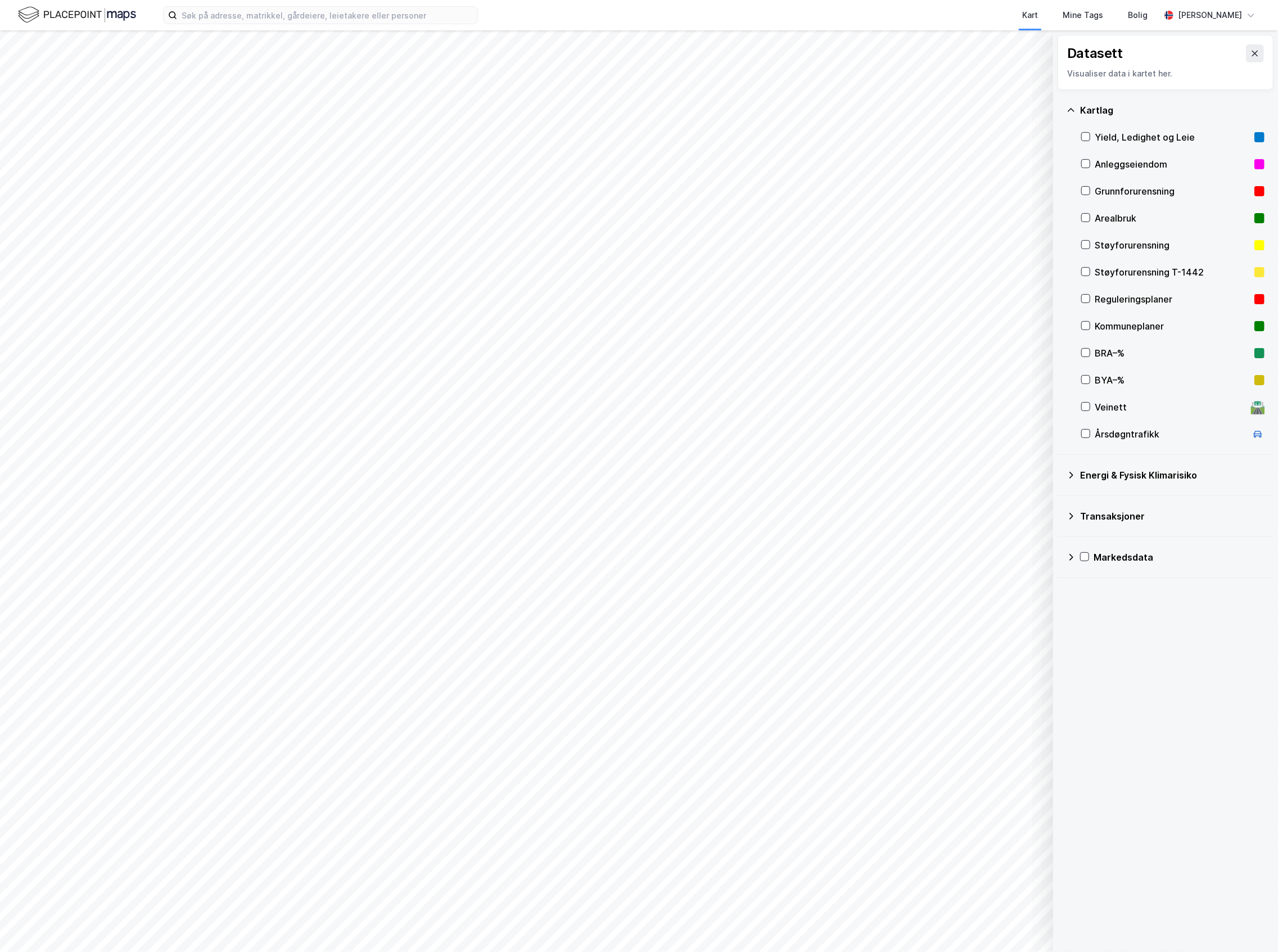
click at [1136, 430] on div "Årsdøgntrafikk" at bounding box center [1170, 434] width 152 height 13
click at [1004, 929] on button "Vis" at bounding box center [995, 922] width 94 height 18
click at [1024, 900] on button at bounding box center [1031, 898] width 18 height 18
type input "100"
drag, startPoint x: 915, startPoint y: 809, endPoint x: 1059, endPoint y: 810, distance: 144.0
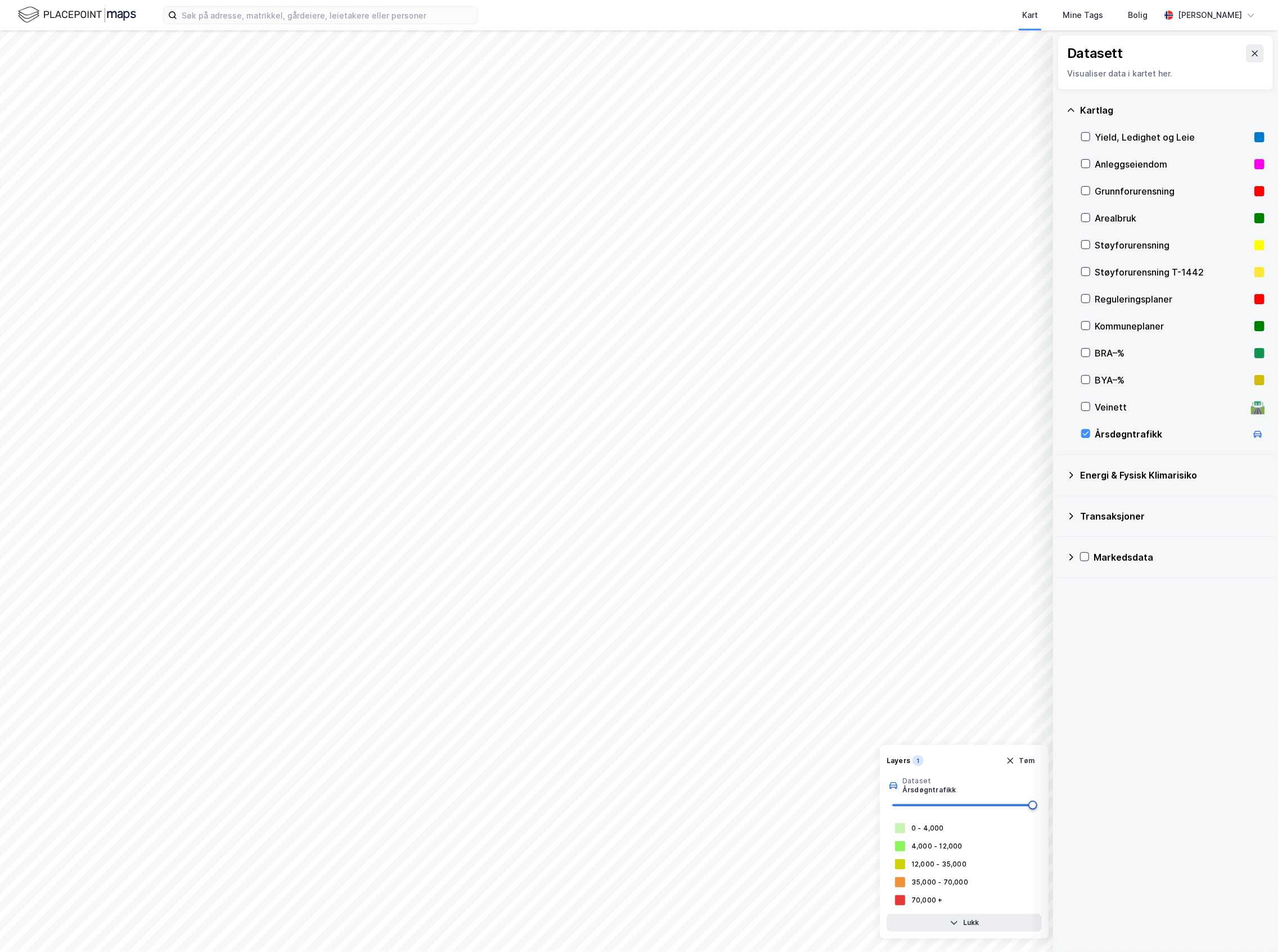
click at [1059, 810] on div "© Mapbox © OpenStreetMap Improve this map © Maxar Datasett Visualiser data i ka…" at bounding box center [639, 491] width 1278 height 921
click at [938, 865] on div "12,000 - 35,000" at bounding box center [939, 864] width 55 height 9
click at [1030, 763] on button "Tøm" at bounding box center [1020, 761] width 44 height 18
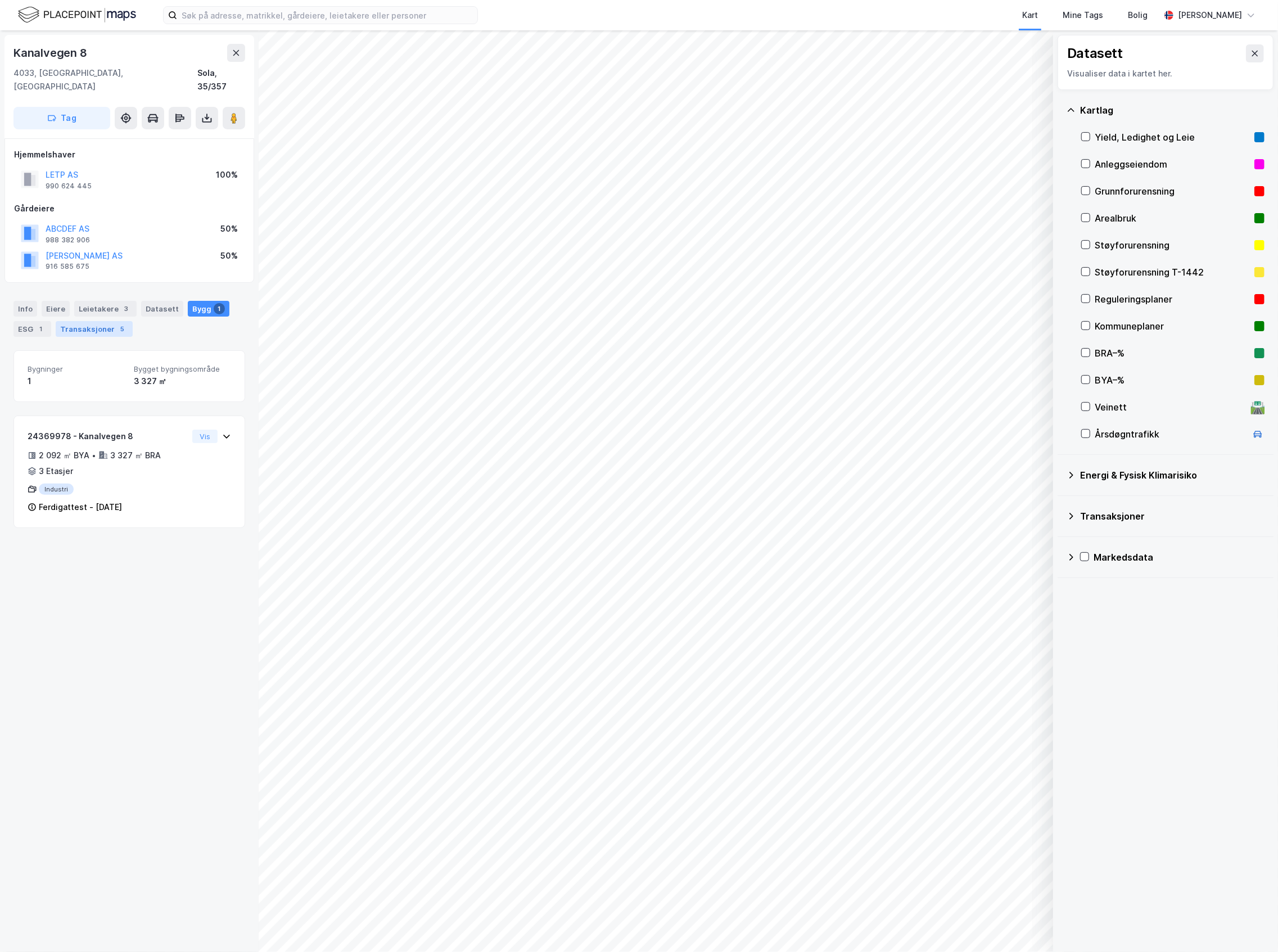
click at [70, 321] on div "Transaksjoner 5" at bounding box center [94, 329] width 77 height 16
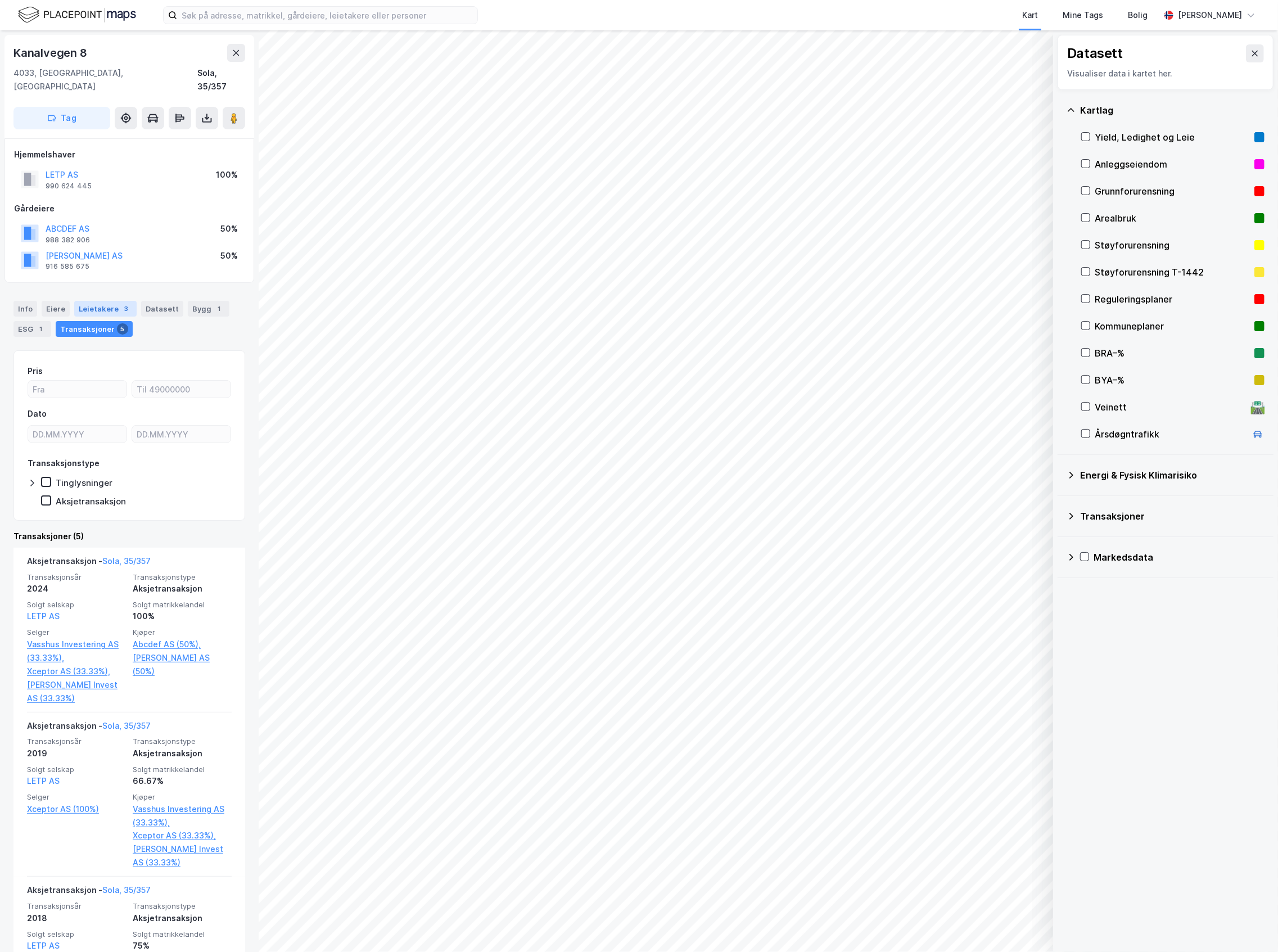
click at [103, 301] on div "Leietakere 3" at bounding box center [105, 309] width 62 height 16
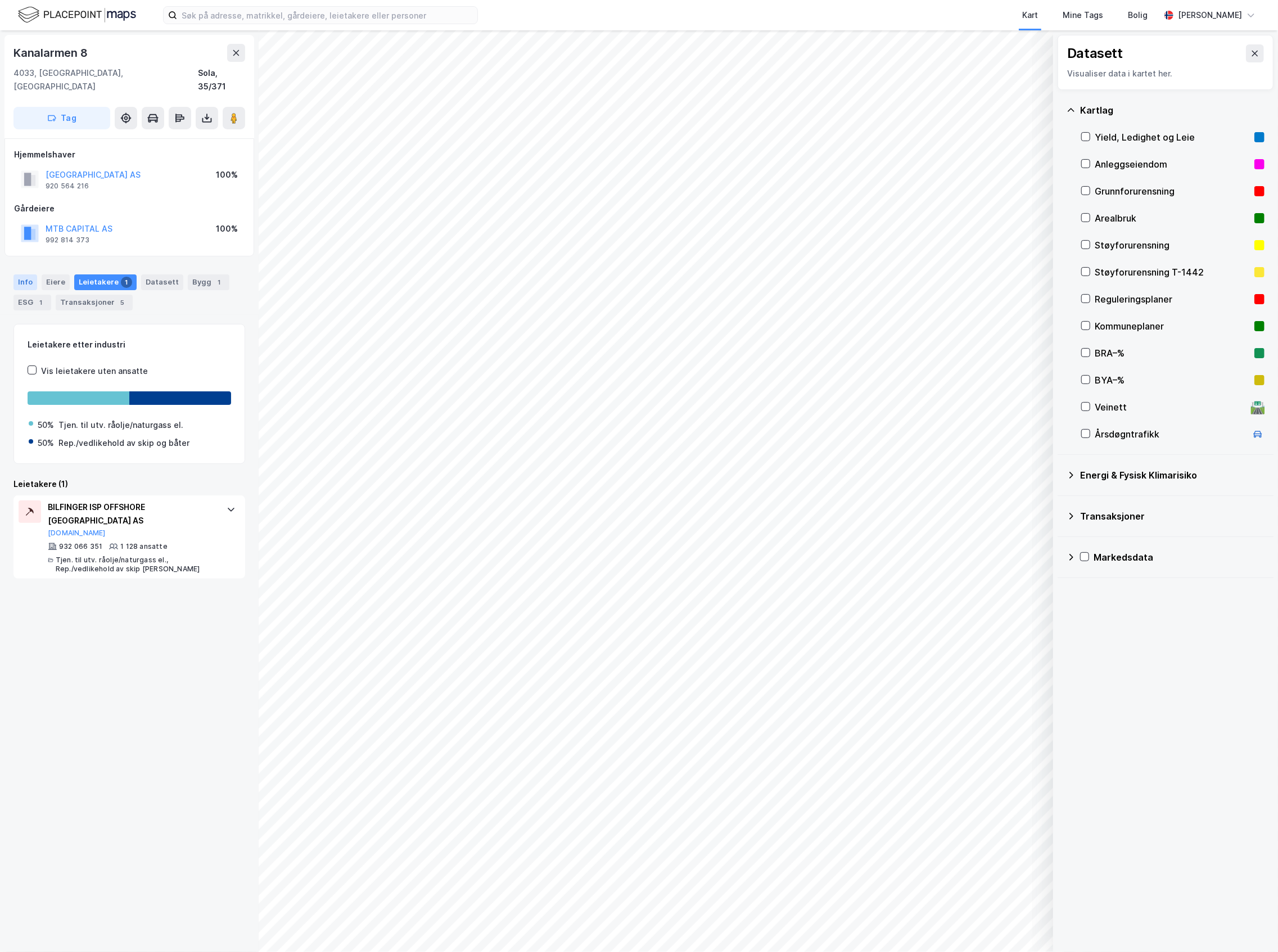
click at [17, 274] on div "Info" at bounding box center [24, 282] width 24 height 16
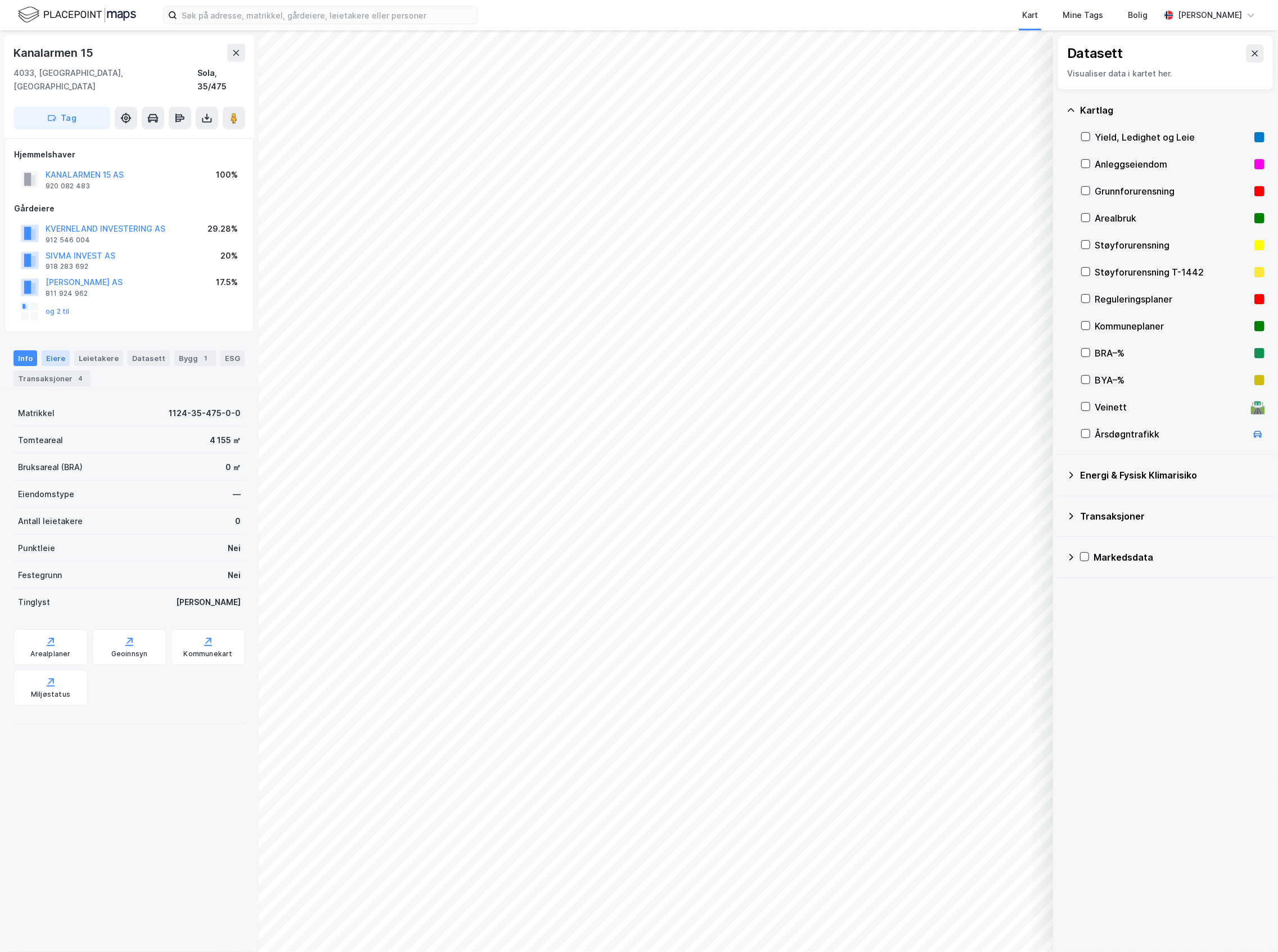
click at [64, 351] on div "Eiere" at bounding box center [56, 358] width 28 height 16
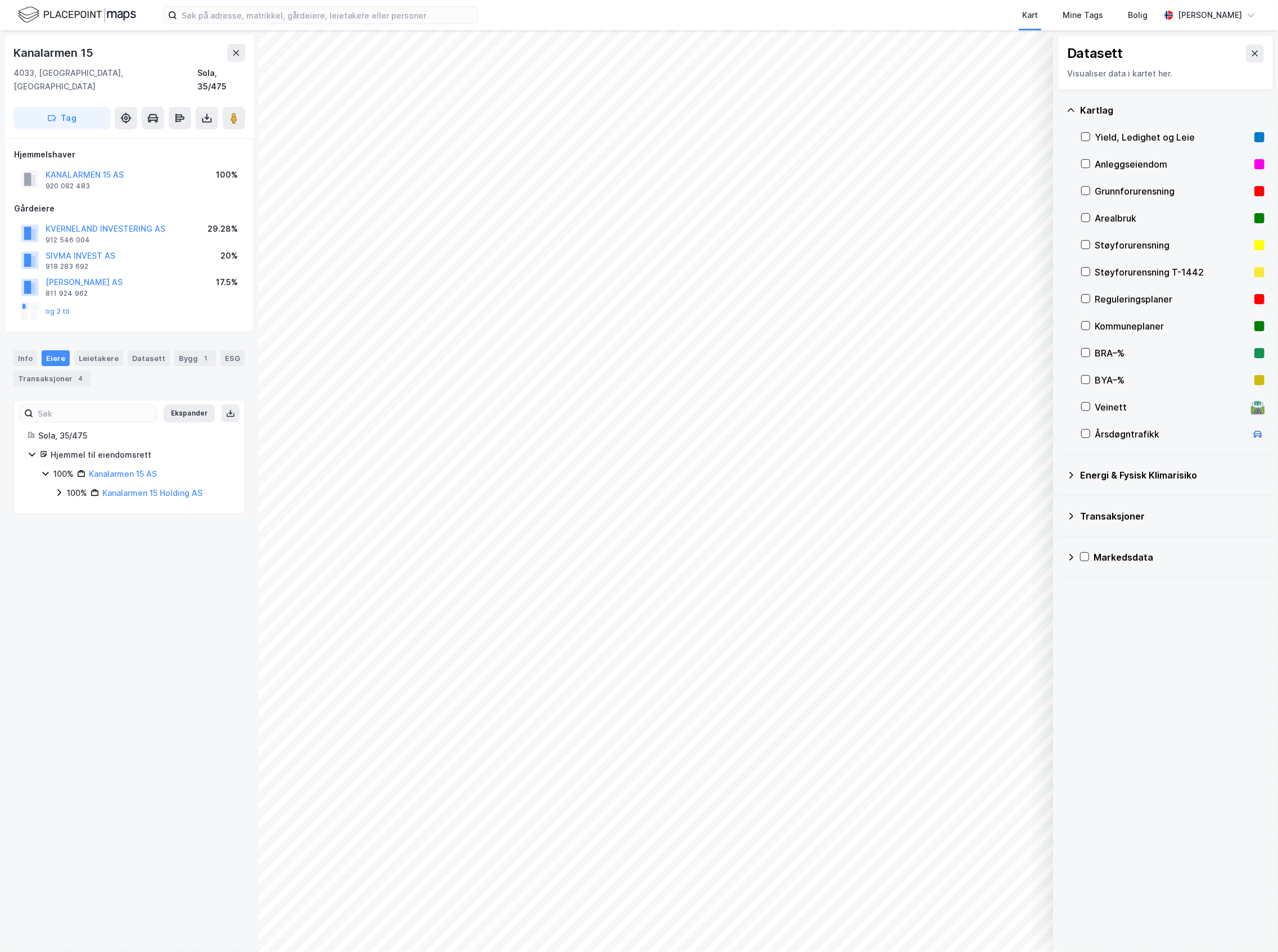
click at [80, 486] on div "100%" at bounding box center [77, 492] width 20 height 13
click at [76, 545] on icon at bounding box center [73, 550] width 9 height 9
click at [80, 525] on div "33%" at bounding box center [88, 531] width 17 height 13
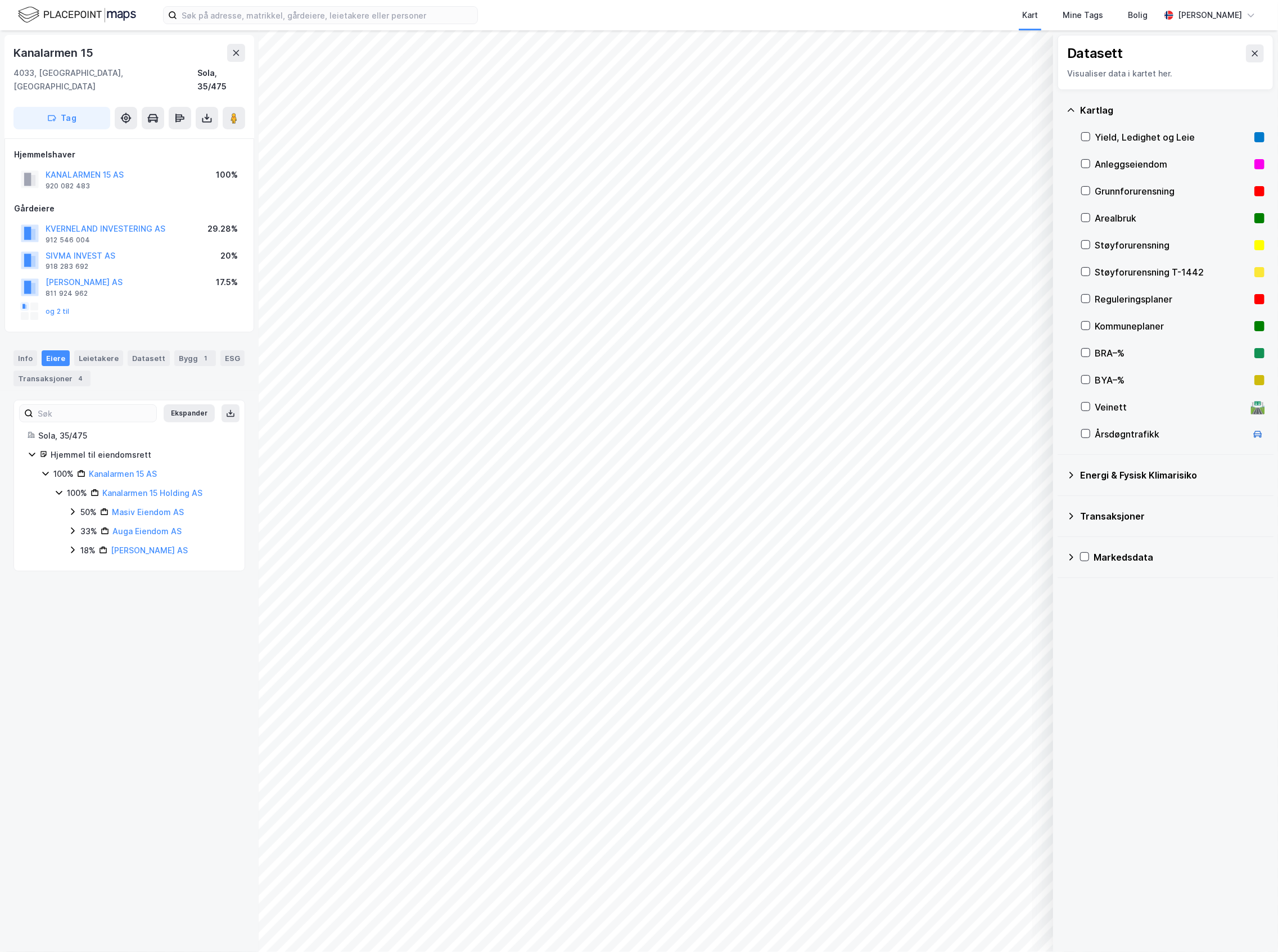
click at [86, 505] on div "50%" at bounding box center [88, 511] width 17 height 13
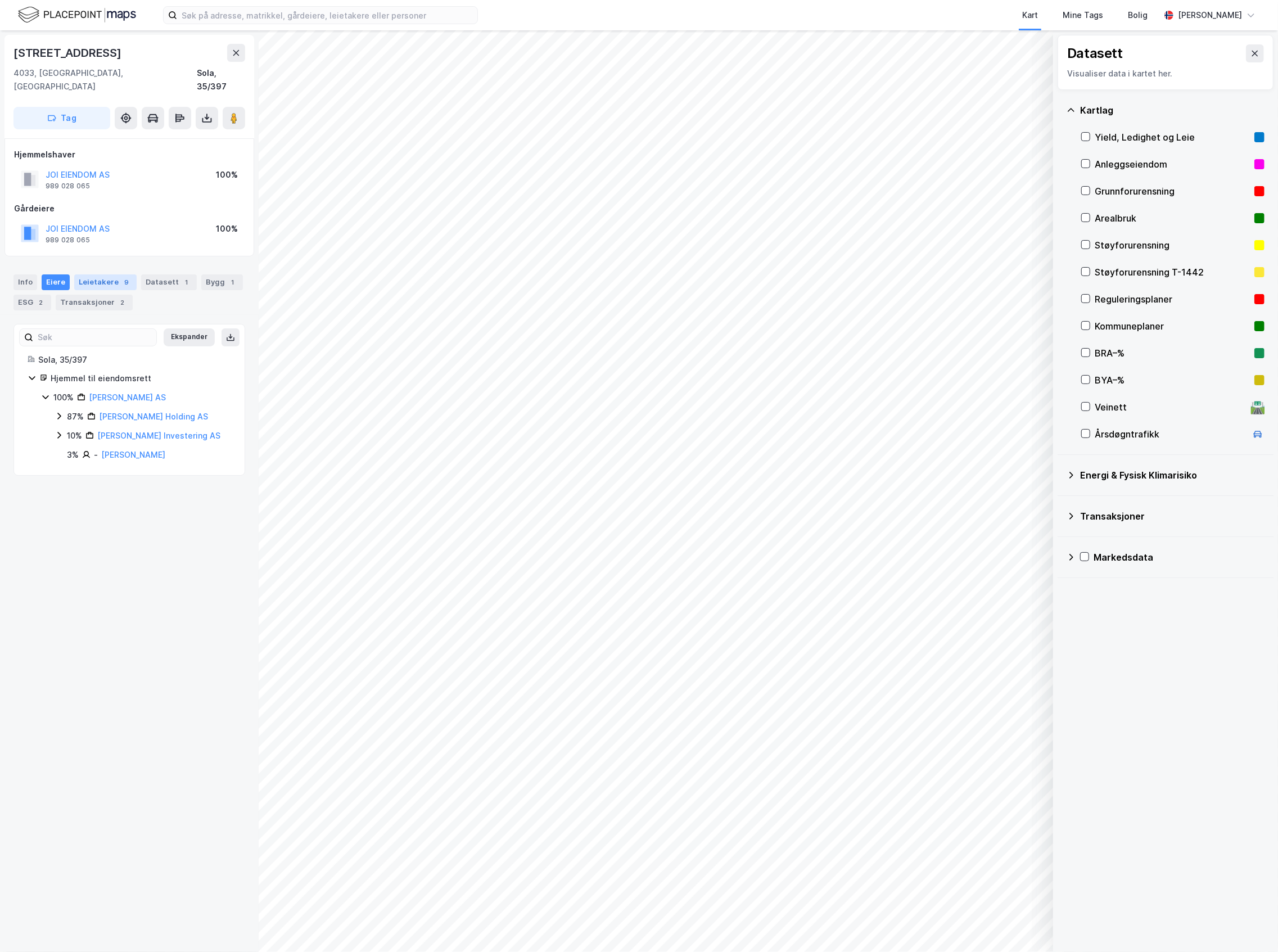
click at [98, 274] on div "Leietakere 9" at bounding box center [105, 282] width 62 height 16
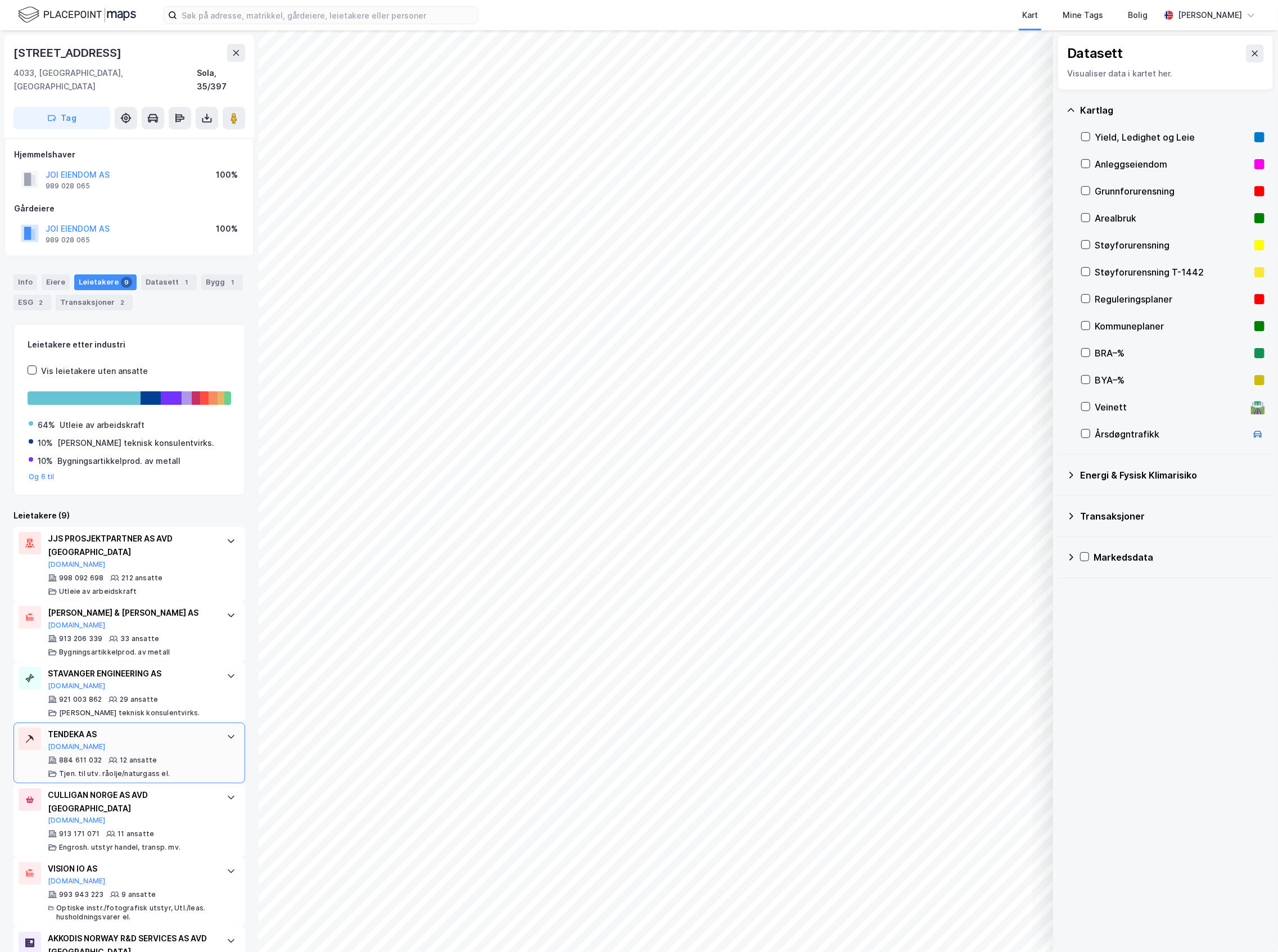
click at [158, 722] on div "TENDEKA AS [DOMAIN_NAME] 884 611 032 12 ansatte Tjen. til utv. råolje/naturgass…" at bounding box center [128, 752] width 232 height 60
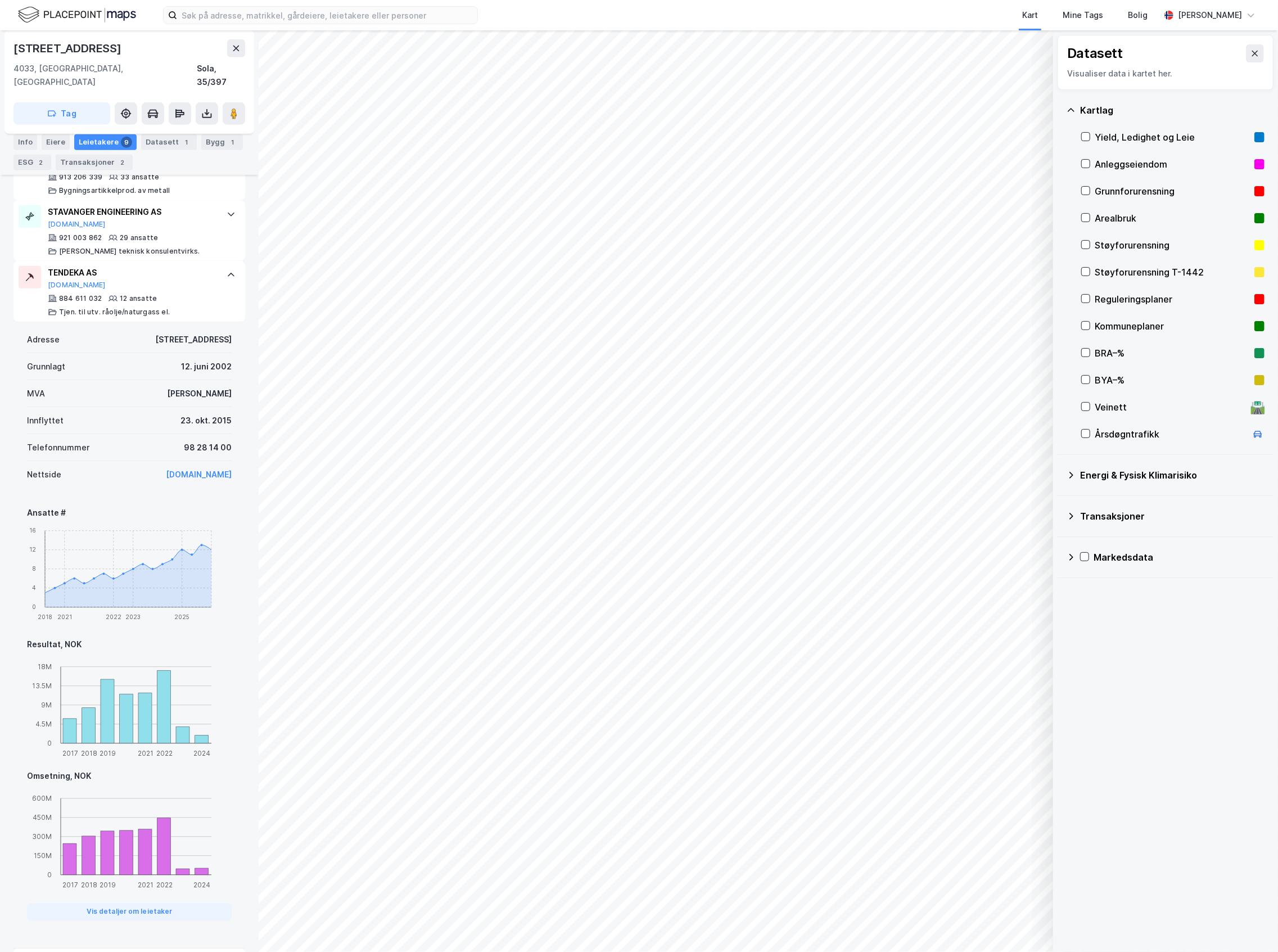
scroll to position [450, 0]
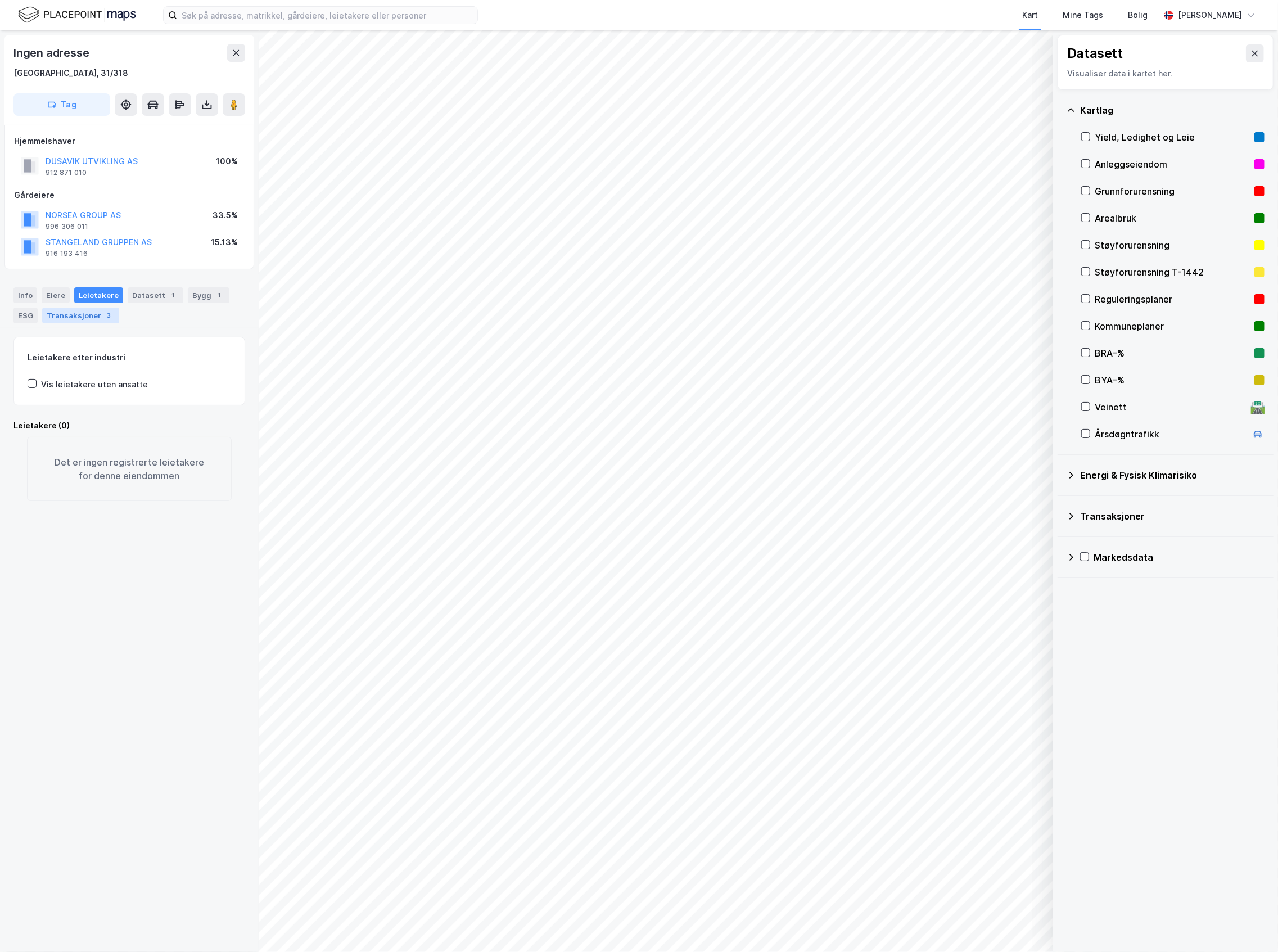
click at [59, 316] on div "Transaksjoner 3" at bounding box center [80, 316] width 77 height 16
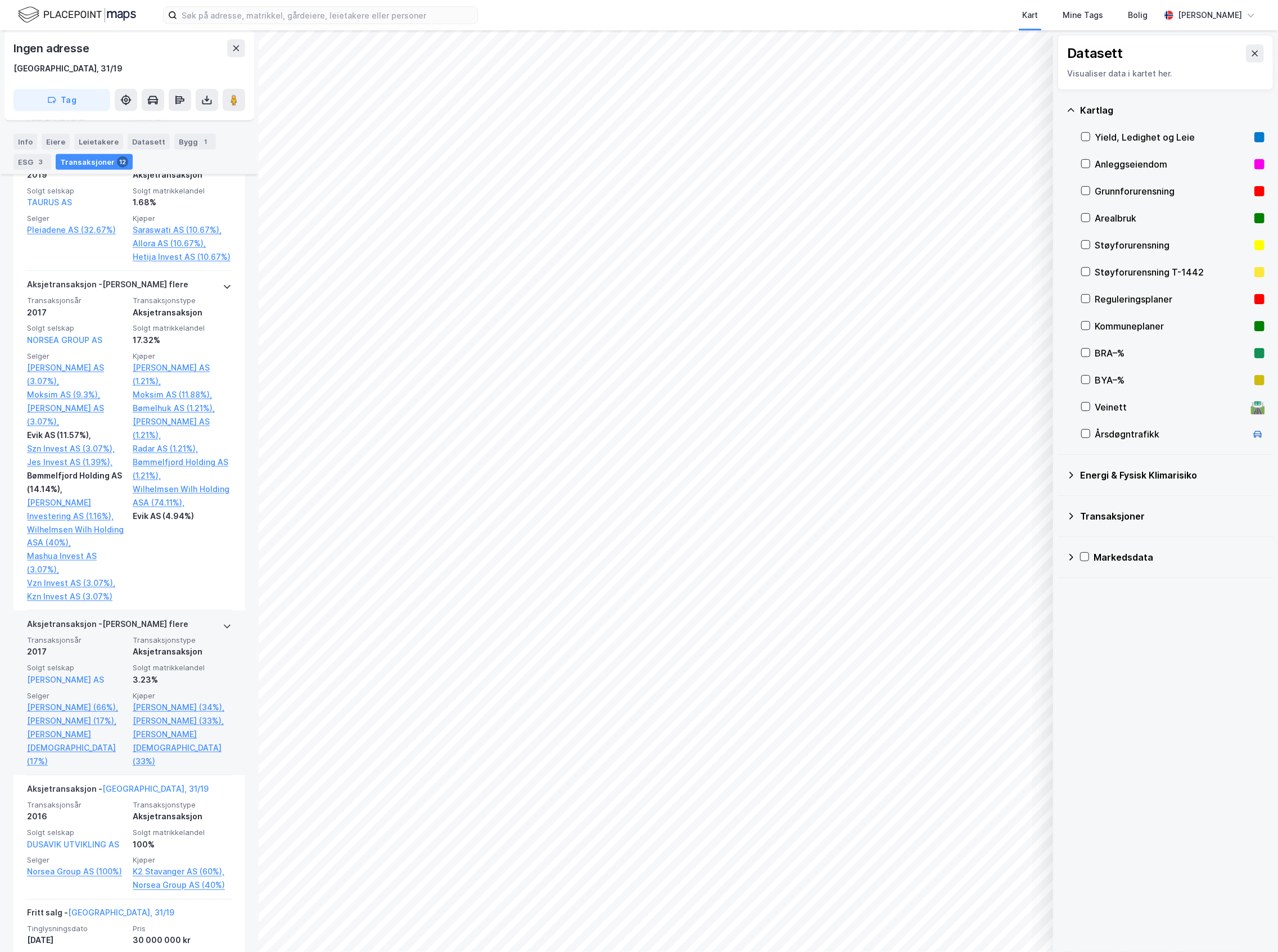
scroll to position [1199, 0]
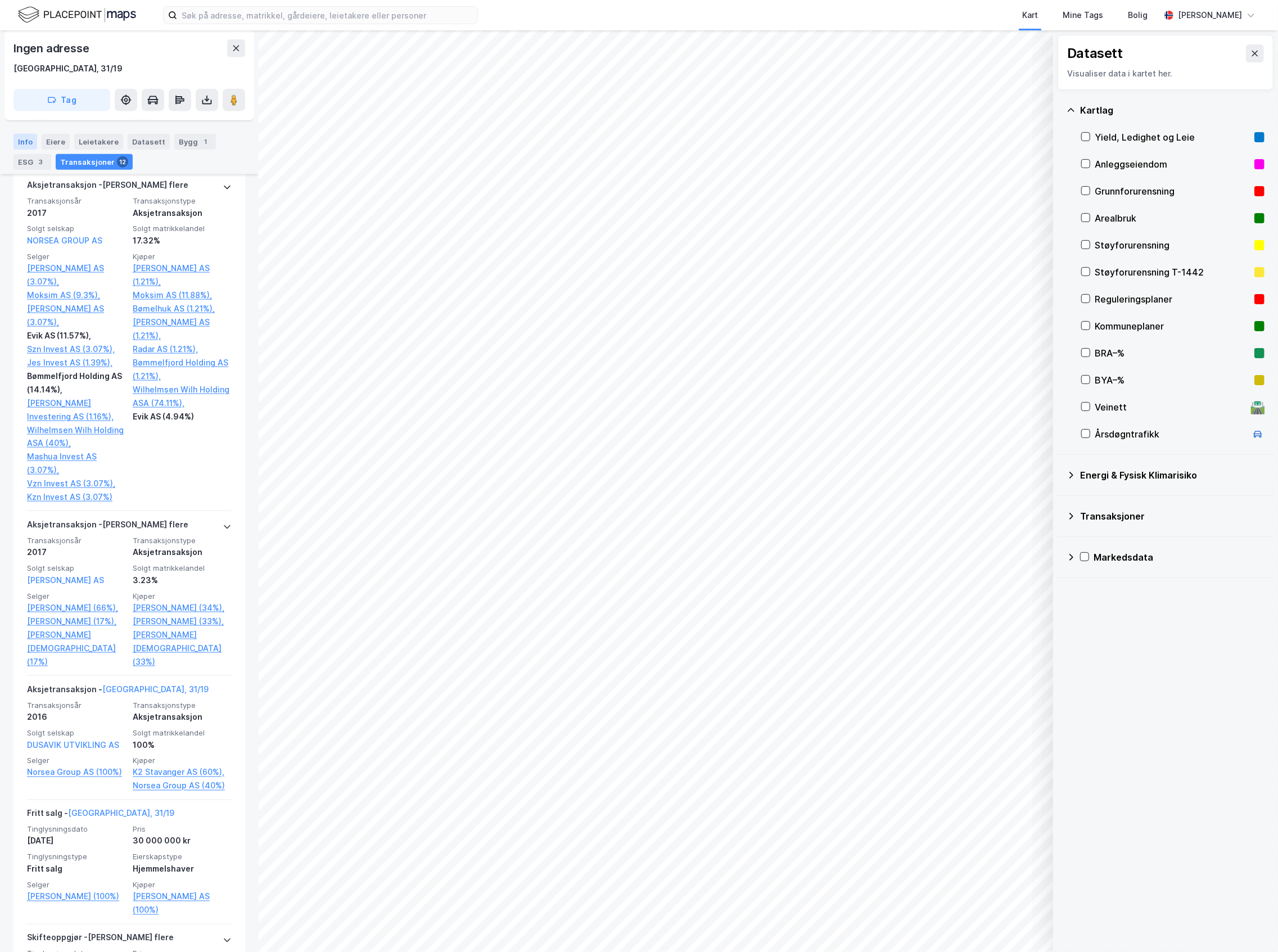
click at [32, 136] on div "Info" at bounding box center [24, 142] width 24 height 16
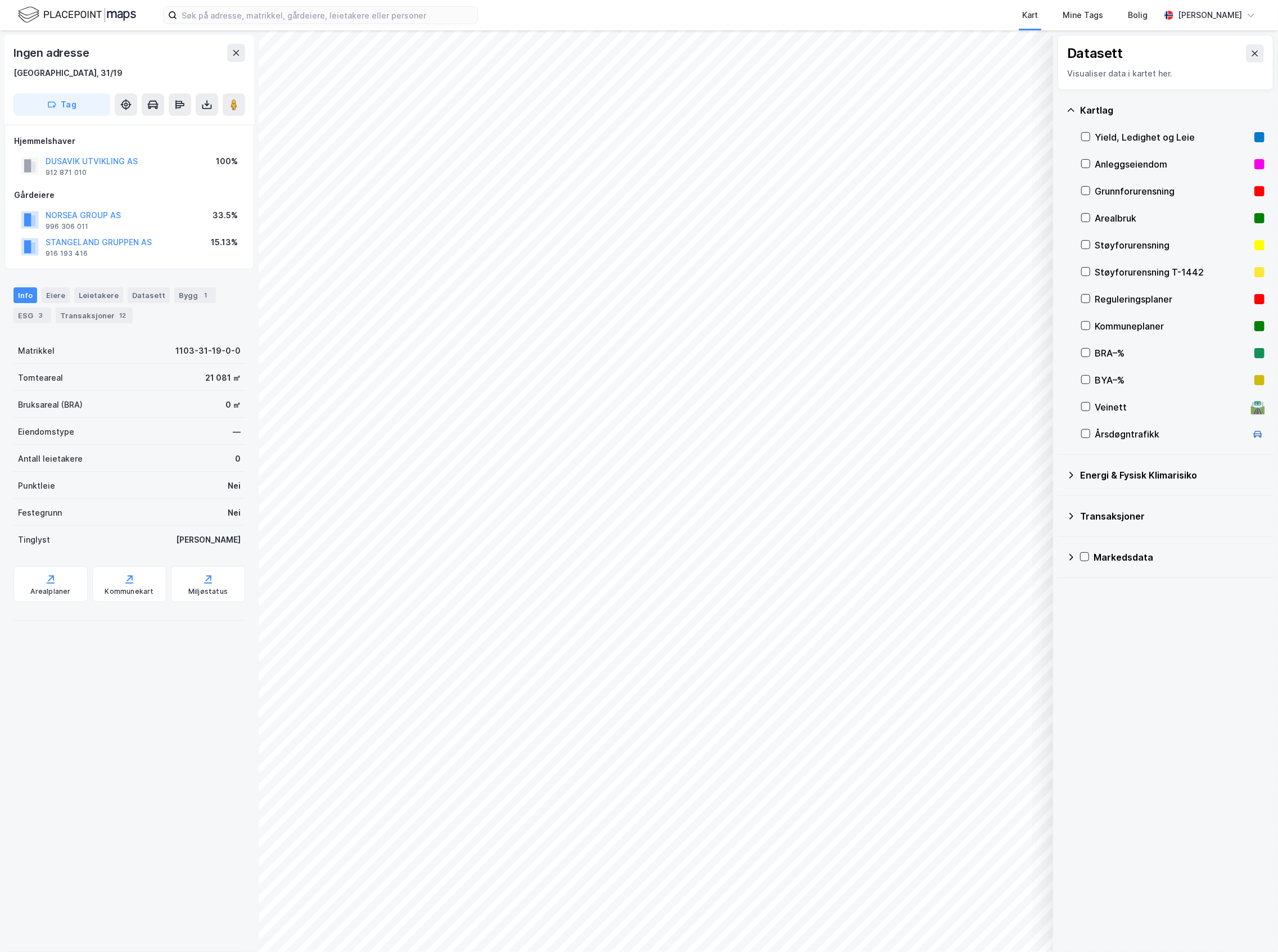
click at [1118, 317] on div "Kommuneplaner" at bounding box center [1173, 326] width 184 height 27
click at [1116, 323] on div "Kommuneplaner" at bounding box center [1172, 325] width 156 height 13
click at [1125, 303] on div "Reguleringsplaner" at bounding box center [1172, 298] width 156 height 13
click at [1132, 294] on div "Reguleringsplaner" at bounding box center [1172, 298] width 156 height 13
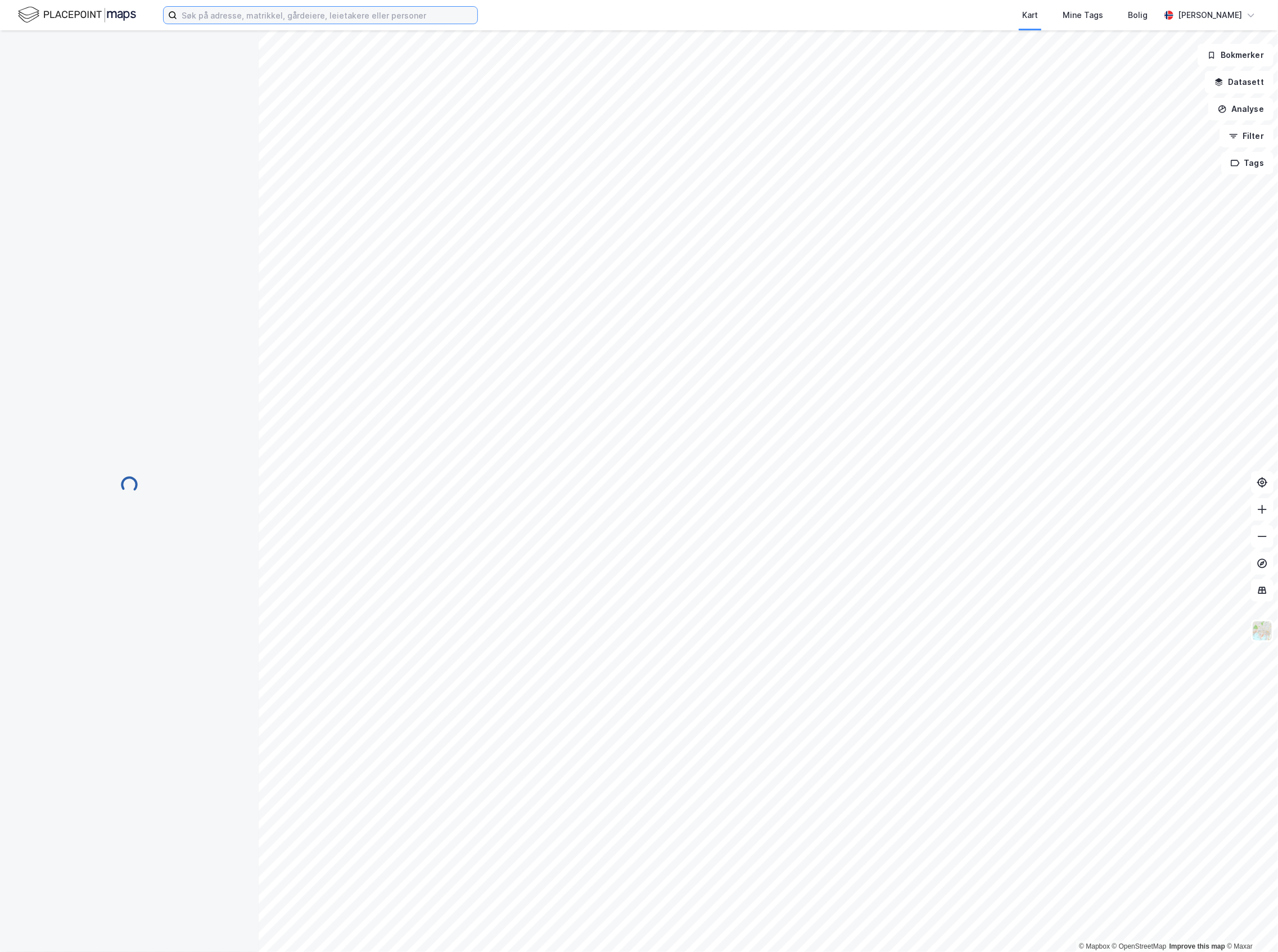
click at [307, 18] on input at bounding box center [327, 15] width 300 height 17
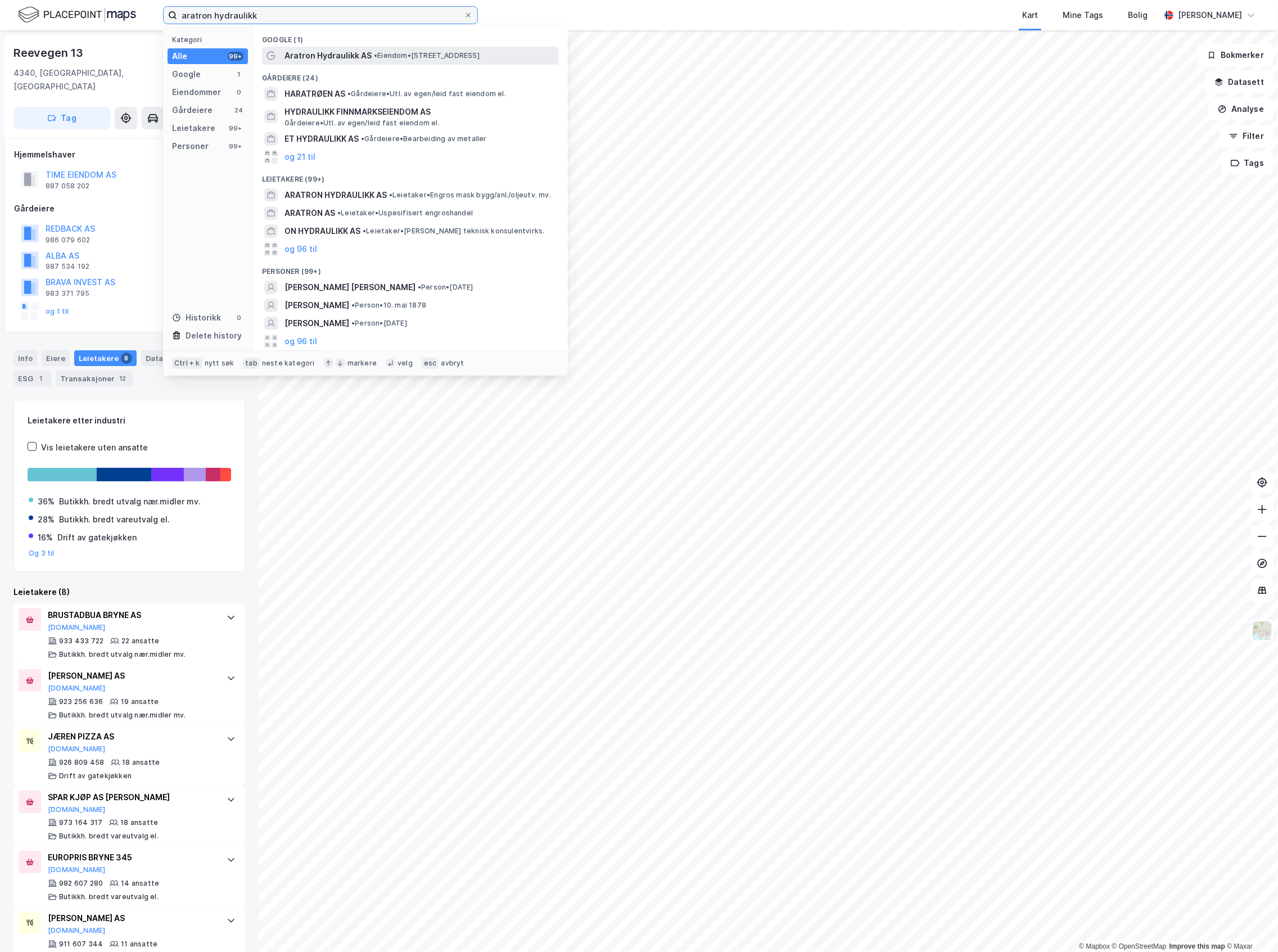
type input "aratron hydraulikk"
click at [423, 52] on span "• Eiendom • Skvadronvegen 25, 4050 Sola" at bounding box center [427, 56] width 106 height 9
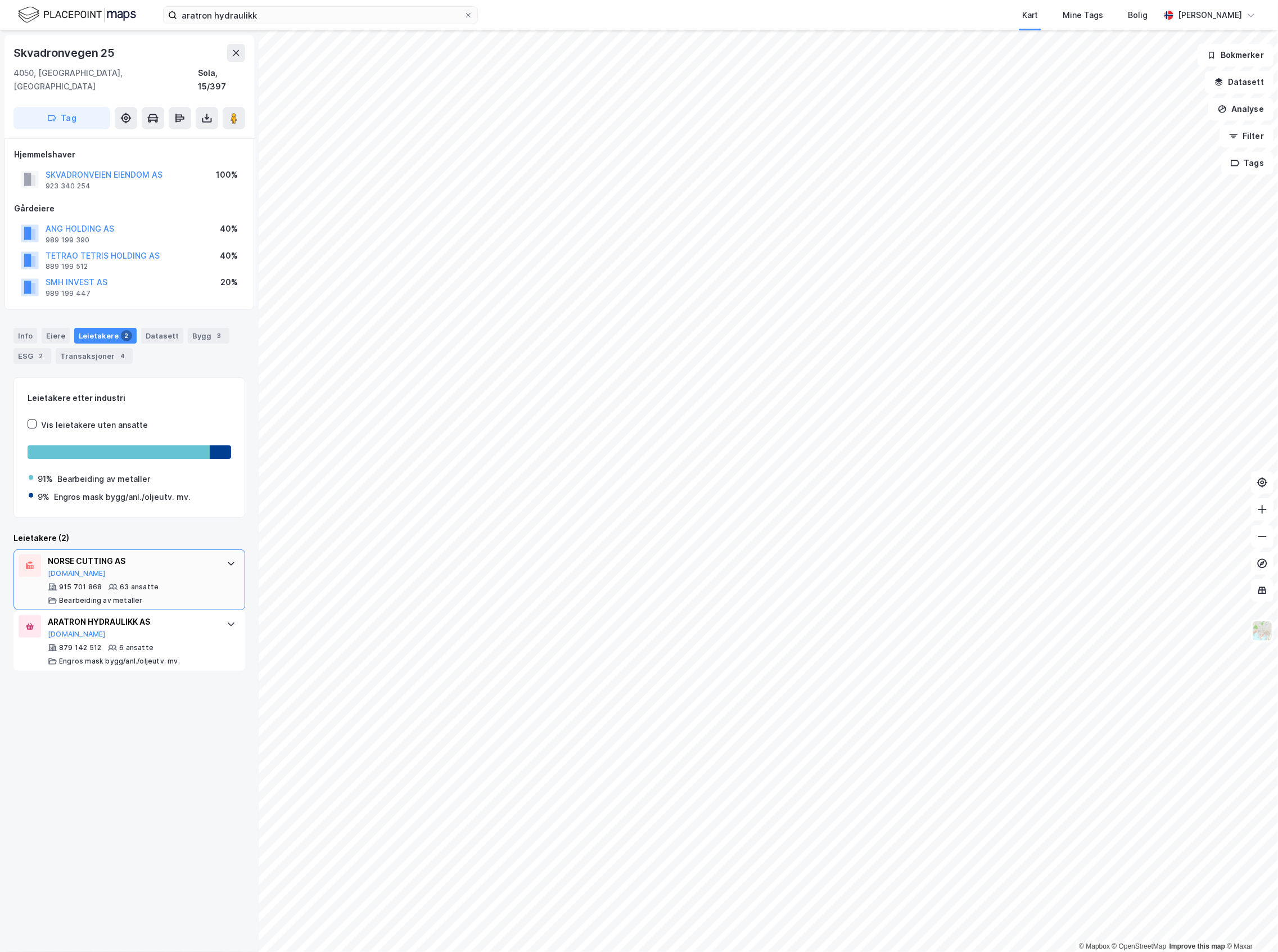
click at [190, 554] on div "NORSE CUTTING AS" at bounding box center [132, 560] width 168 height 13
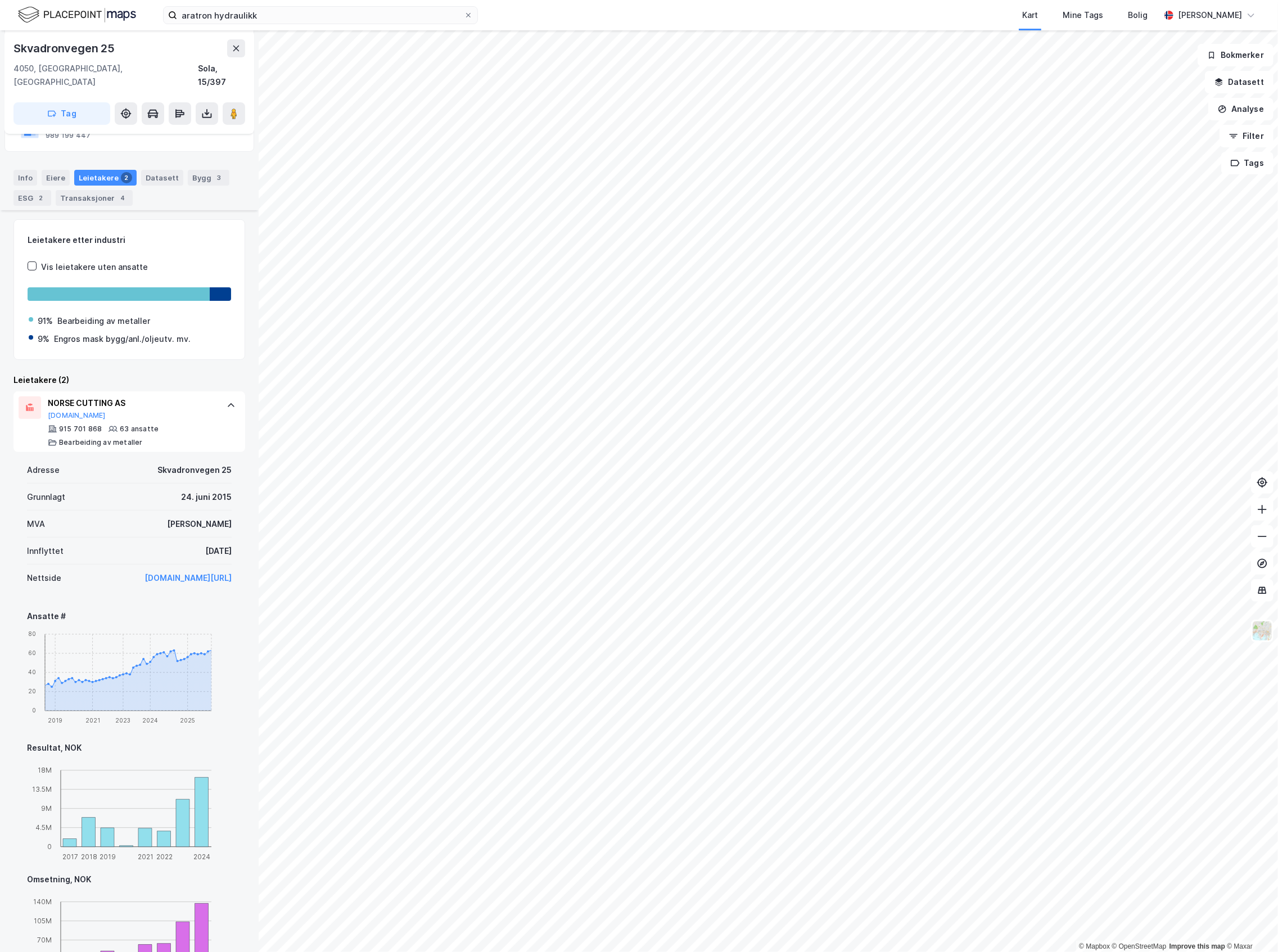
scroll to position [320, 0]
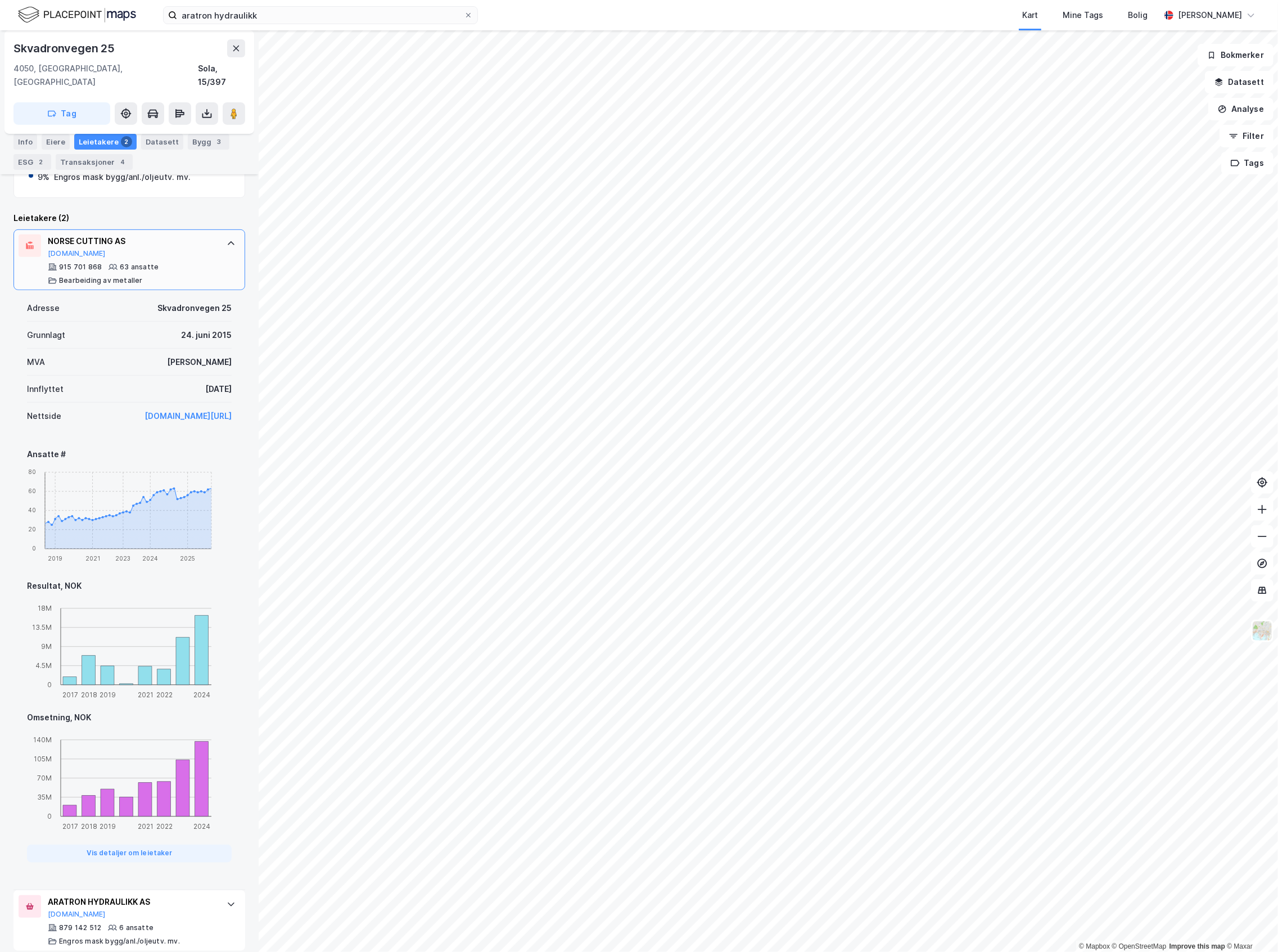
click at [177, 262] on div "915 701 868 63 ansatte Bearbeiding av metaller" at bounding box center [132, 274] width 168 height 23
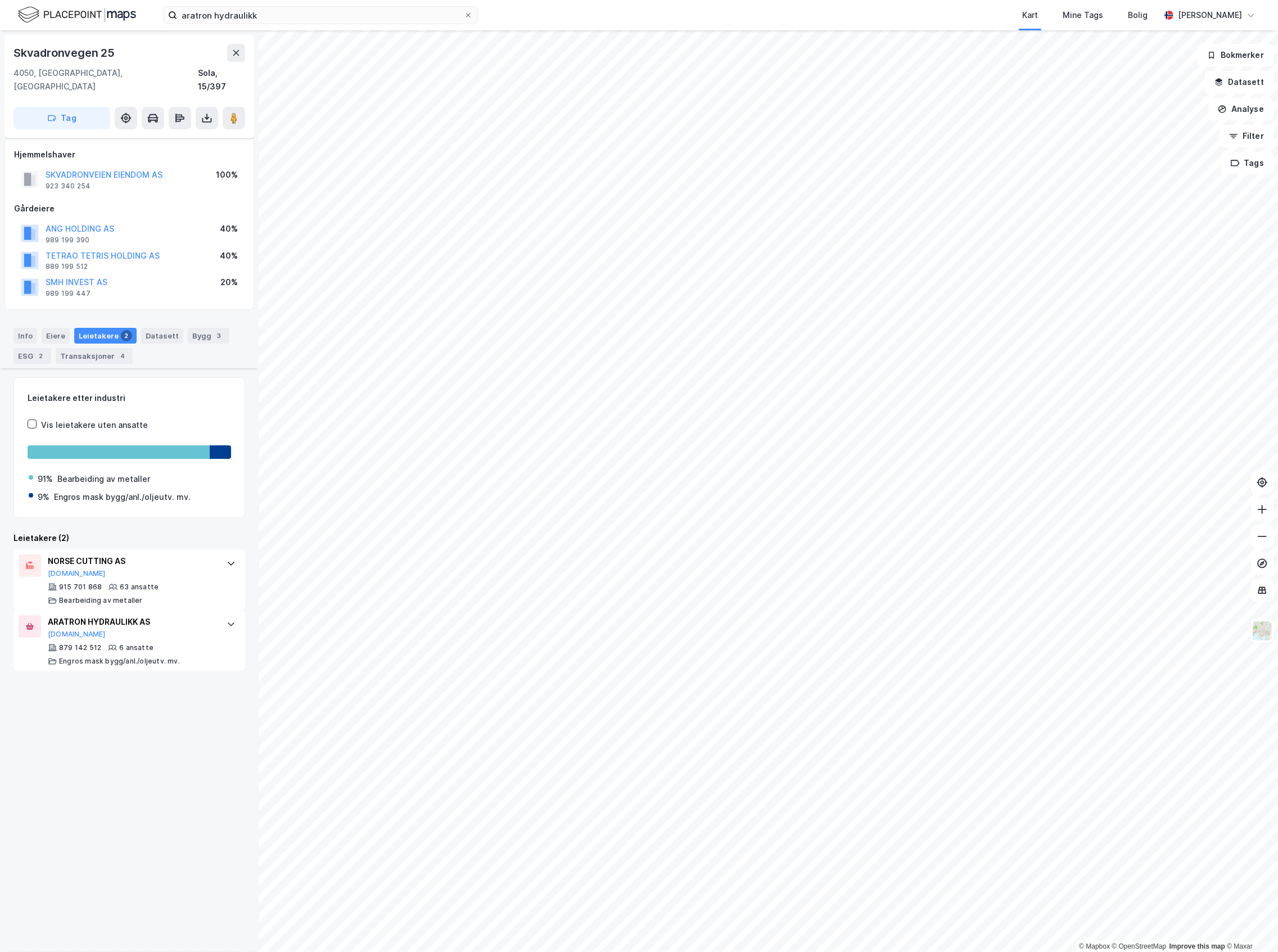
scroll to position [0, 0]
click at [160, 615] on div "ARATRON HYDRAULIKK AS" at bounding box center [132, 622] width 168 height 13
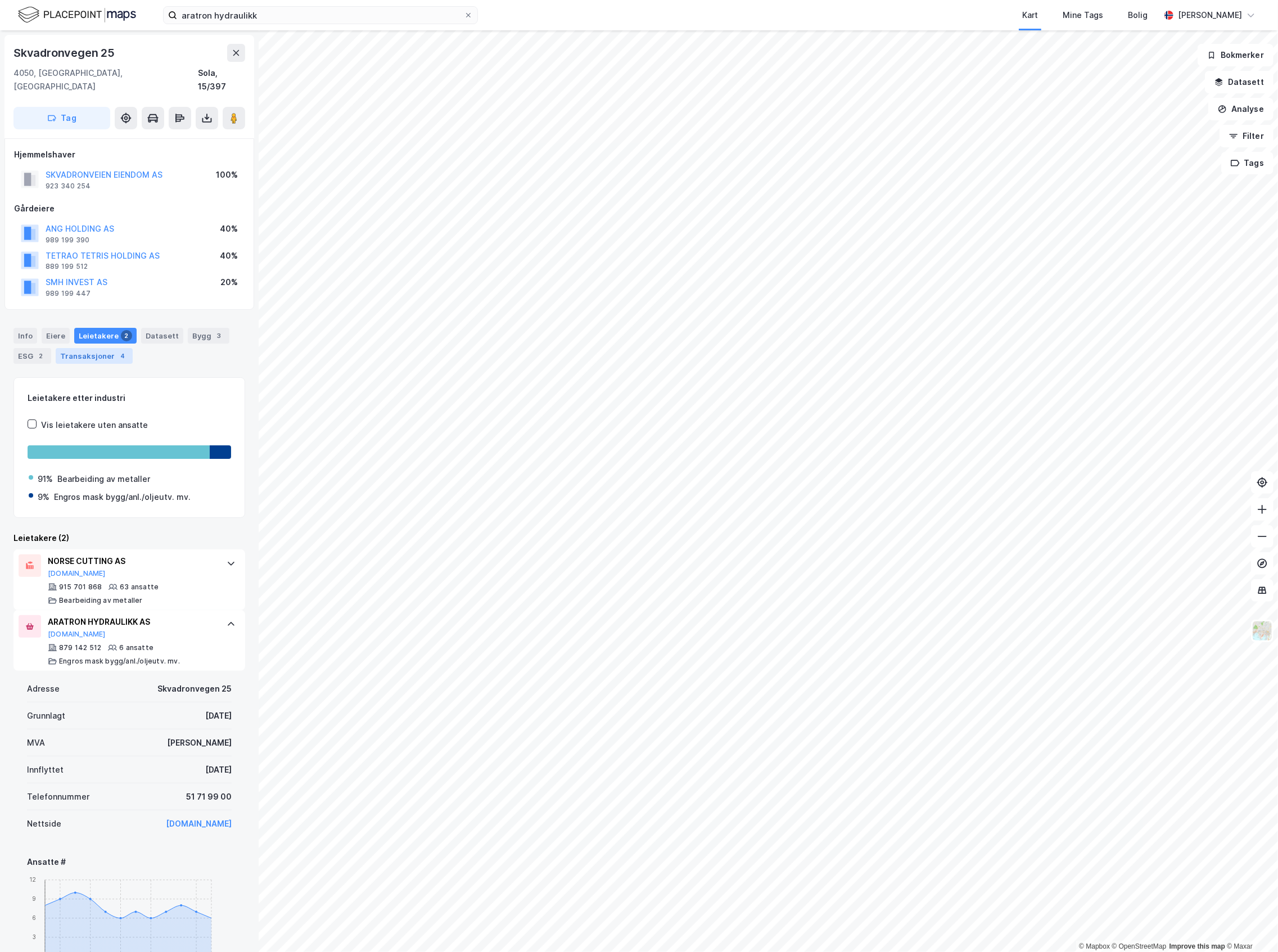
click at [87, 348] on div "Transaksjoner 4" at bounding box center [94, 356] width 77 height 16
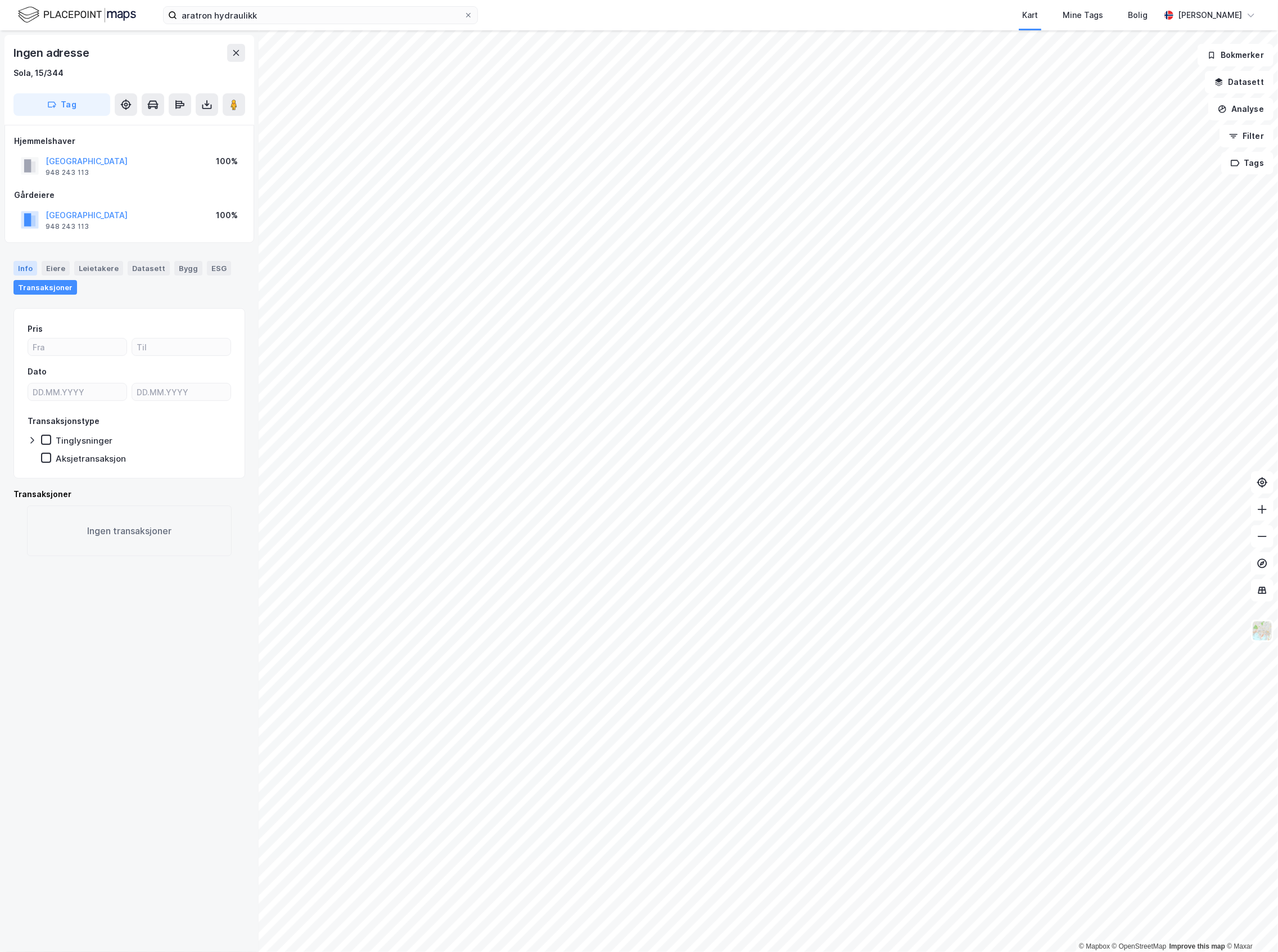
click at [9, 270] on div "Info Eiere Leietakere Datasett Bygg ESG Transaksjoner" at bounding box center [129, 274] width 259 height 52
click at [14, 268] on div "Info" at bounding box center [24, 268] width 24 height 15
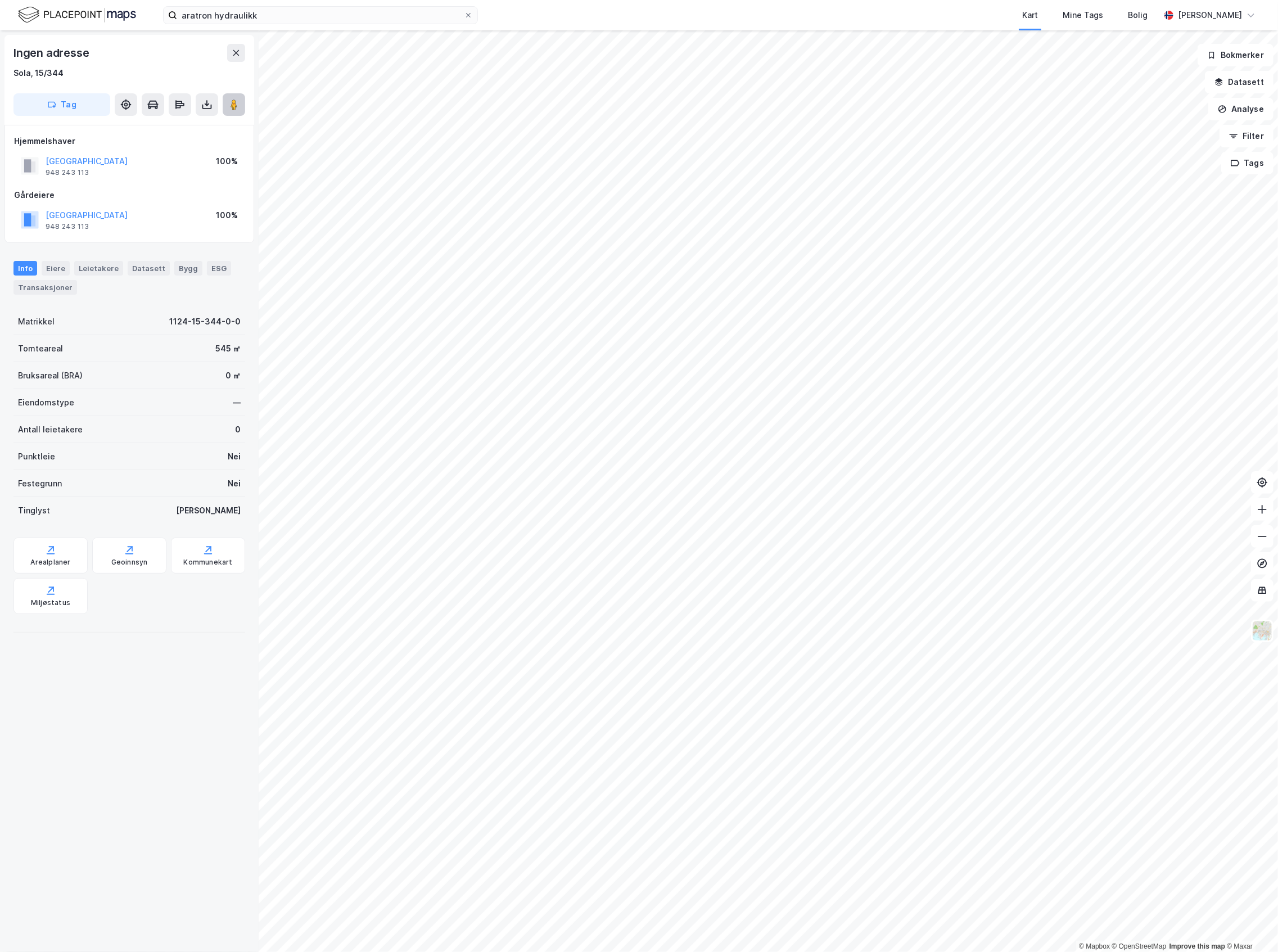
click at [228, 108] on icon at bounding box center [233, 104] width 11 height 11
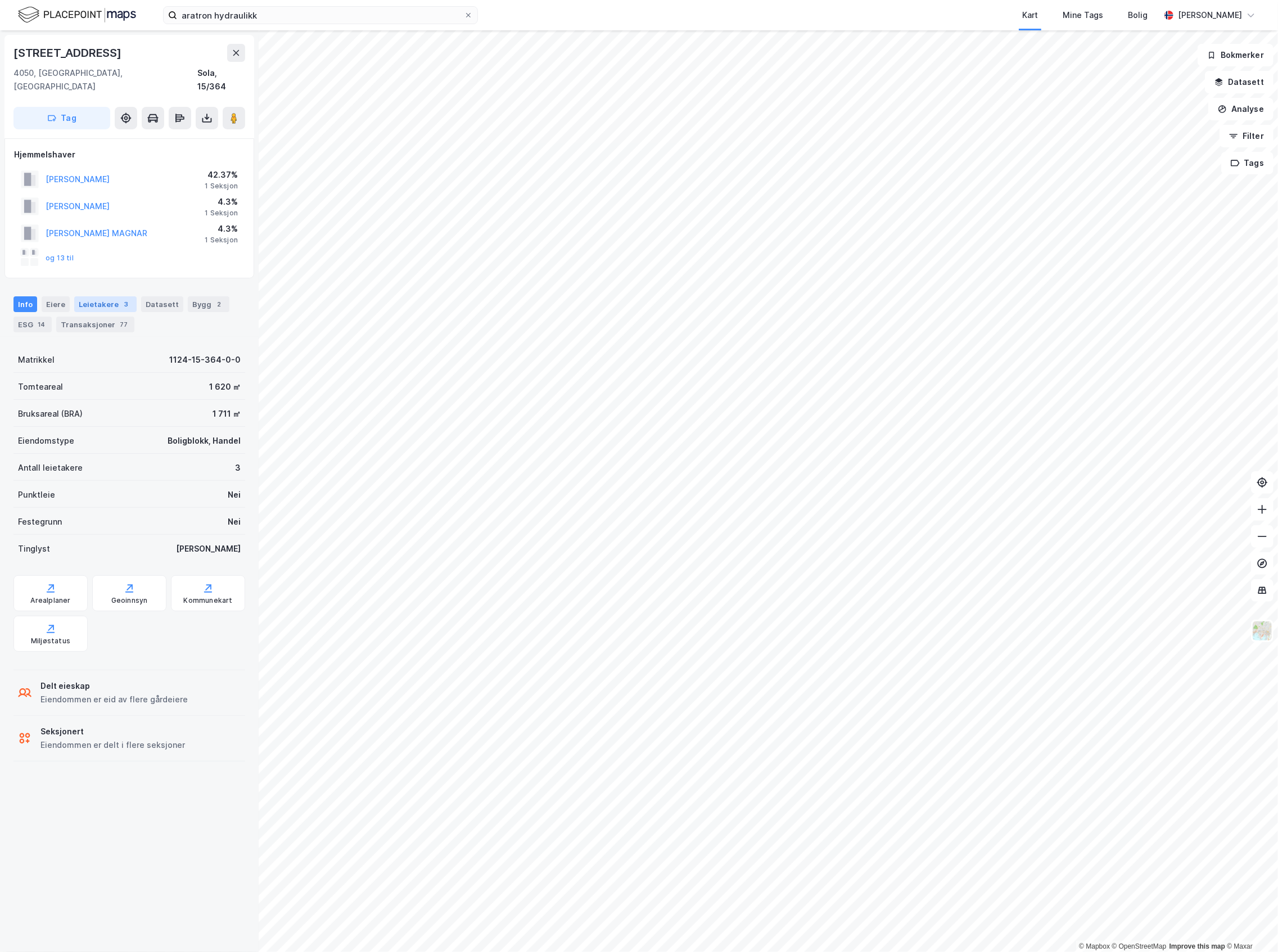
click at [86, 296] on div "Leietakere 3" at bounding box center [105, 304] width 62 height 16
